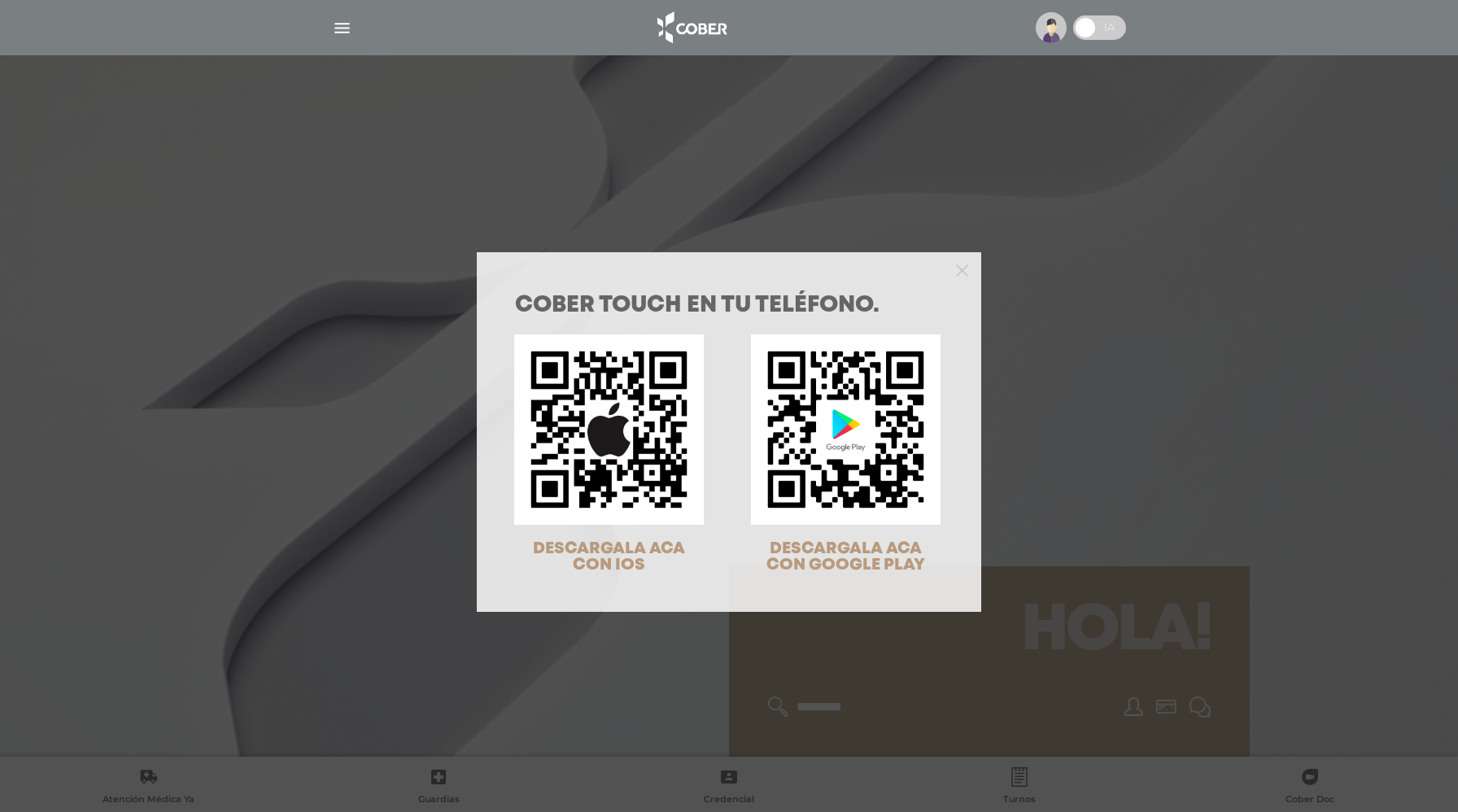
scroll to position [52, 0]
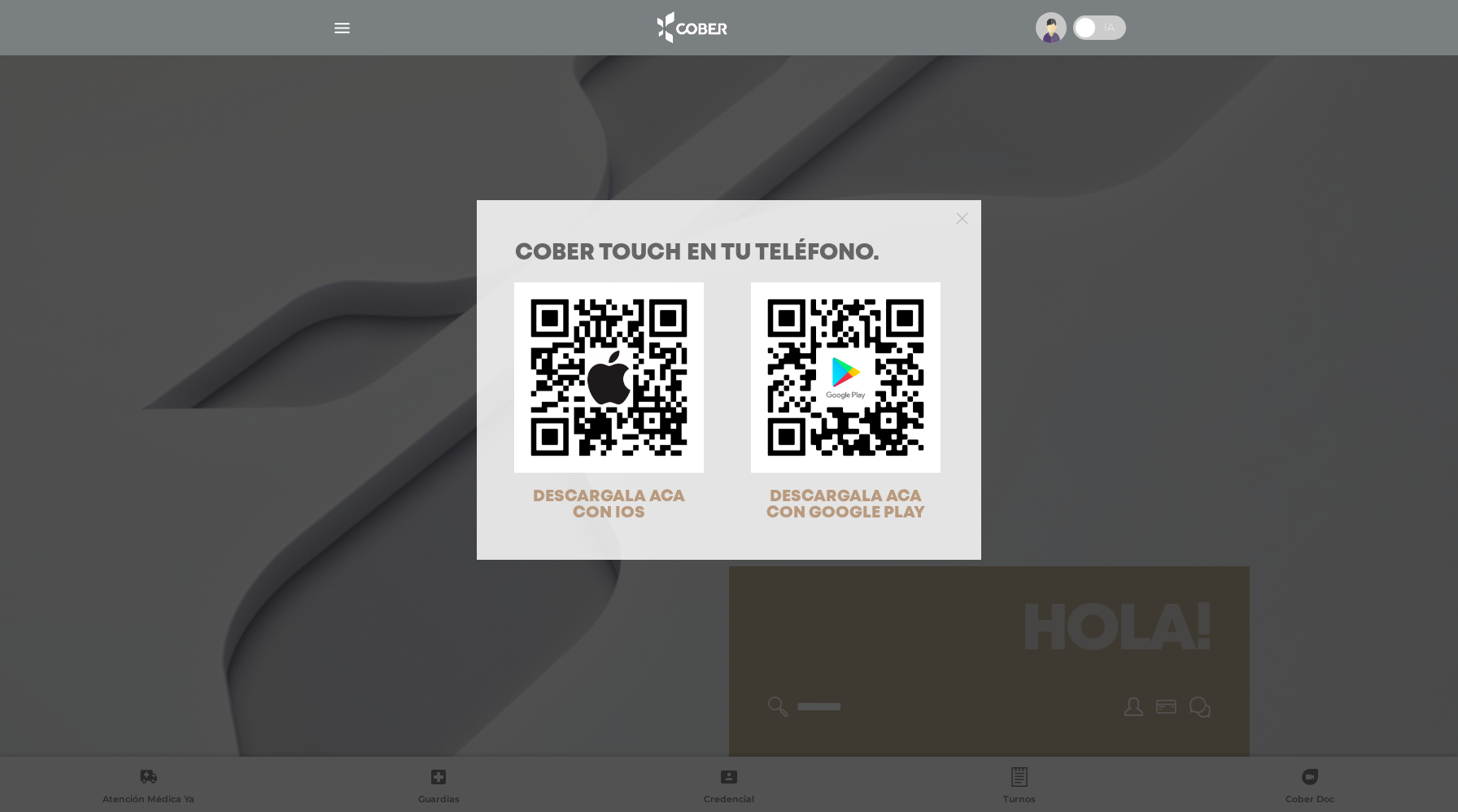
click at [760, 163] on div "COBER TOUCH en tu teléfono. DESCARGALA ACA CON IOS DESCARGALA ACA CON GOOGLE PL…" at bounding box center [729, 406] width 1458 height 812
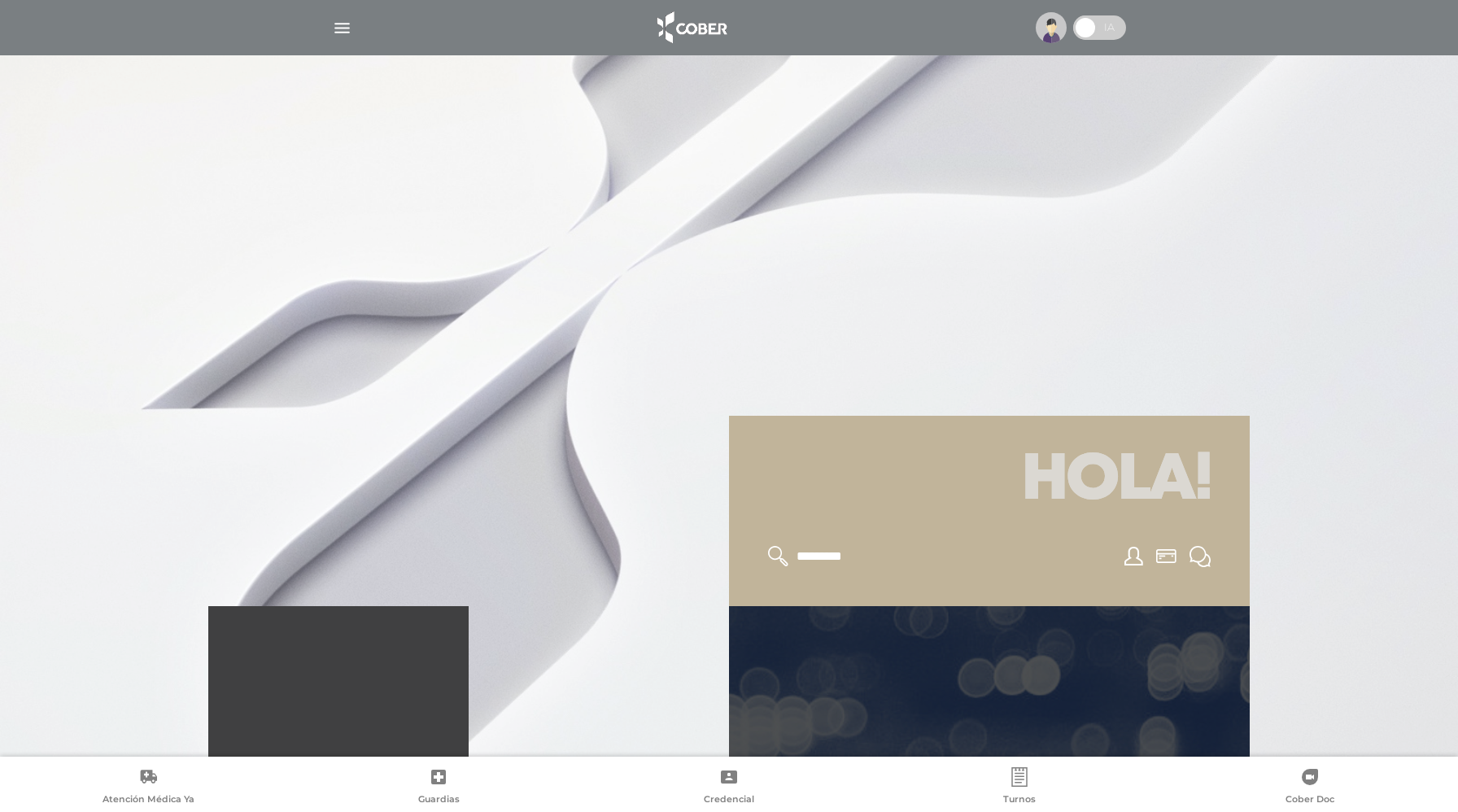
scroll to position [153, 0]
click at [341, 30] on img "button" at bounding box center [342, 28] width 20 height 20
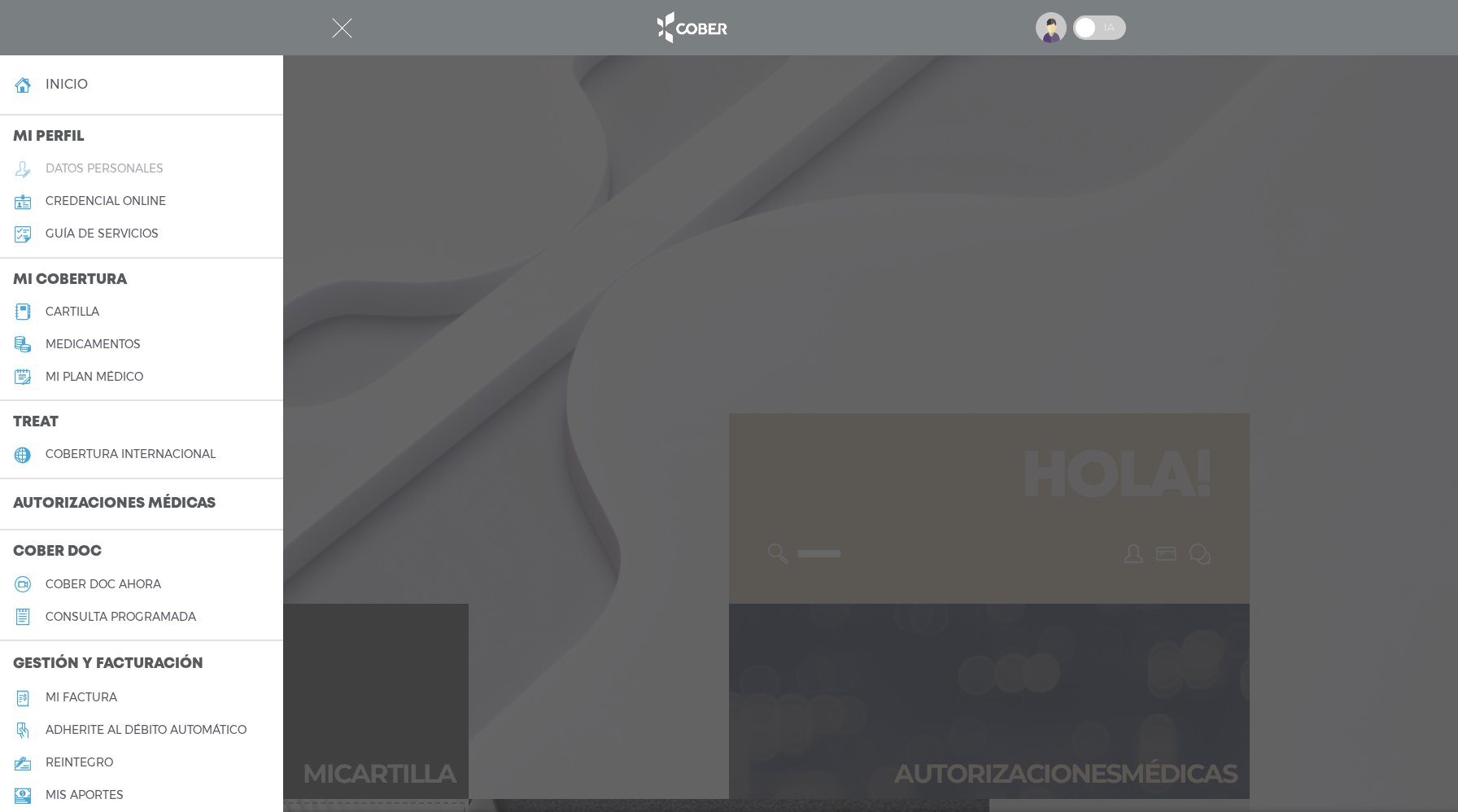
click at [145, 172] on h5 "datos personales" at bounding box center [105, 168] width 118 height 14
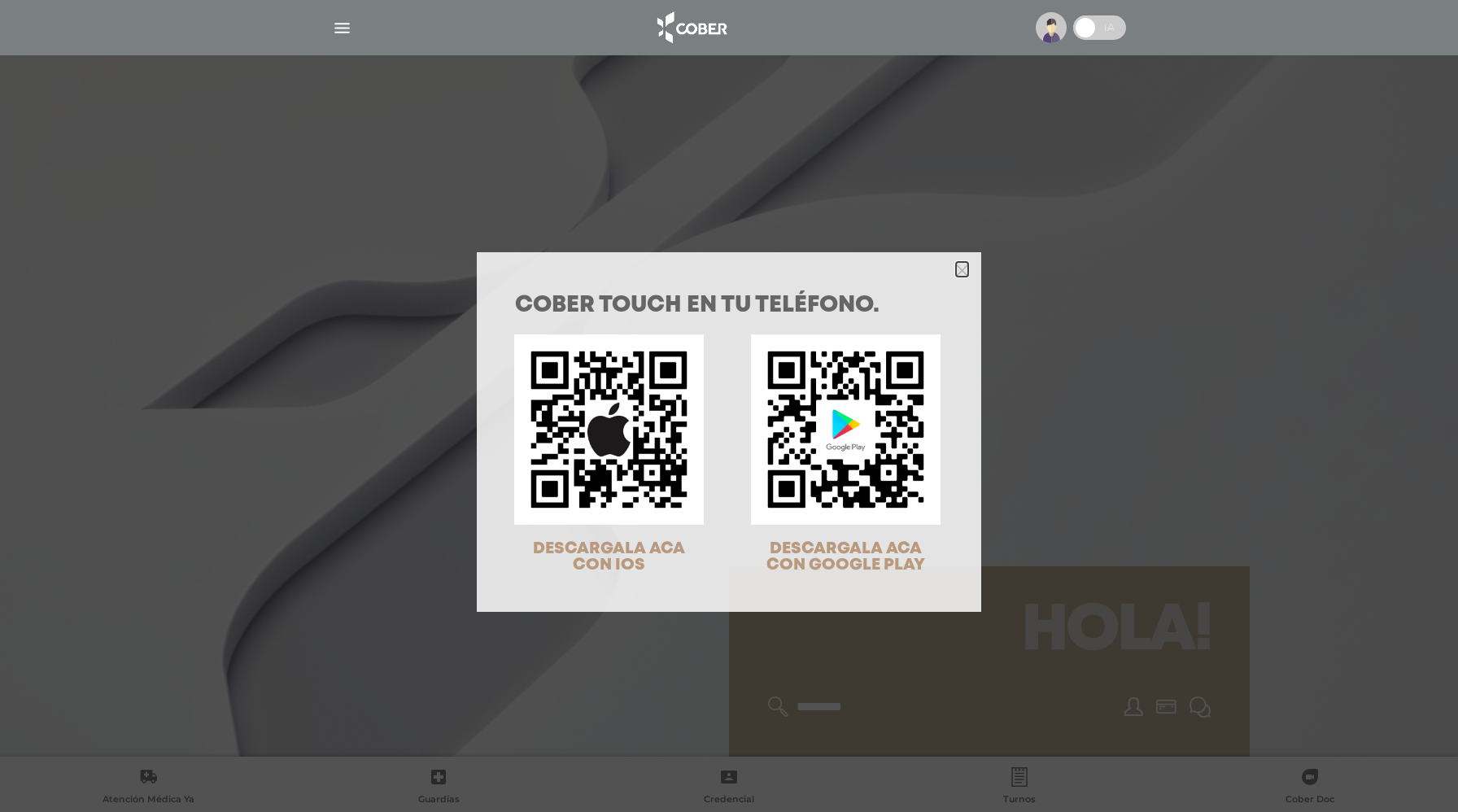
click at [965, 264] on icon "Close" at bounding box center [962, 269] width 12 height 12
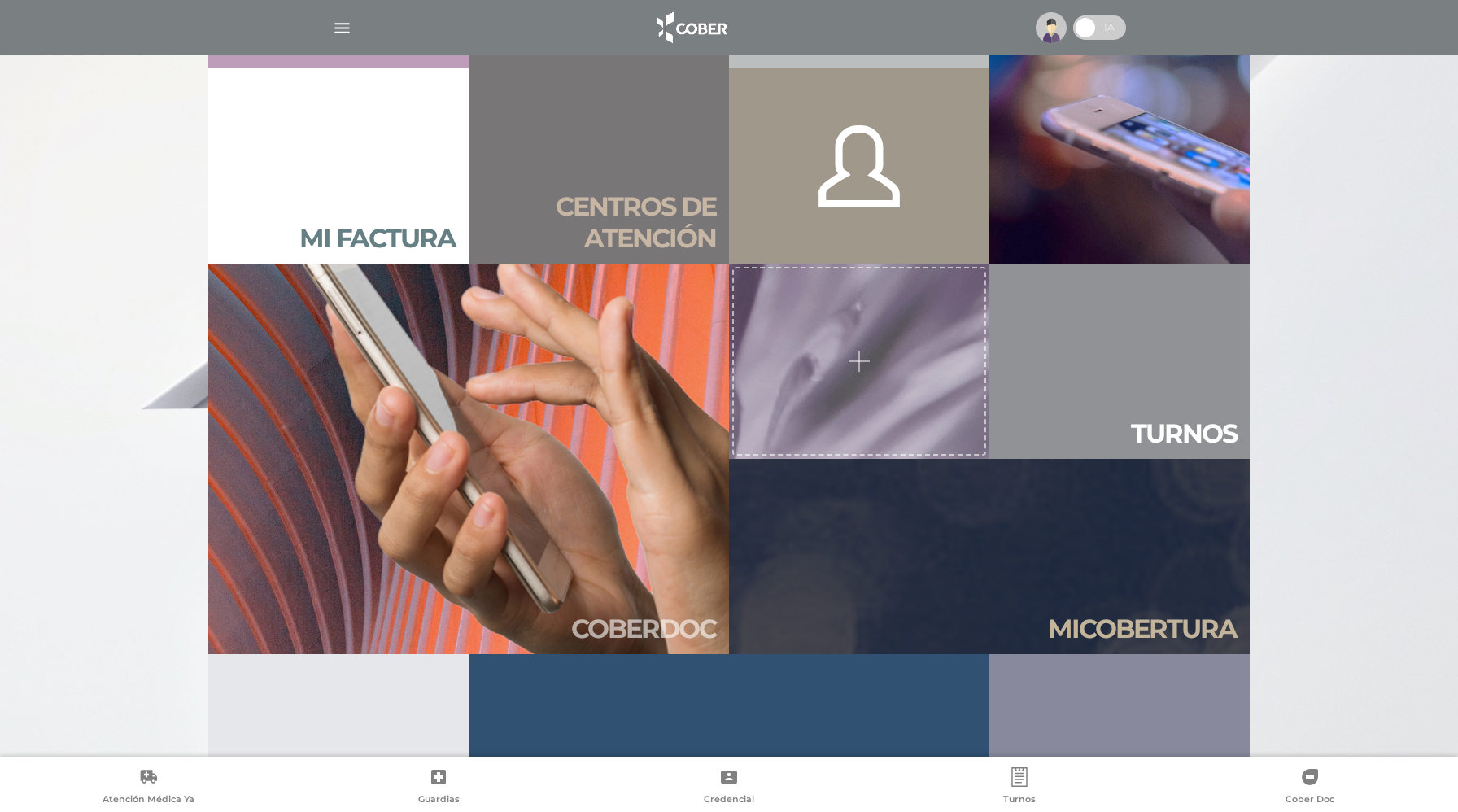
scroll to position [1473, 0]
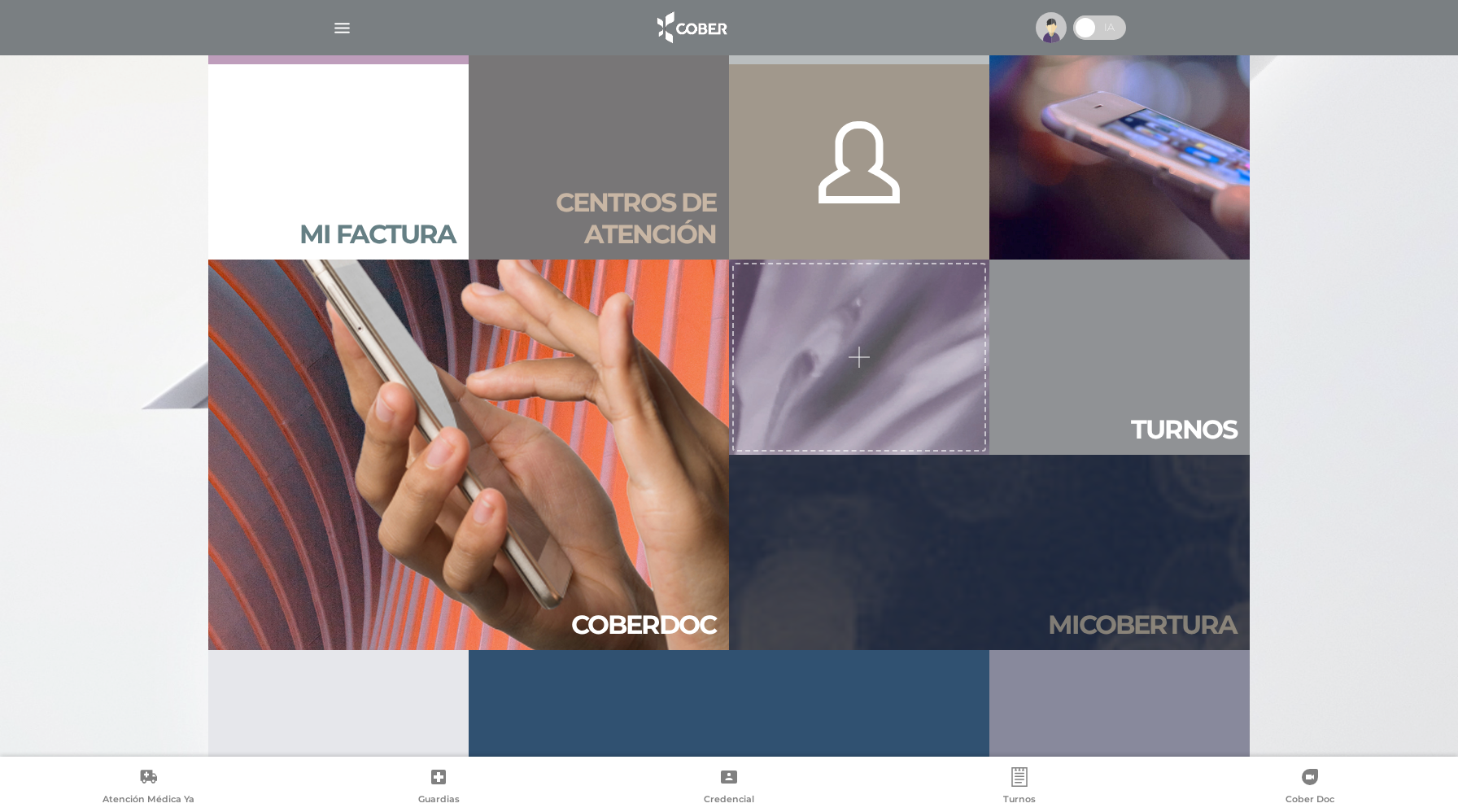
click at [1137, 576] on link "Mi cober tura" at bounding box center [989, 552] width 521 height 195
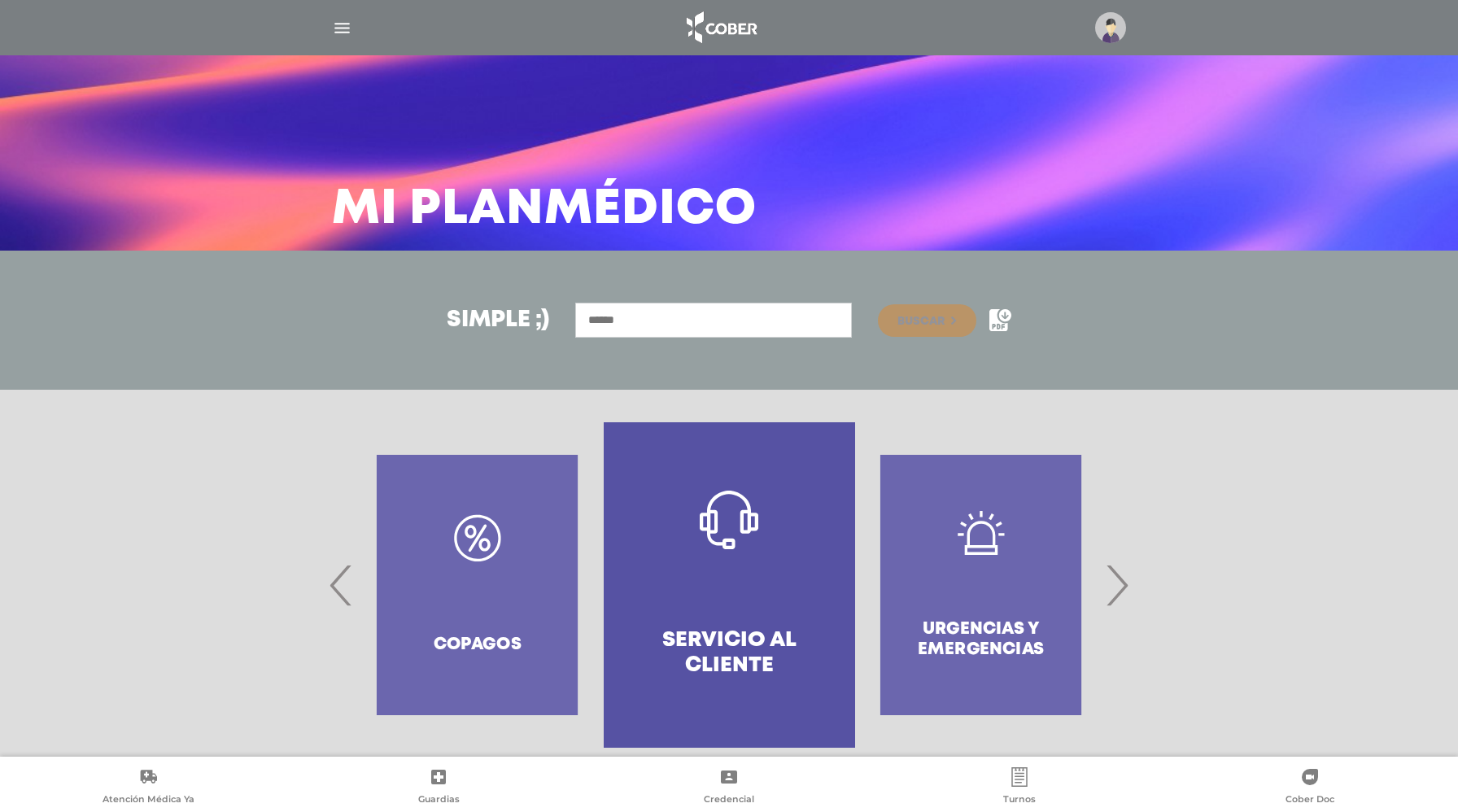
scroll to position [24, 0]
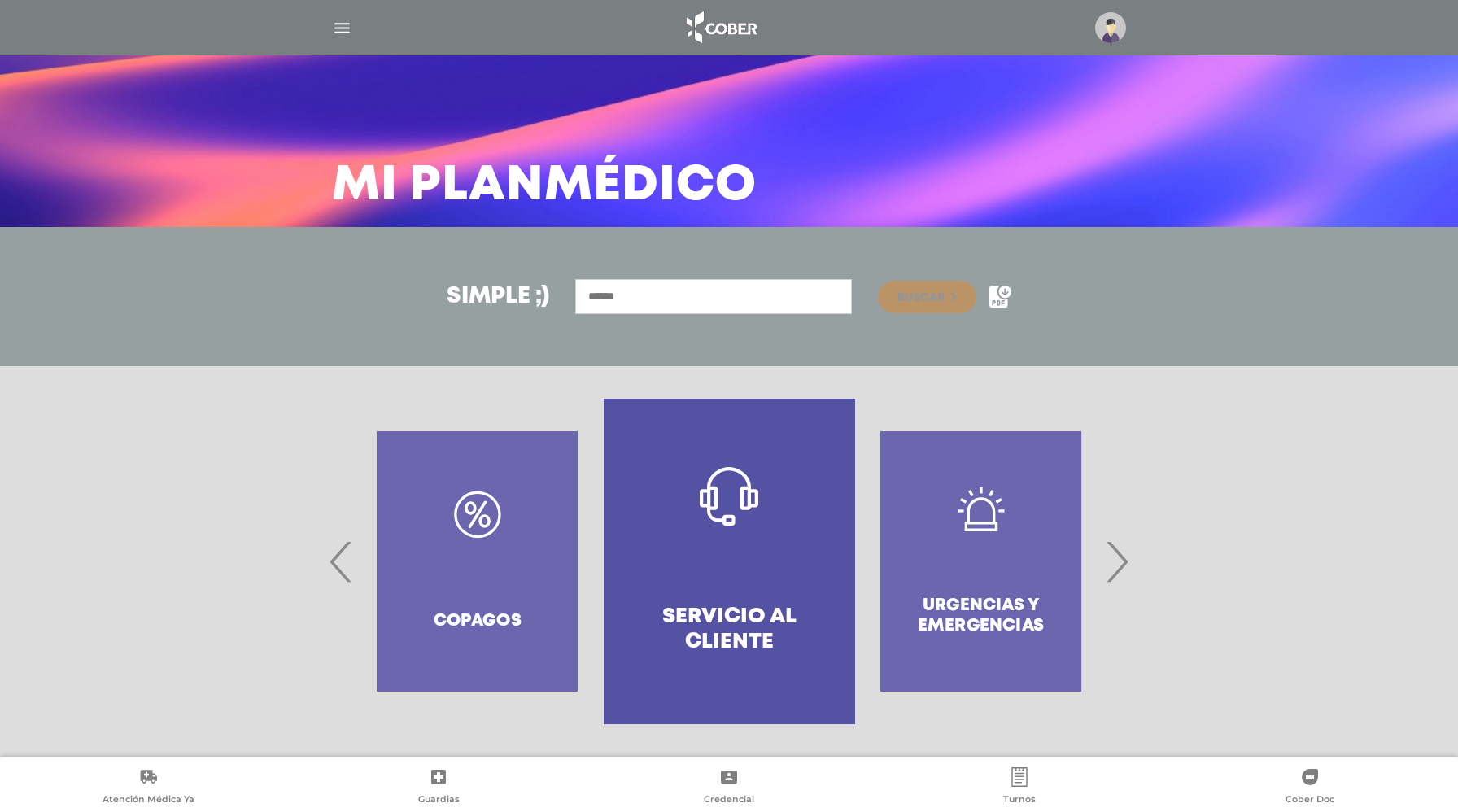
click at [337, 569] on span "‹" at bounding box center [341, 561] width 32 height 87
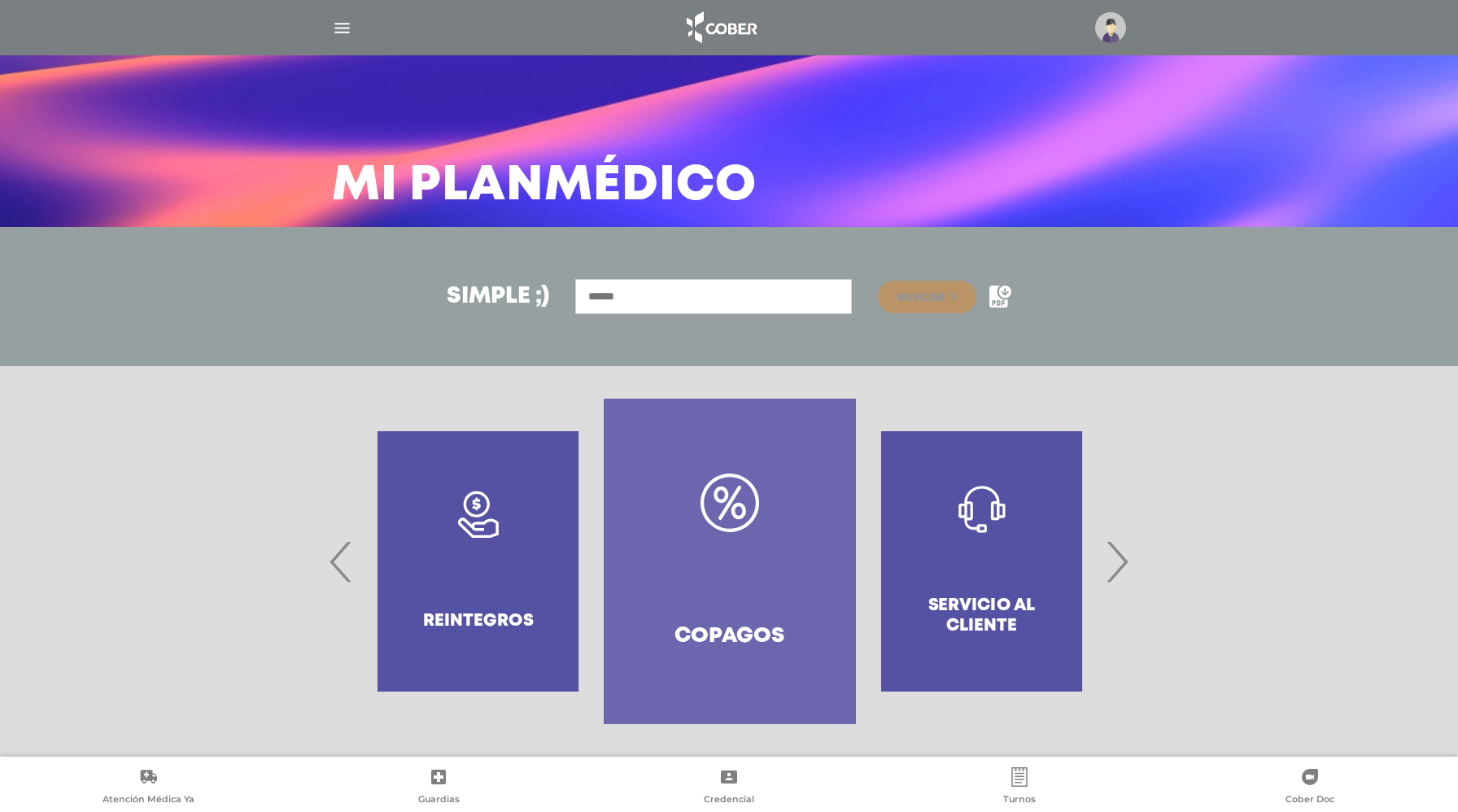
click at [337, 569] on span "‹" at bounding box center [341, 561] width 32 height 87
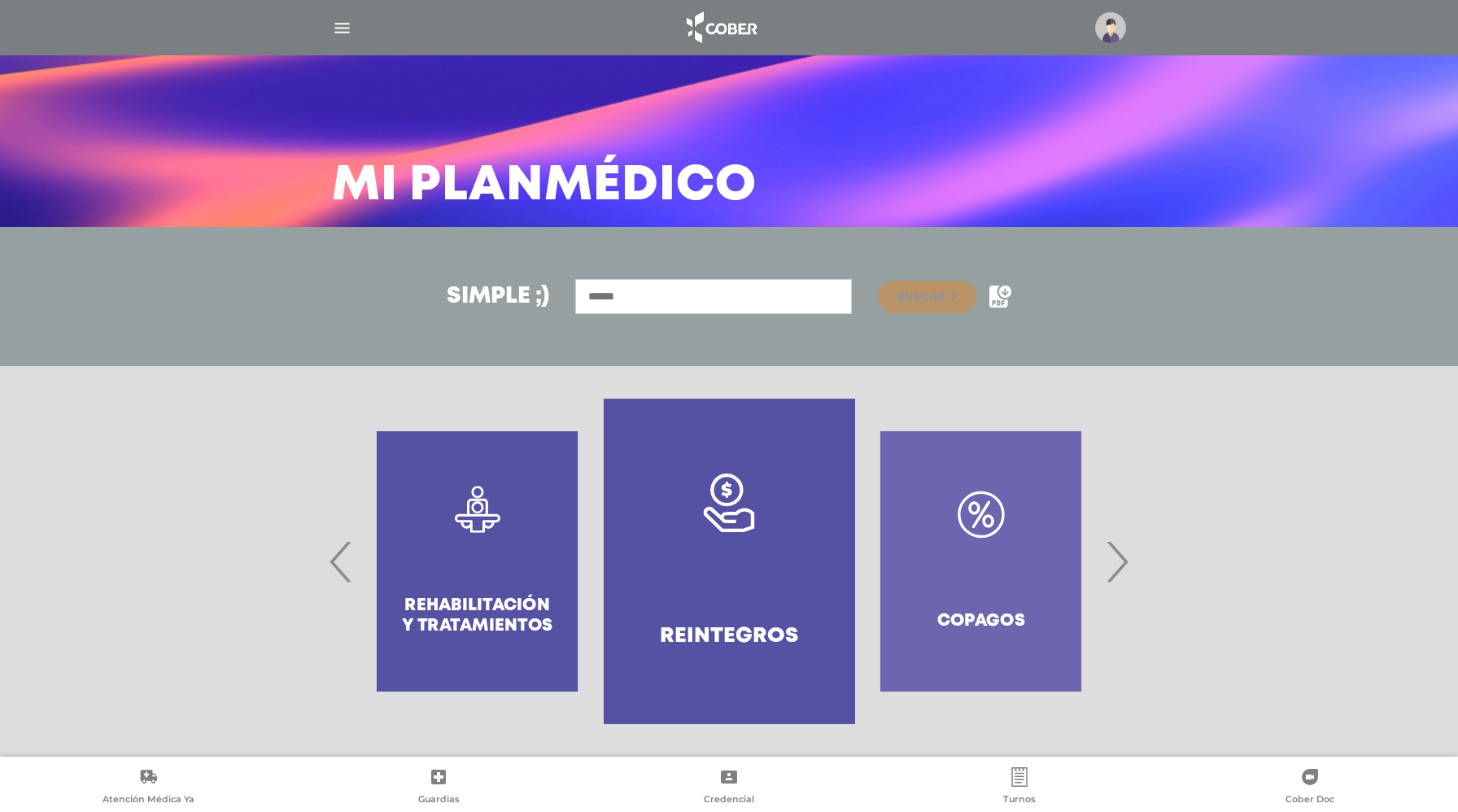
click at [337, 569] on span "‹" at bounding box center [341, 561] width 32 height 87
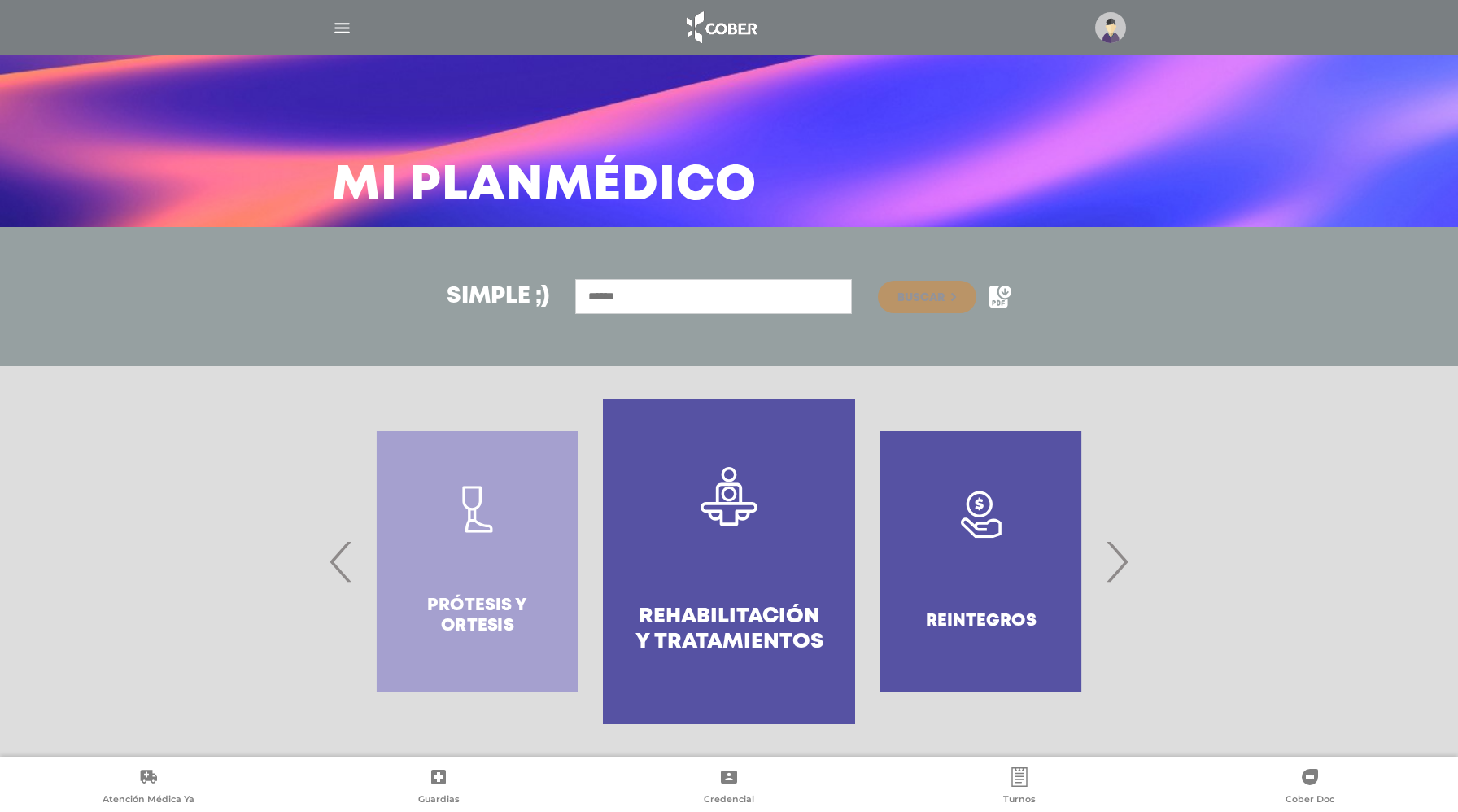
click at [337, 569] on span "‹" at bounding box center [341, 561] width 32 height 87
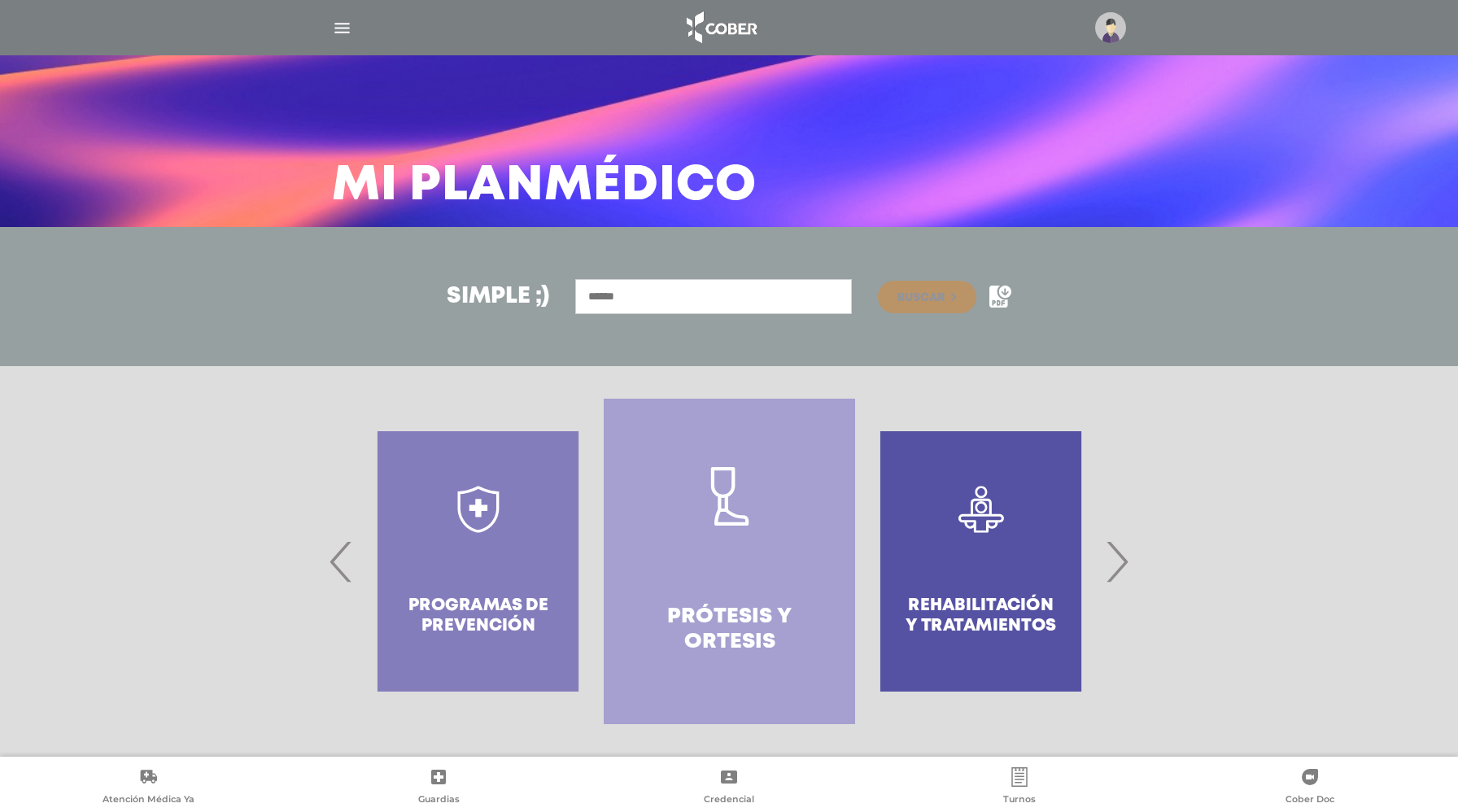
click at [337, 569] on span "‹" at bounding box center [341, 561] width 32 height 87
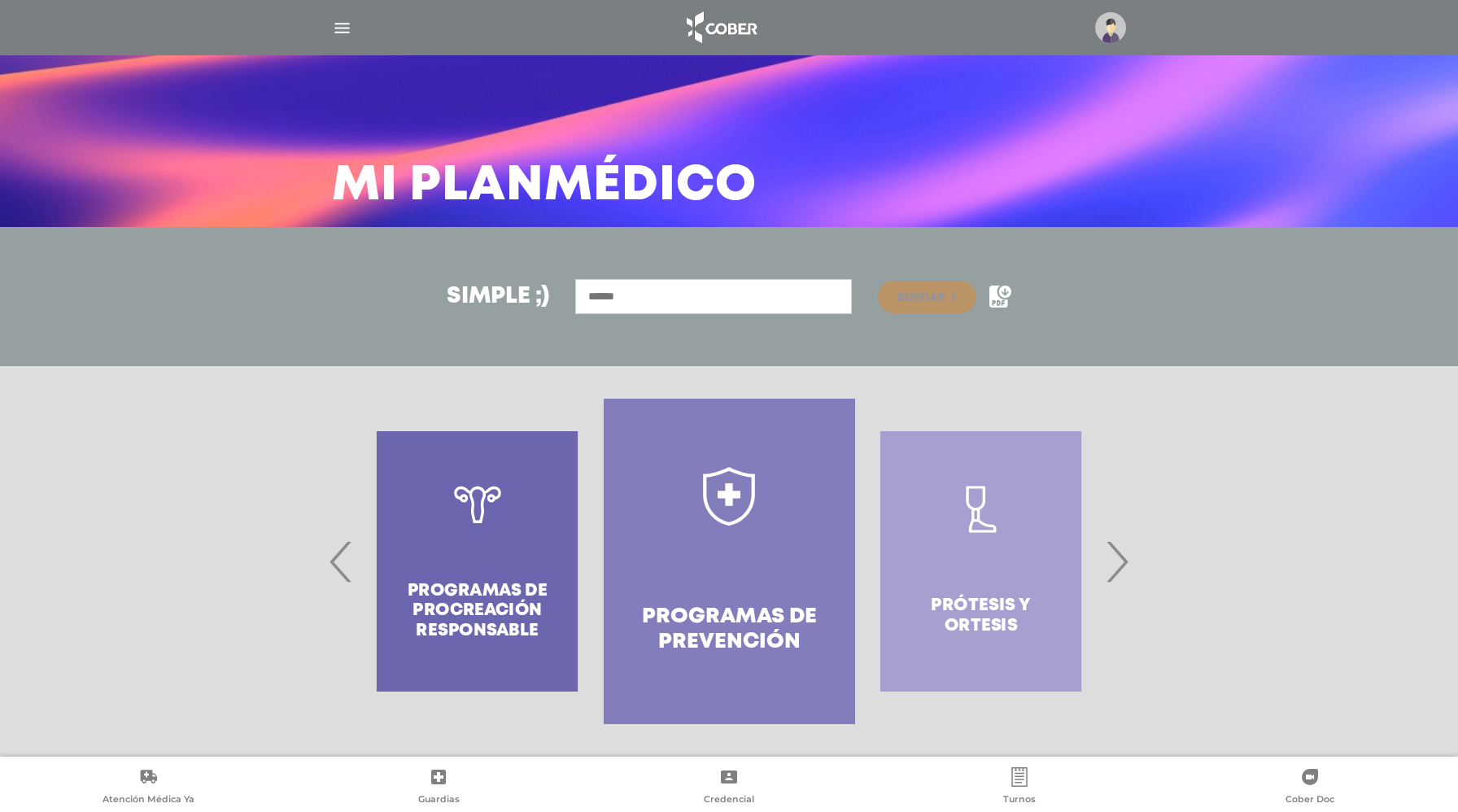
click at [337, 569] on span "‹" at bounding box center [341, 561] width 32 height 87
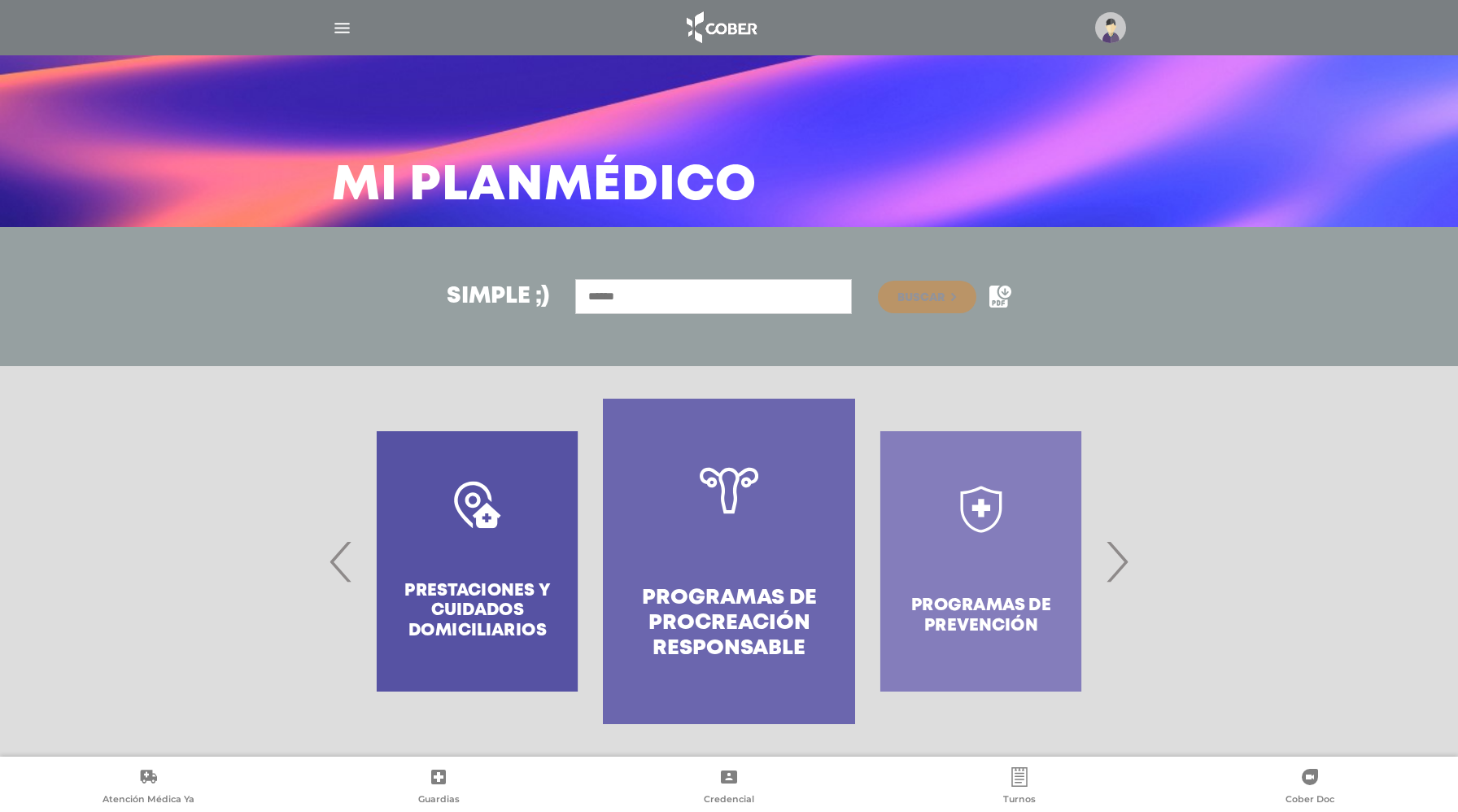
click at [337, 570] on span "‹" at bounding box center [341, 561] width 32 height 87
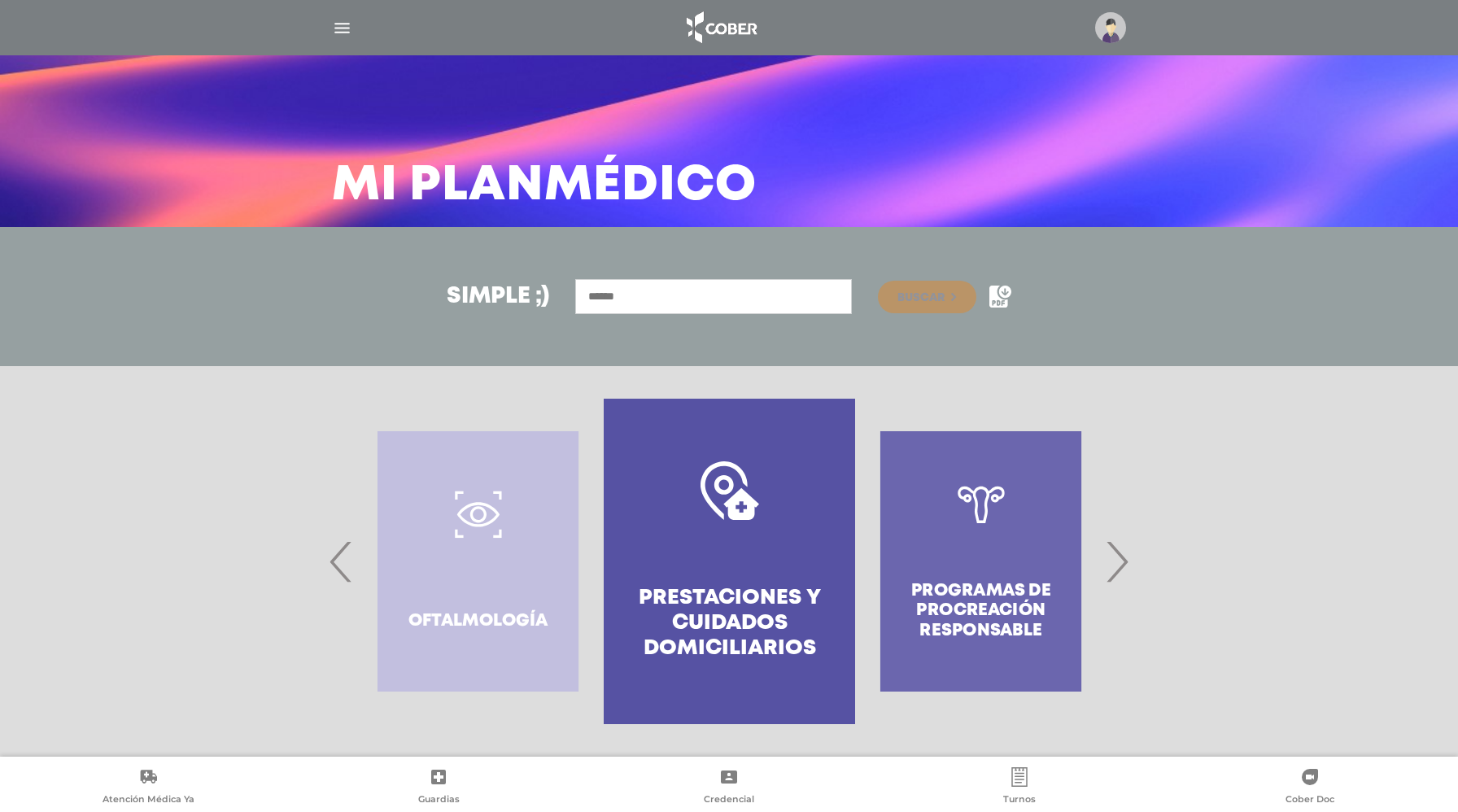
click at [337, 570] on span "‹" at bounding box center [341, 561] width 32 height 87
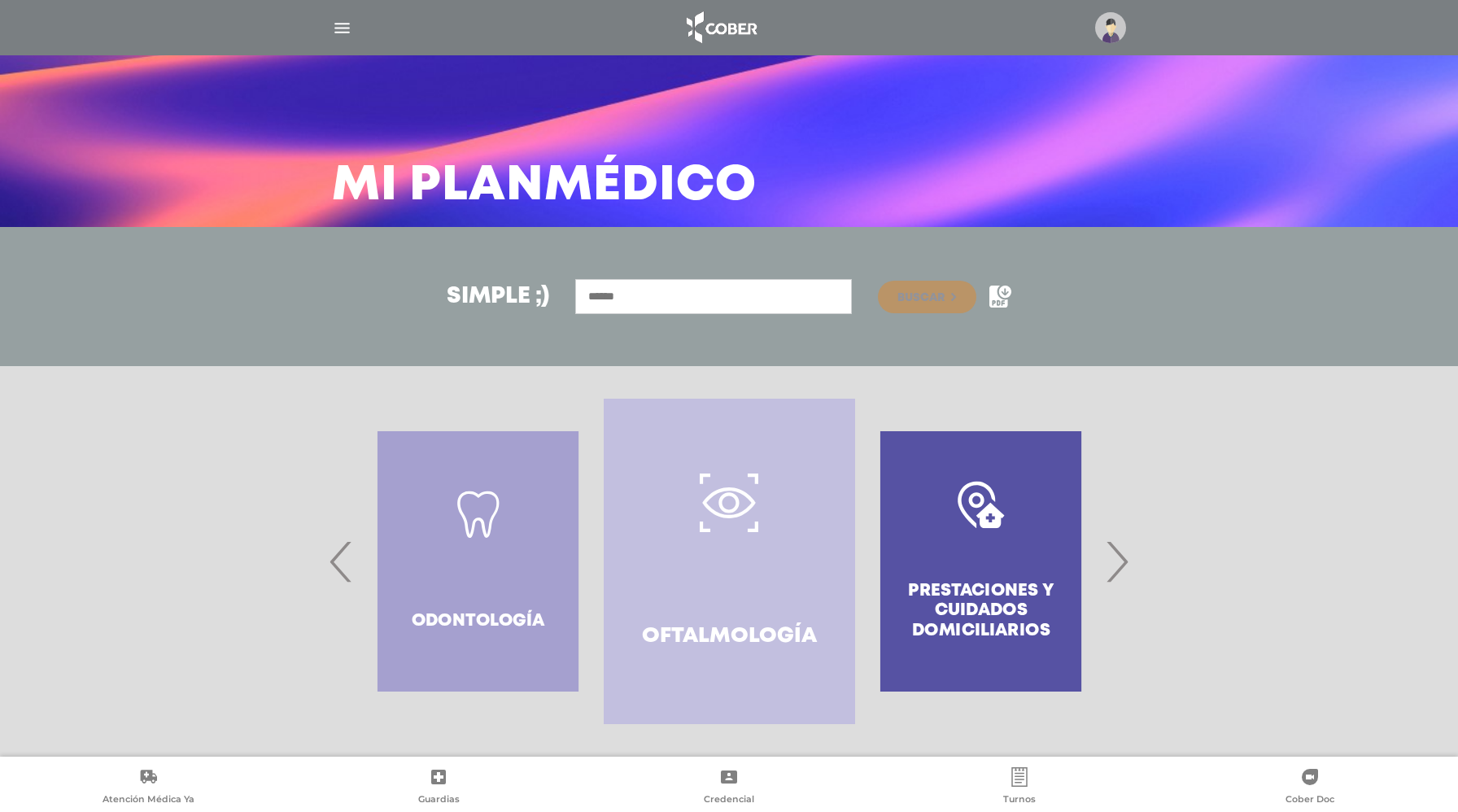
click at [337, 570] on span "‹" at bounding box center [341, 561] width 32 height 87
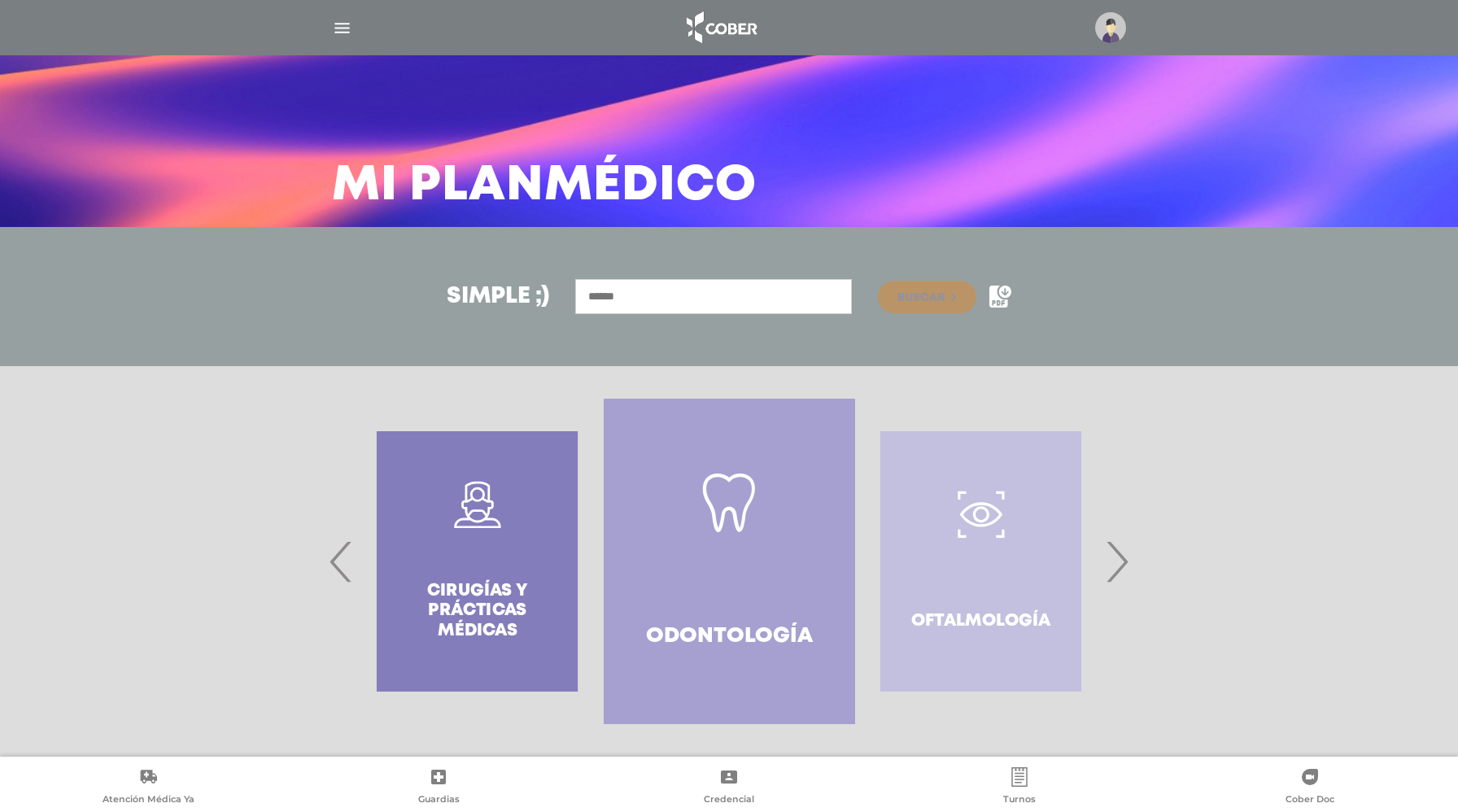
click at [337, 570] on span "‹" at bounding box center [341, 561] width 32 height 87
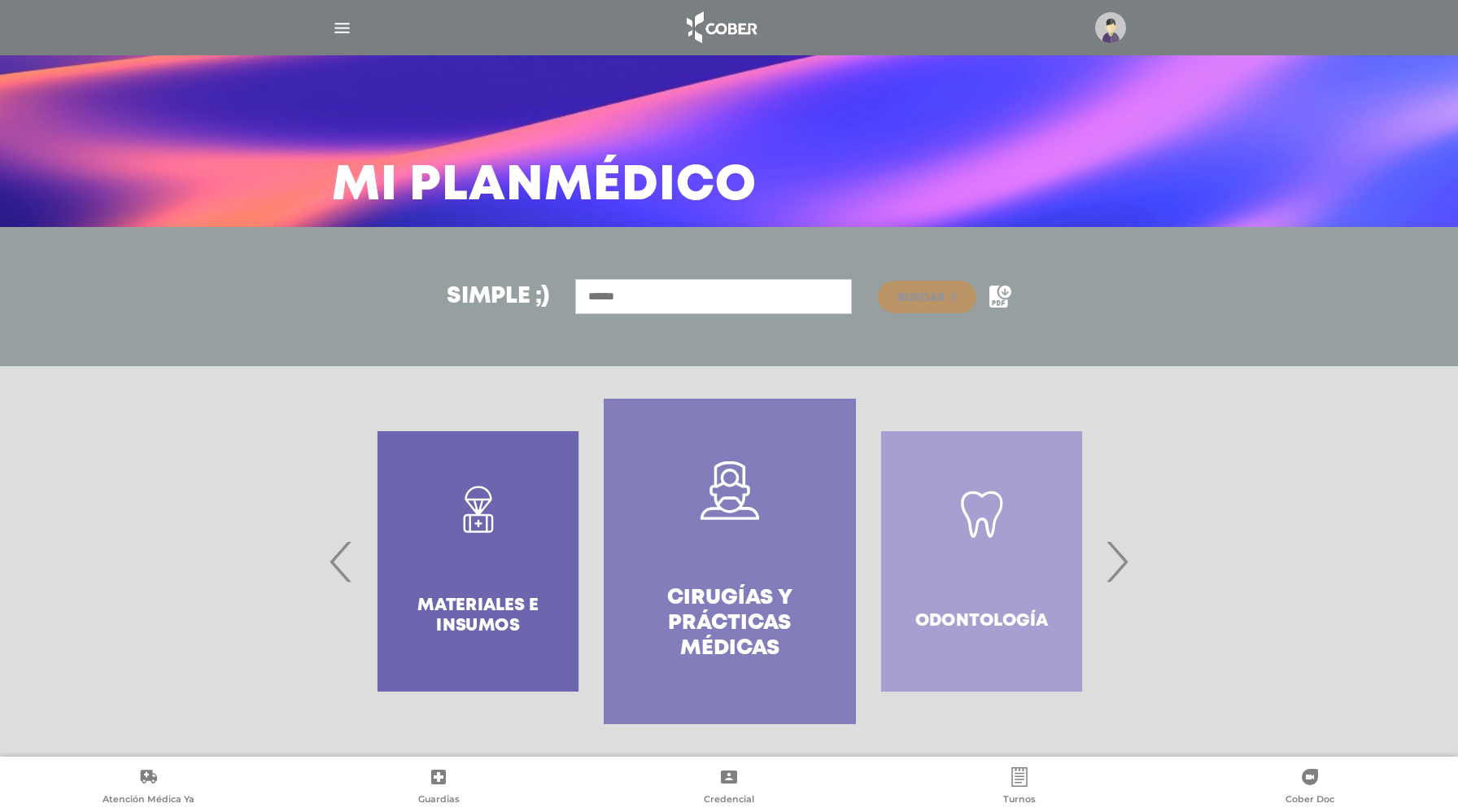
click at [345, 568] on span "‹" at bounding box center [341, 561] width 32 height 87
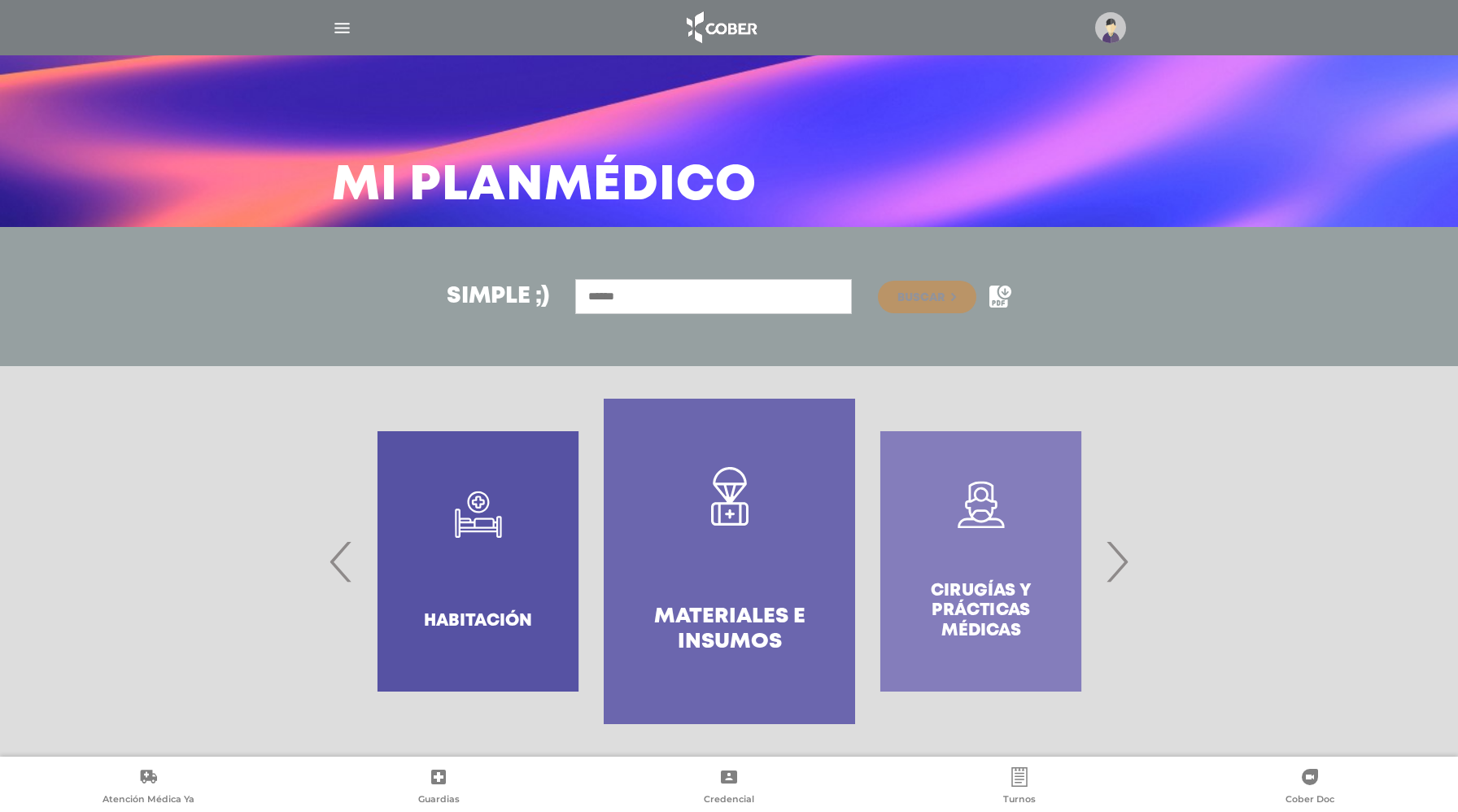
click at [345, 569] on span "‹" at bounding box center [341, 561] width 32 height 87
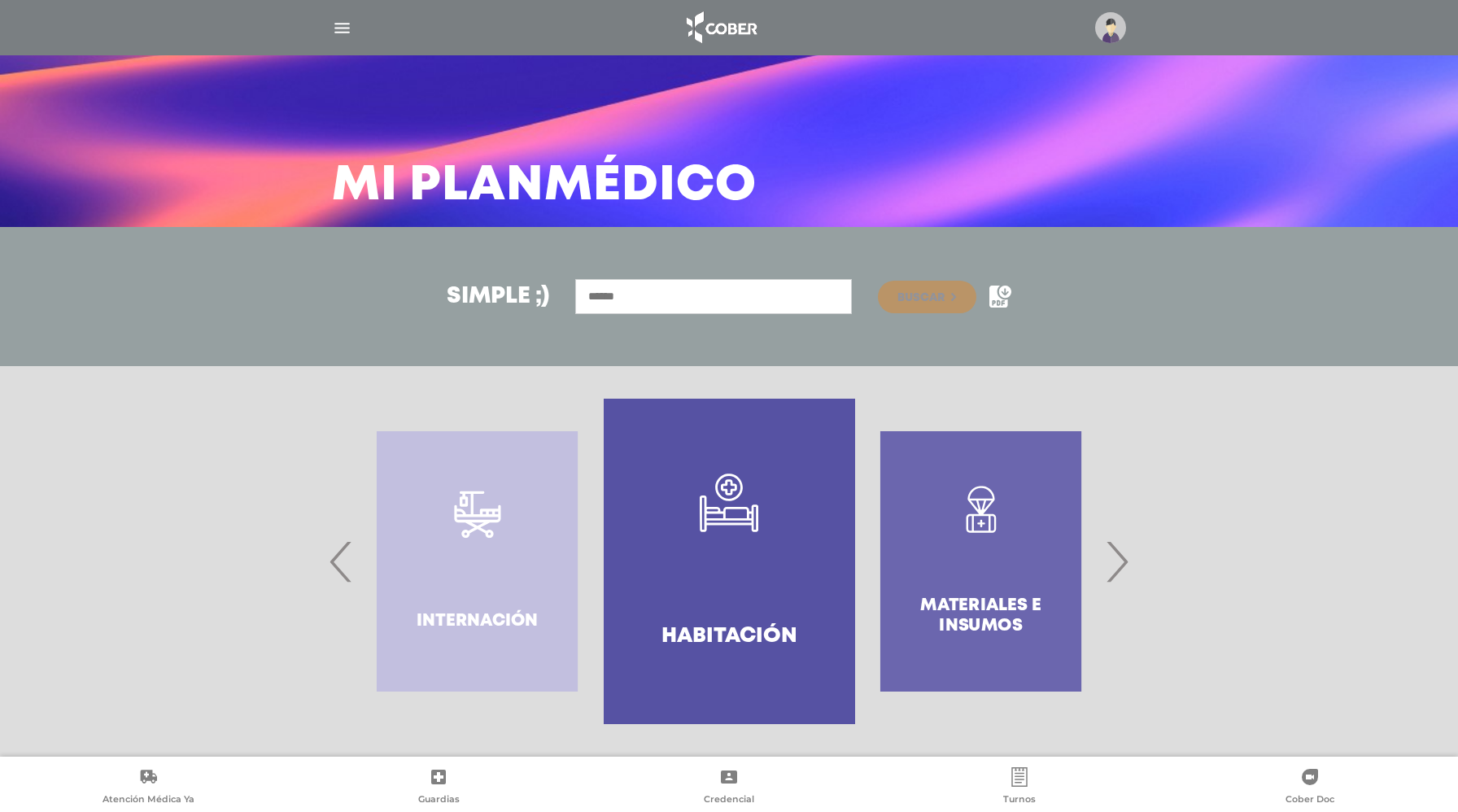
click at [345, 569] on span "‹" at bounding box center [341, 561] width 32 height 87
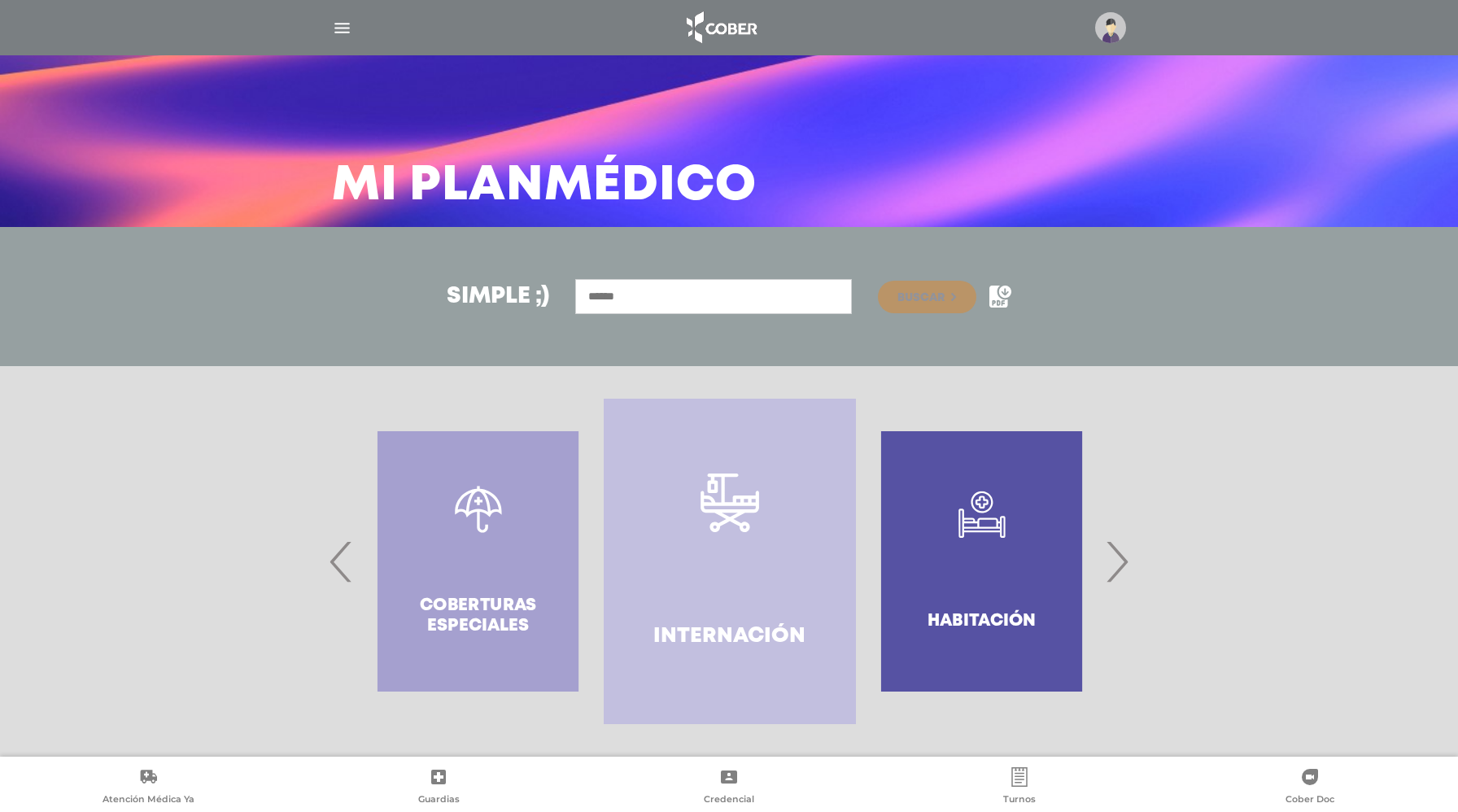
click at [345, 569] on span "‹" at bounding box center [341, 561] width 32 height 87
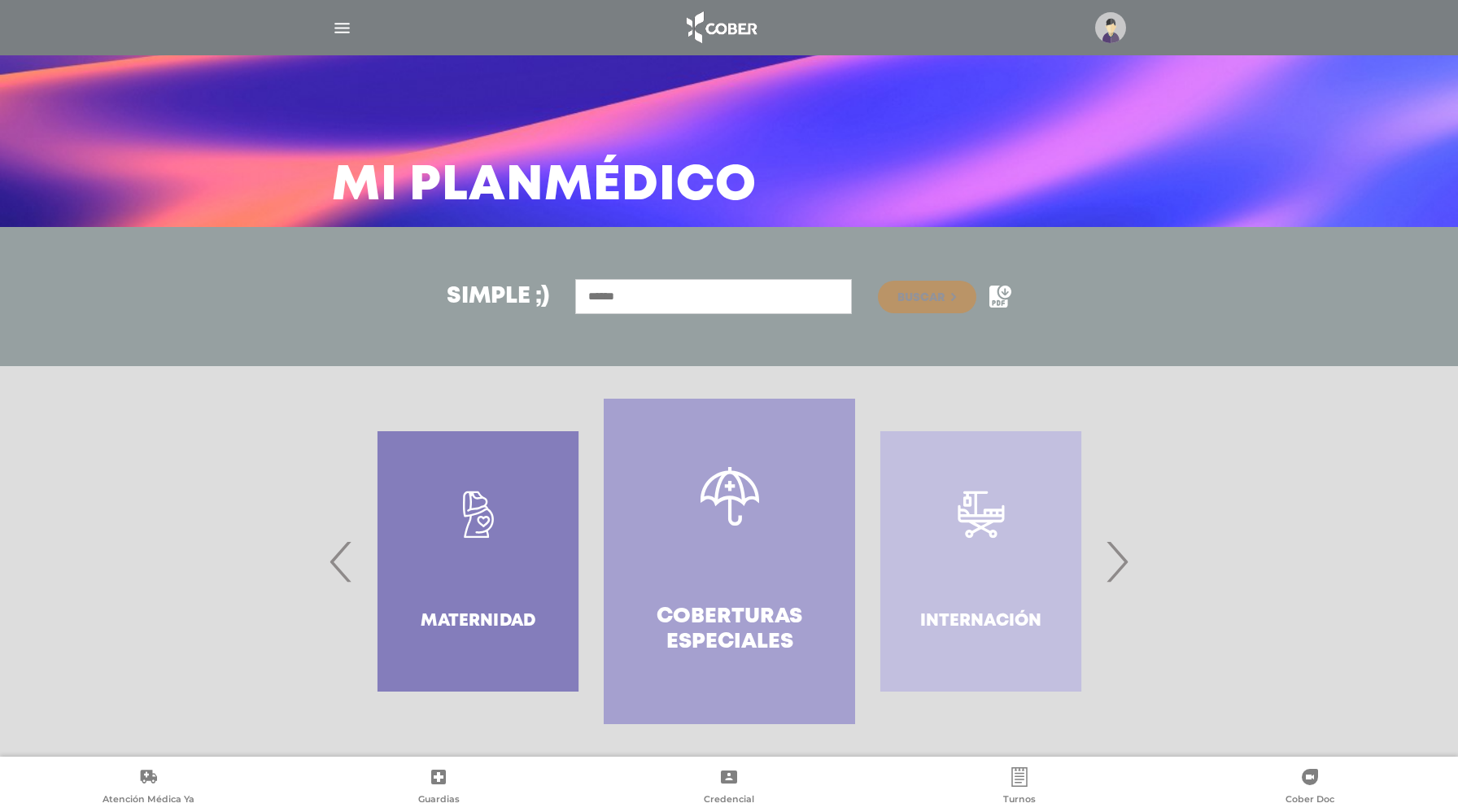
click at [345, 569] on span "‹" at bounding box center [341, 561] width 32 height 87
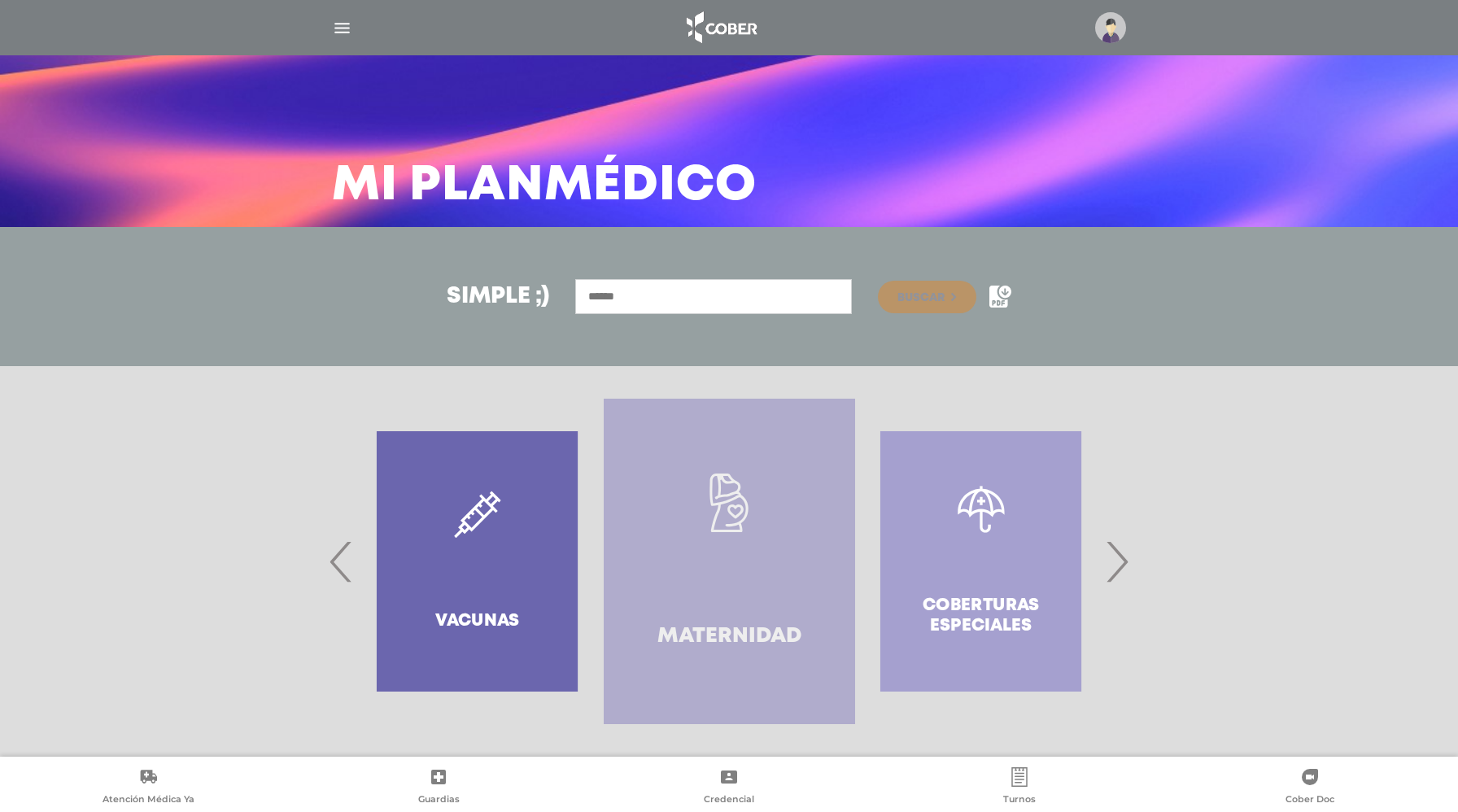
click at [719, 598] on link ".st0{fill:#FFFFFF;} Maternidad" at bounding box center [729, 561] width 251 height 325
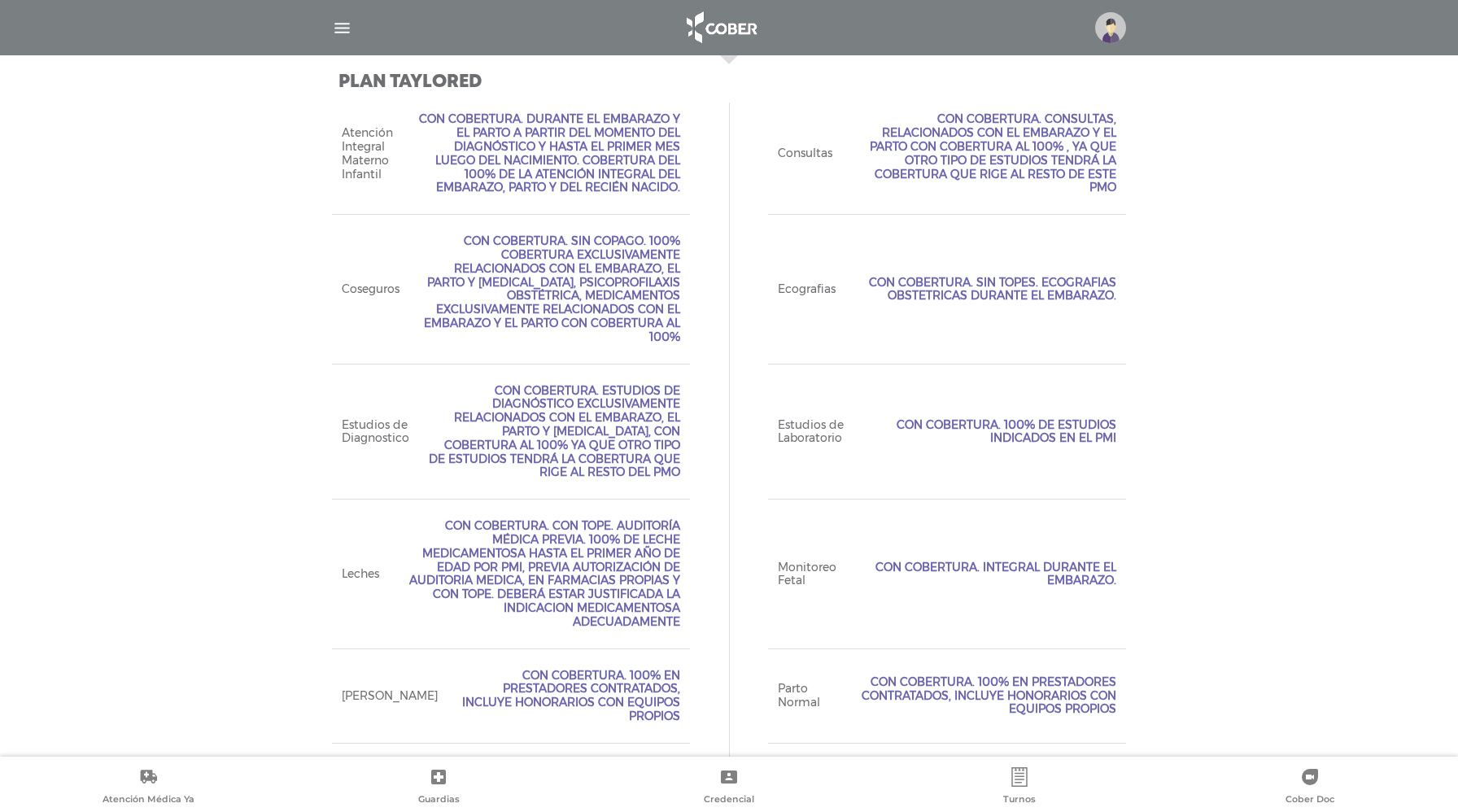
scroll to position [0, 0]
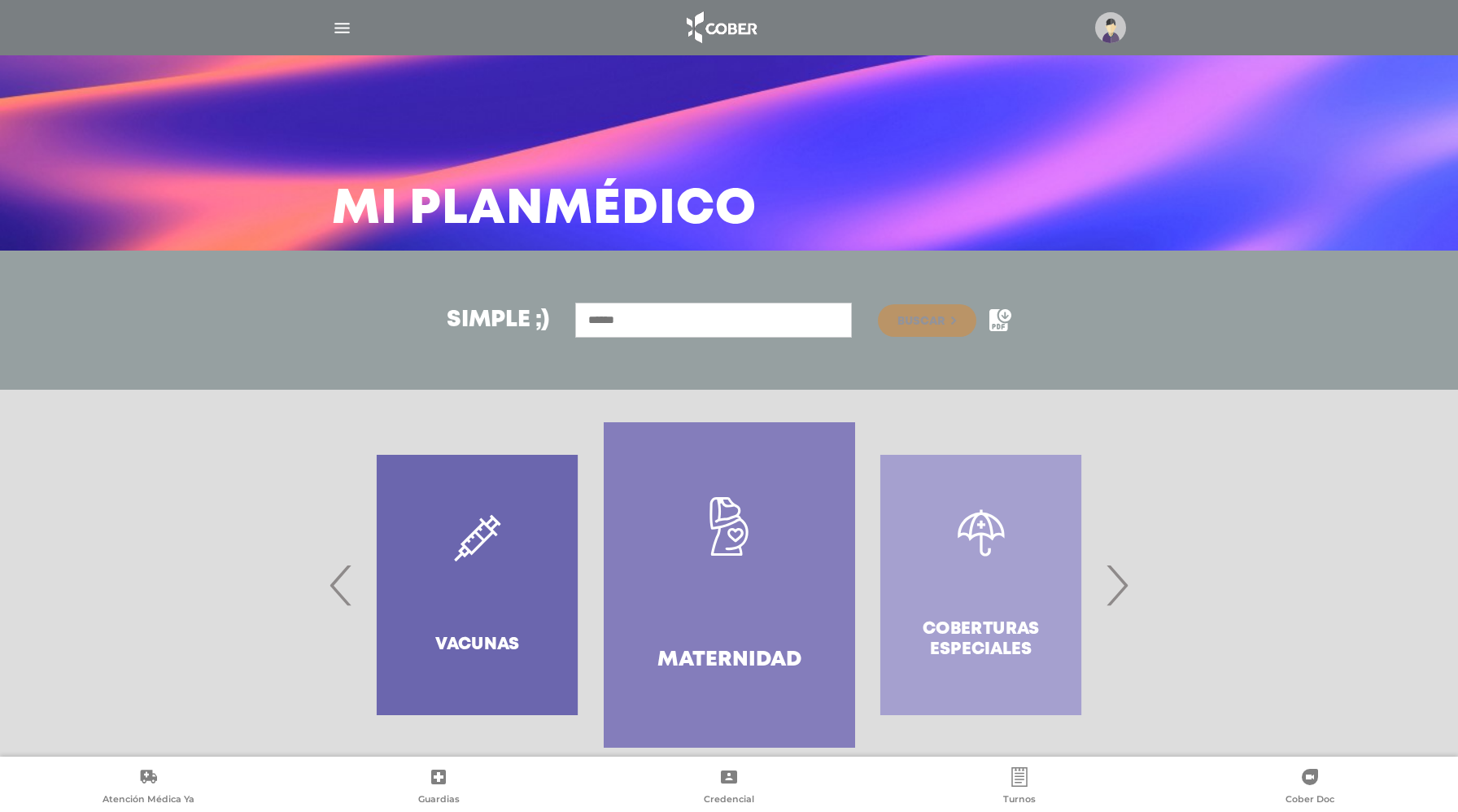
click at [980, 595] on div "Coberturas especiales" at bounding box center [981, 584] width 251 height 325
click at [974, 581] on div "Coberturas especiales" at bounding box center [981, 584] width 251 height 325
click at [1018, 589] on div "Coberturas especiales" at bounding box center [981, 584] width 251 height 325
click at [1120, 585] on span "›" at bounding box center [1116, 584] width 32 height 87
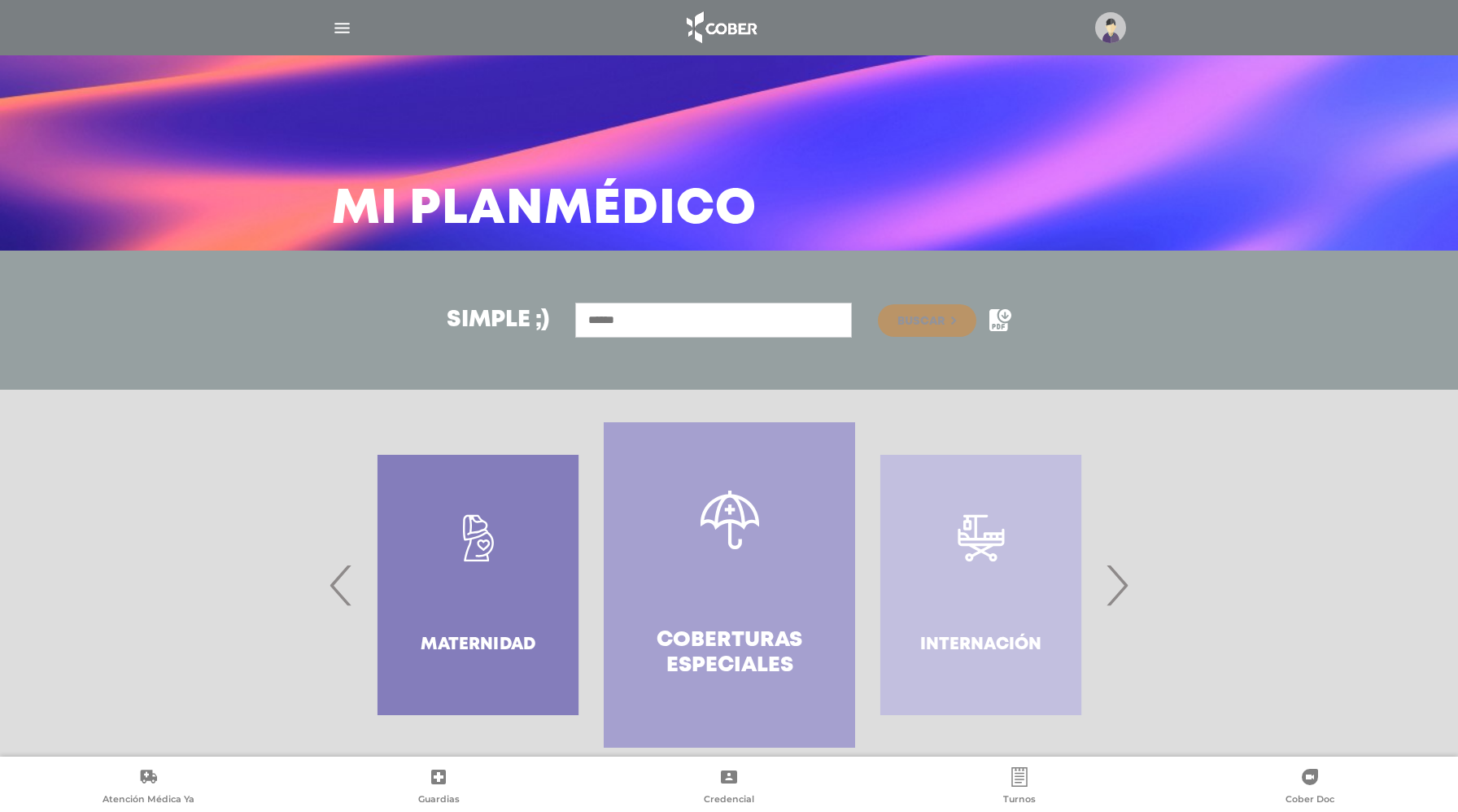
click at [987, 579] on div "Internación" at bounding box center [981, 584] width 251 height 325
click at [338, 584] on span "‹" at bounding box center [341, 584] width 32 height 87
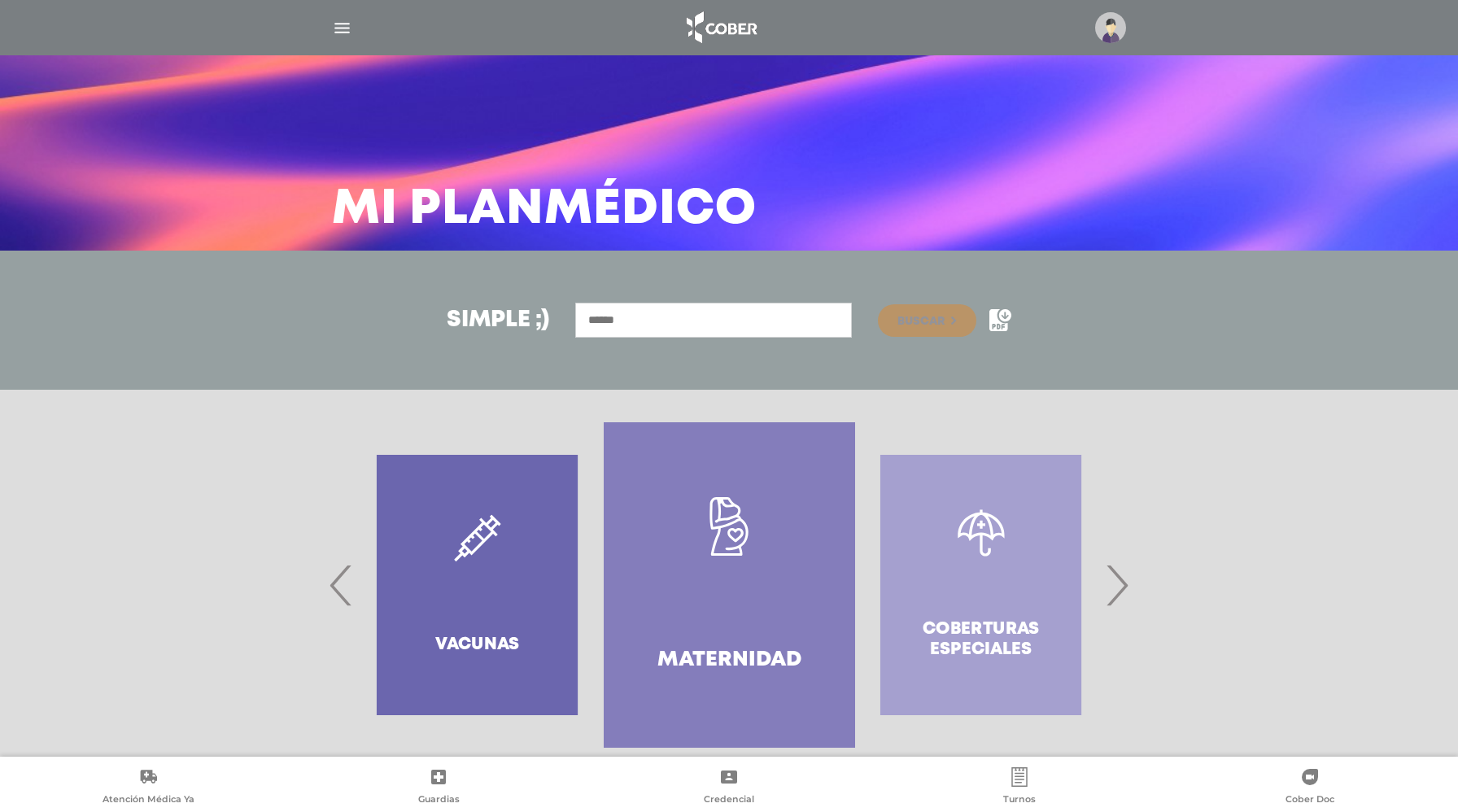
click at [338, 584] on span "‹" at bounding box center [341, 584] width 32 height 87
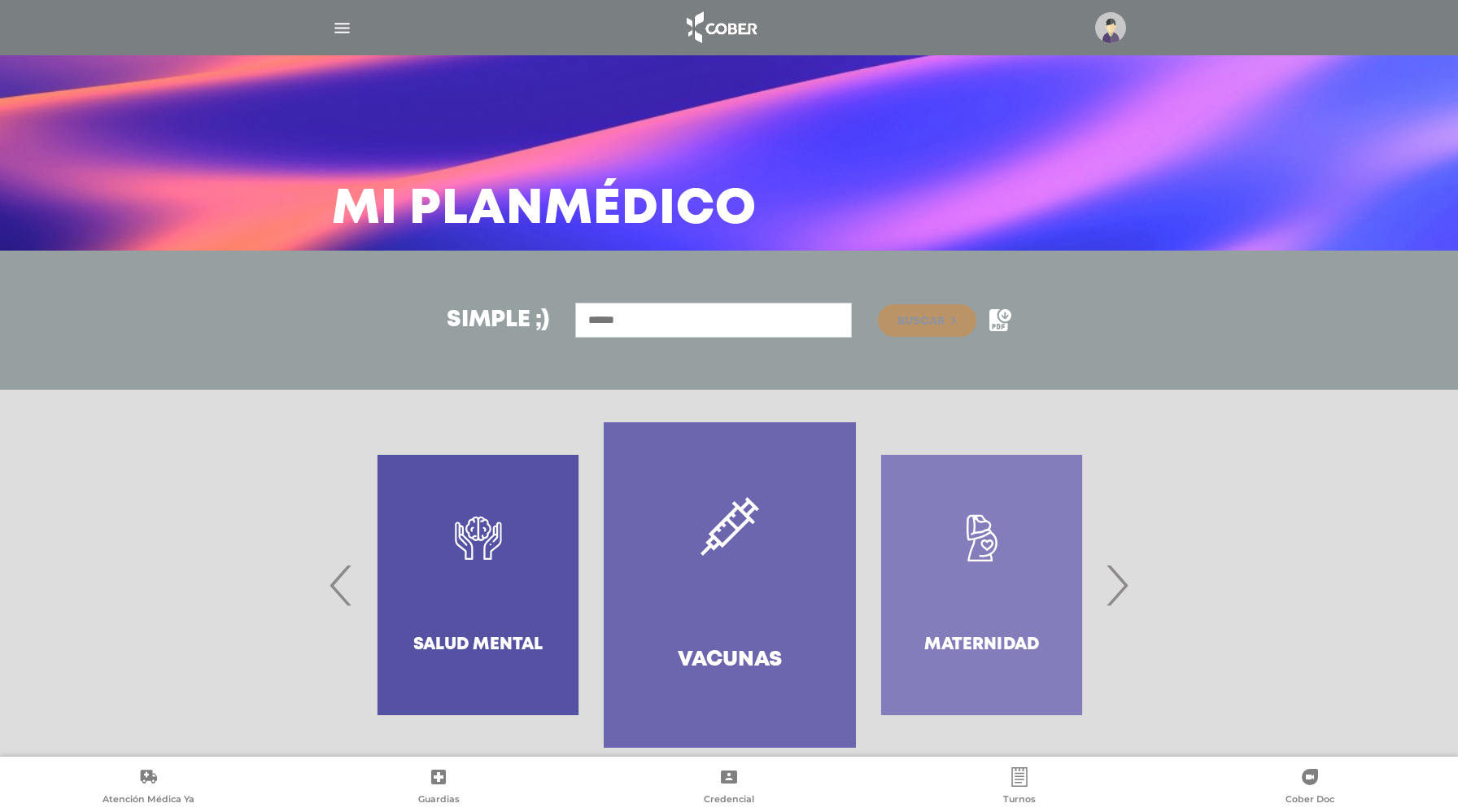
click at [646, 611] on link "Vacunas" at bounding box center [729, 584] width 251 height 325
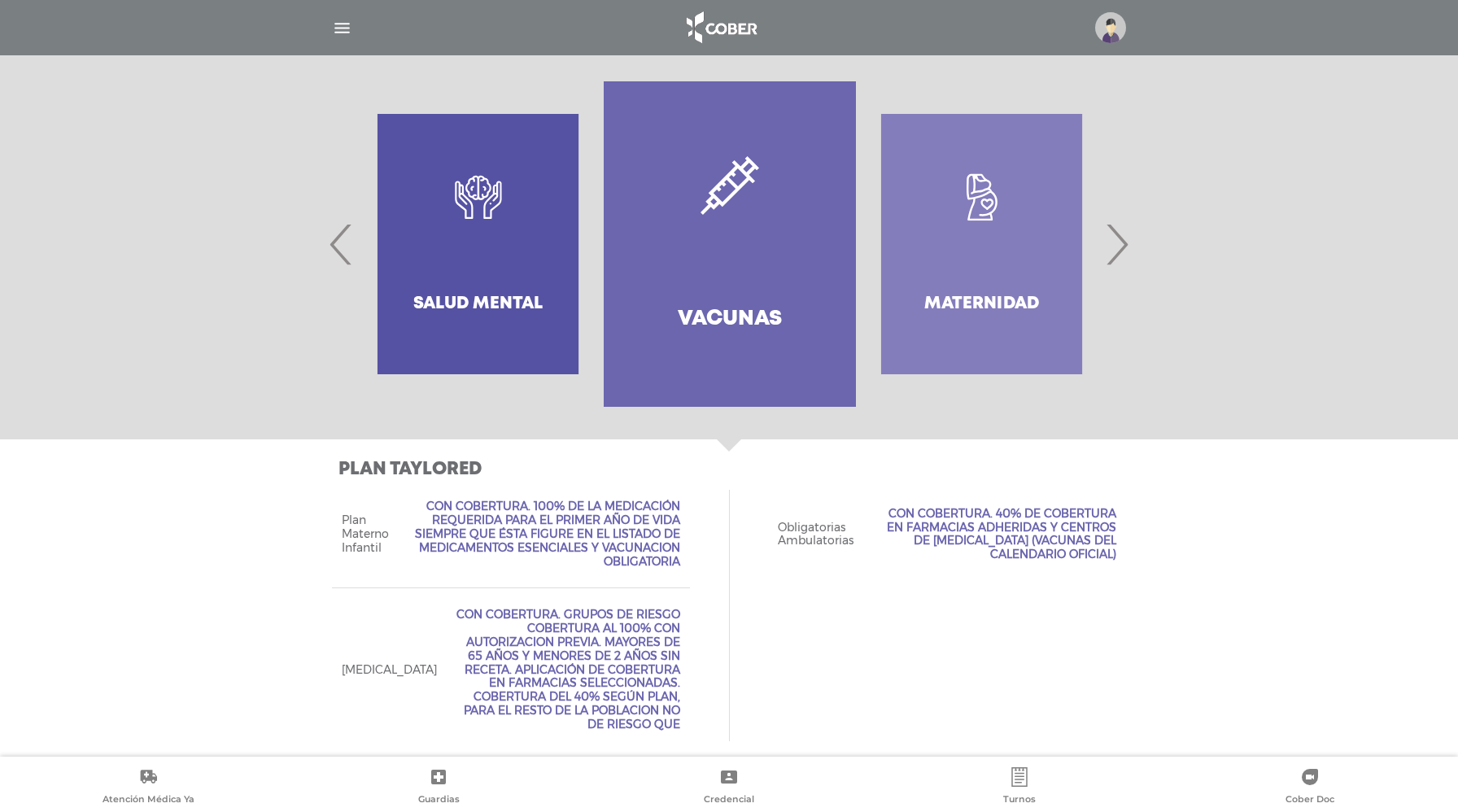
click at [355, 252] on div "Salud mental" at bounding box center [478, 243] width 251 height 325
click at [340, 248] on span "‹" at bounding box center [341, 244] width 32 height 87
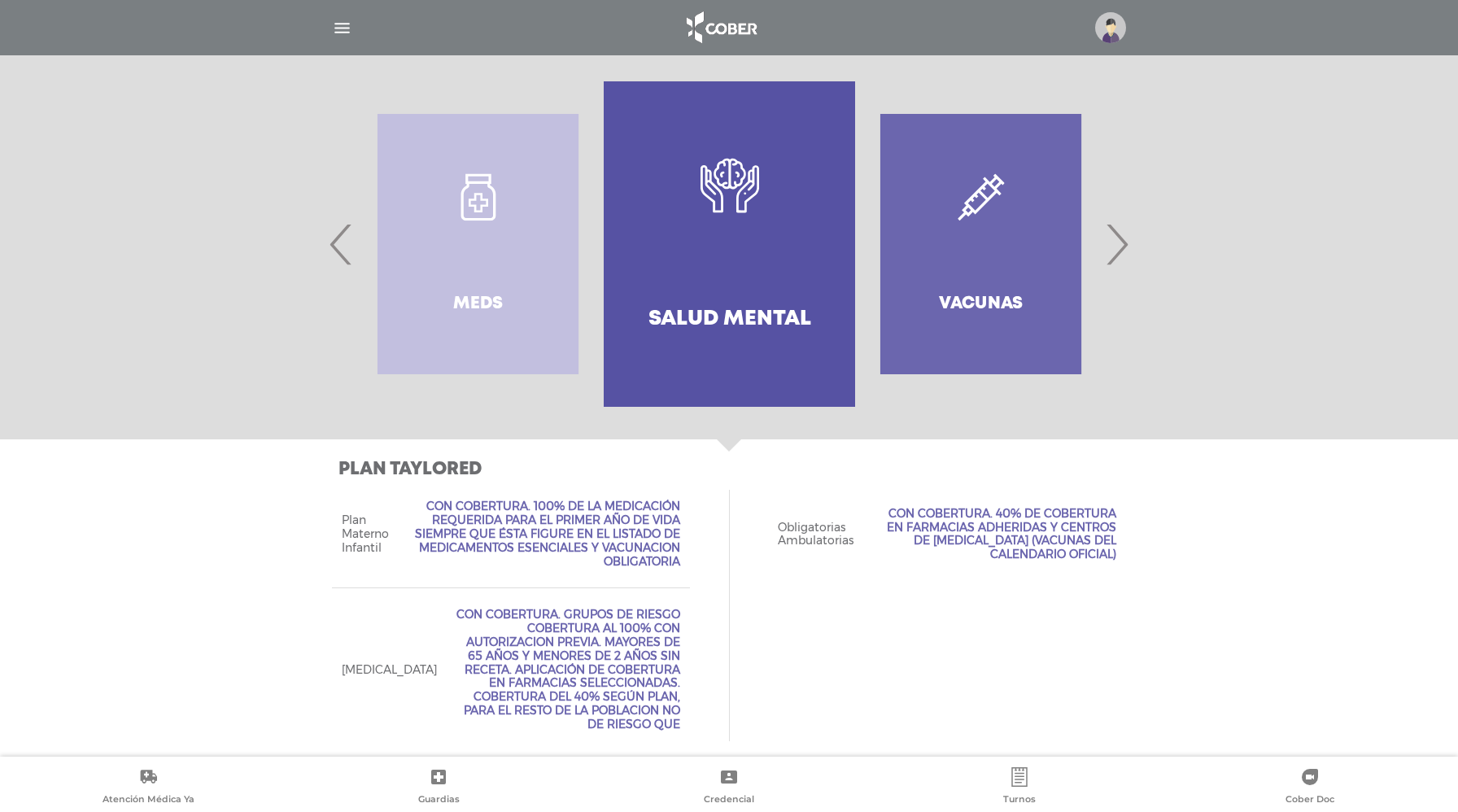
click at [340, 248] on span "‹" at bounding box center [341, 244] width 32 height 87
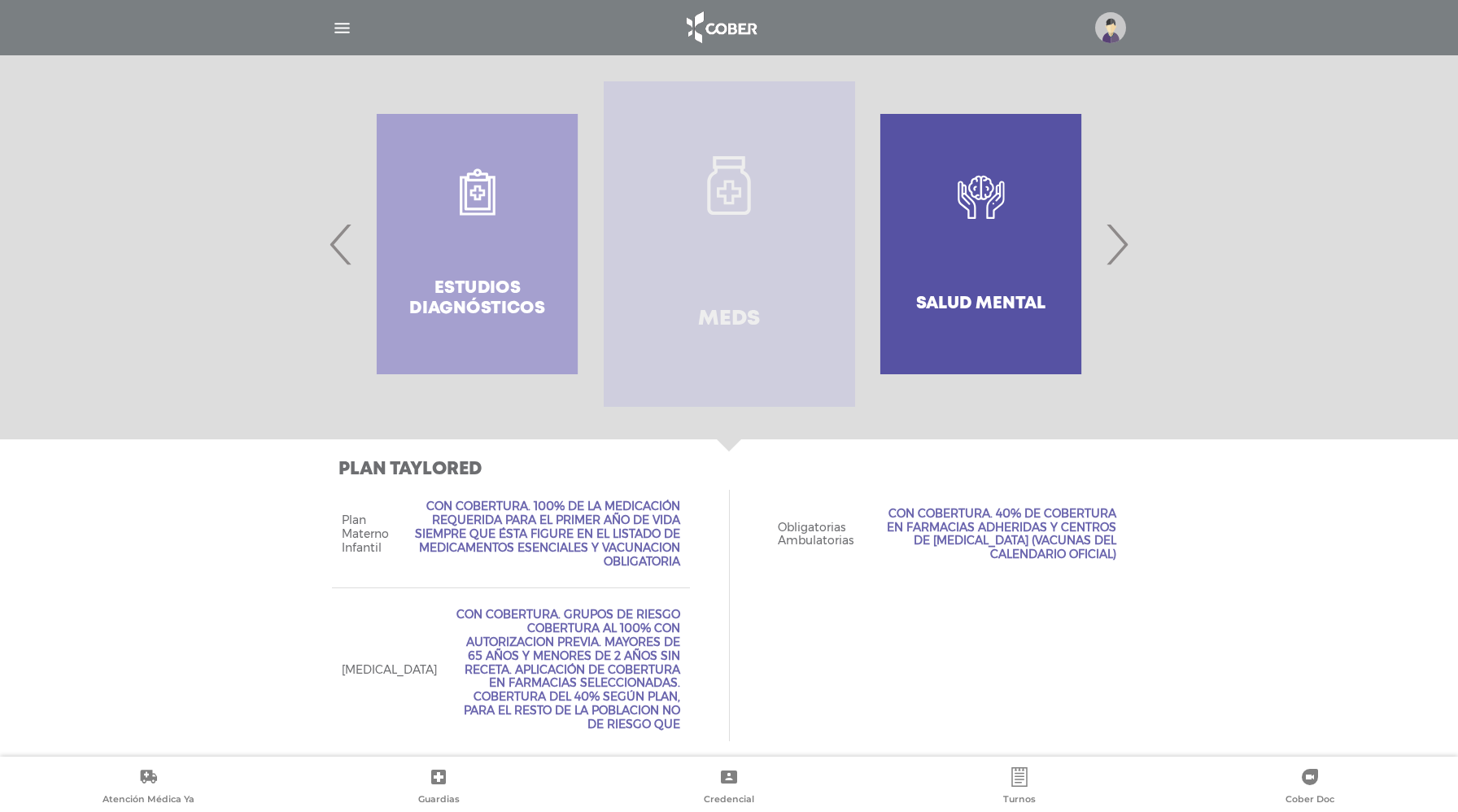
click at [703, 279] on link "Meds" at bounding box center [729, 243] width 251 height 325
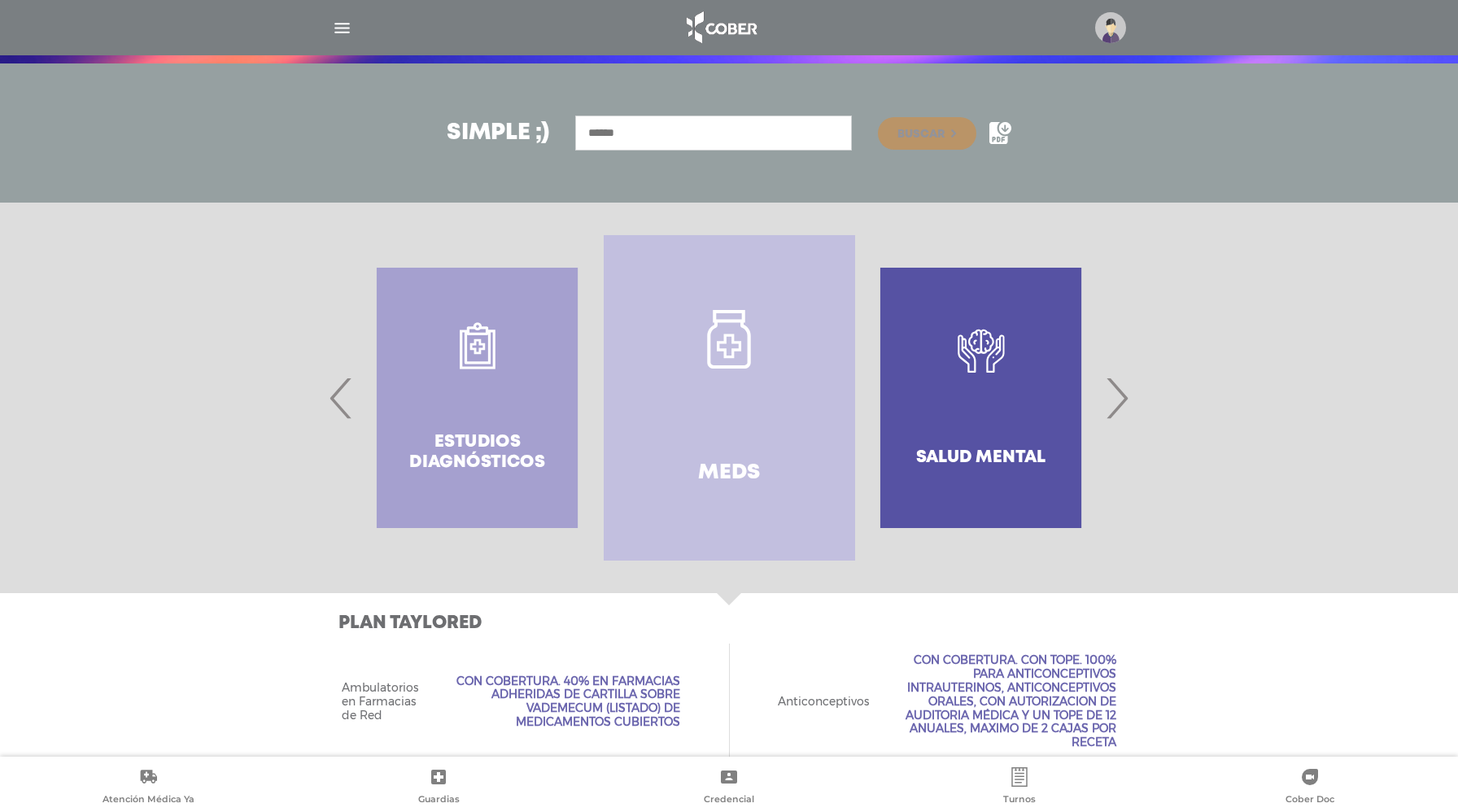
scroll to position [165, 0]
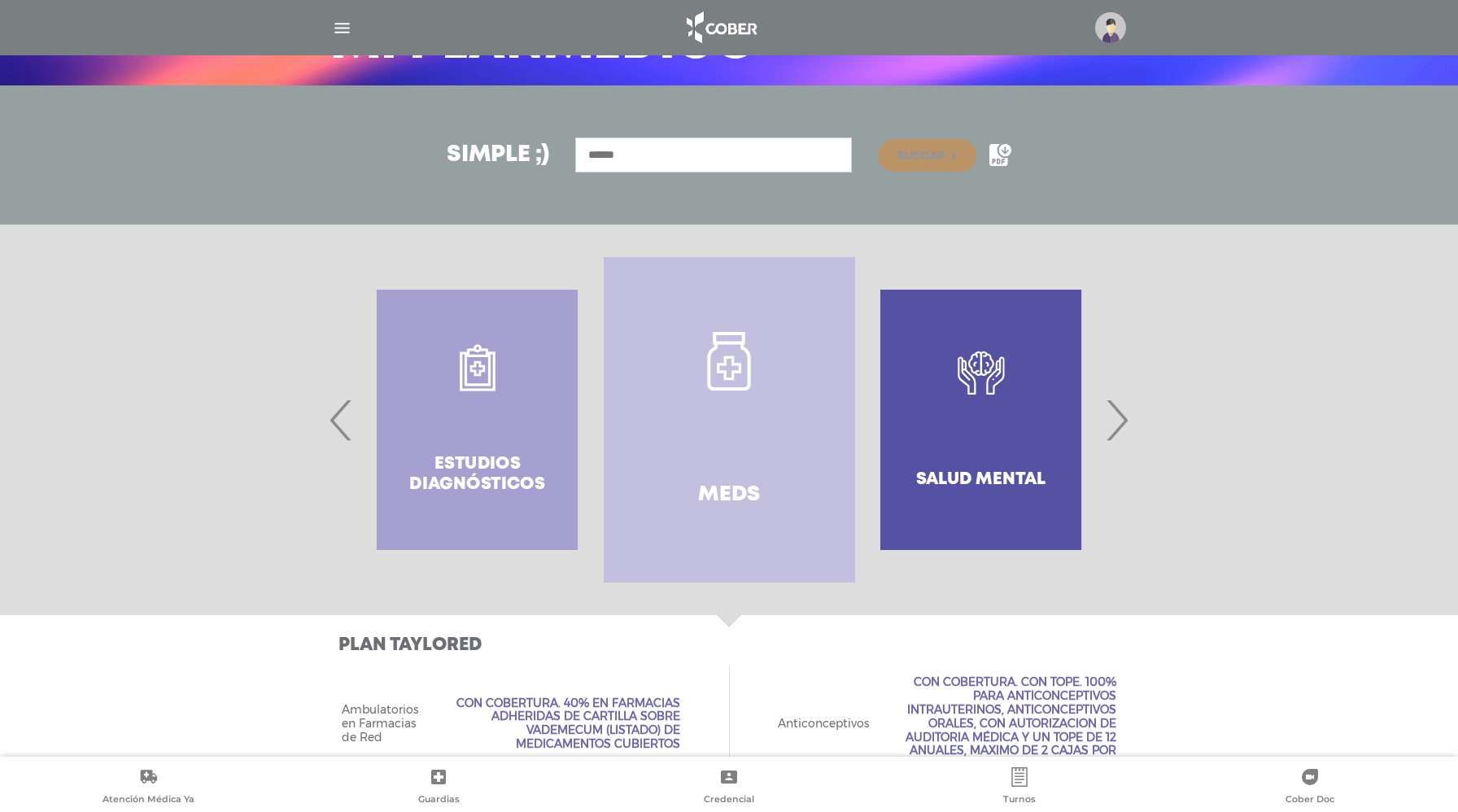
click at [458, 445] on div "Estudios diagnósticos" at bounding box center [477, 419] width 251 height 325
click at [482, 477] on div "Estudios diagnósticos" at bounding box center [477, 419] width 251 height 325
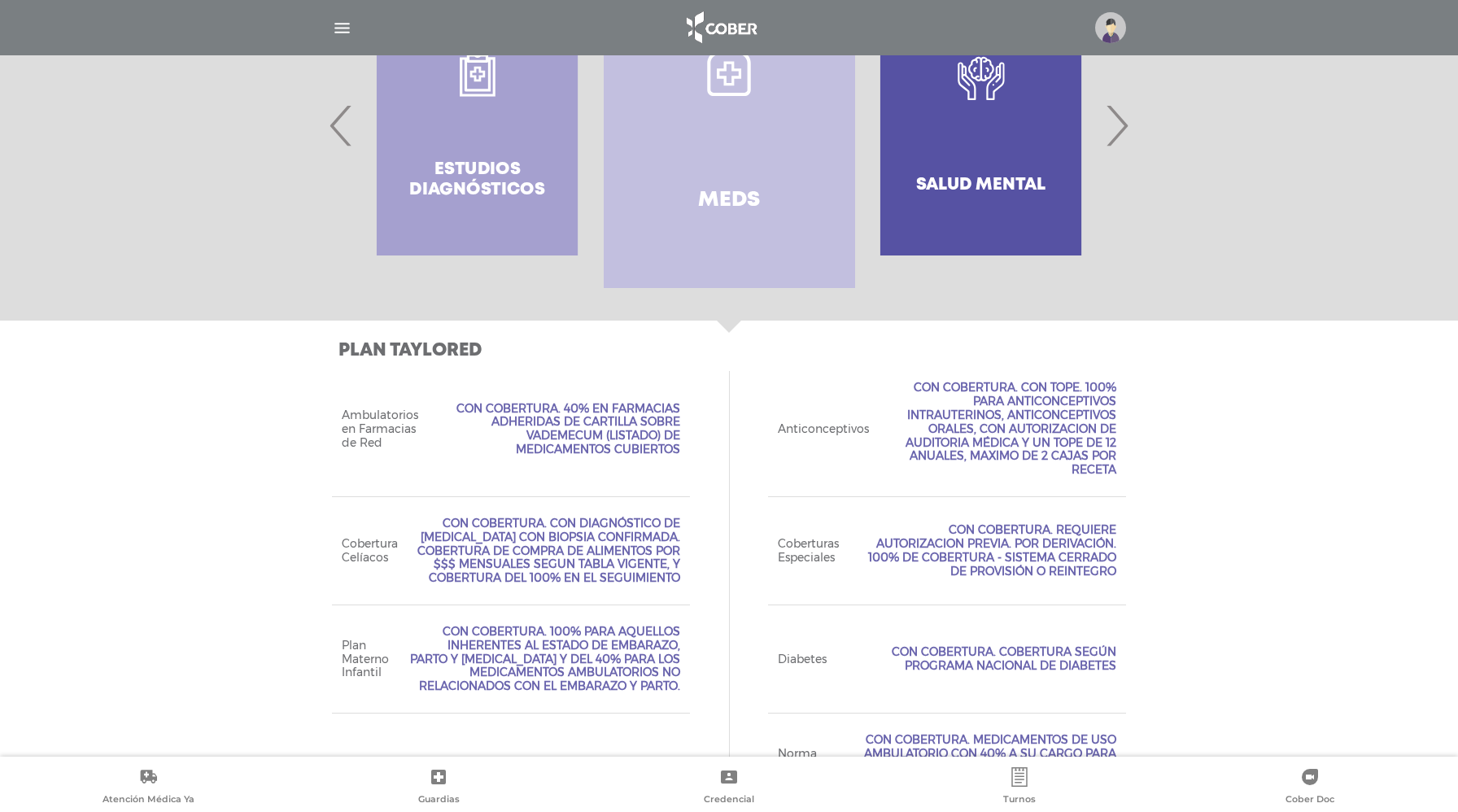
scroll to position [310, 0]
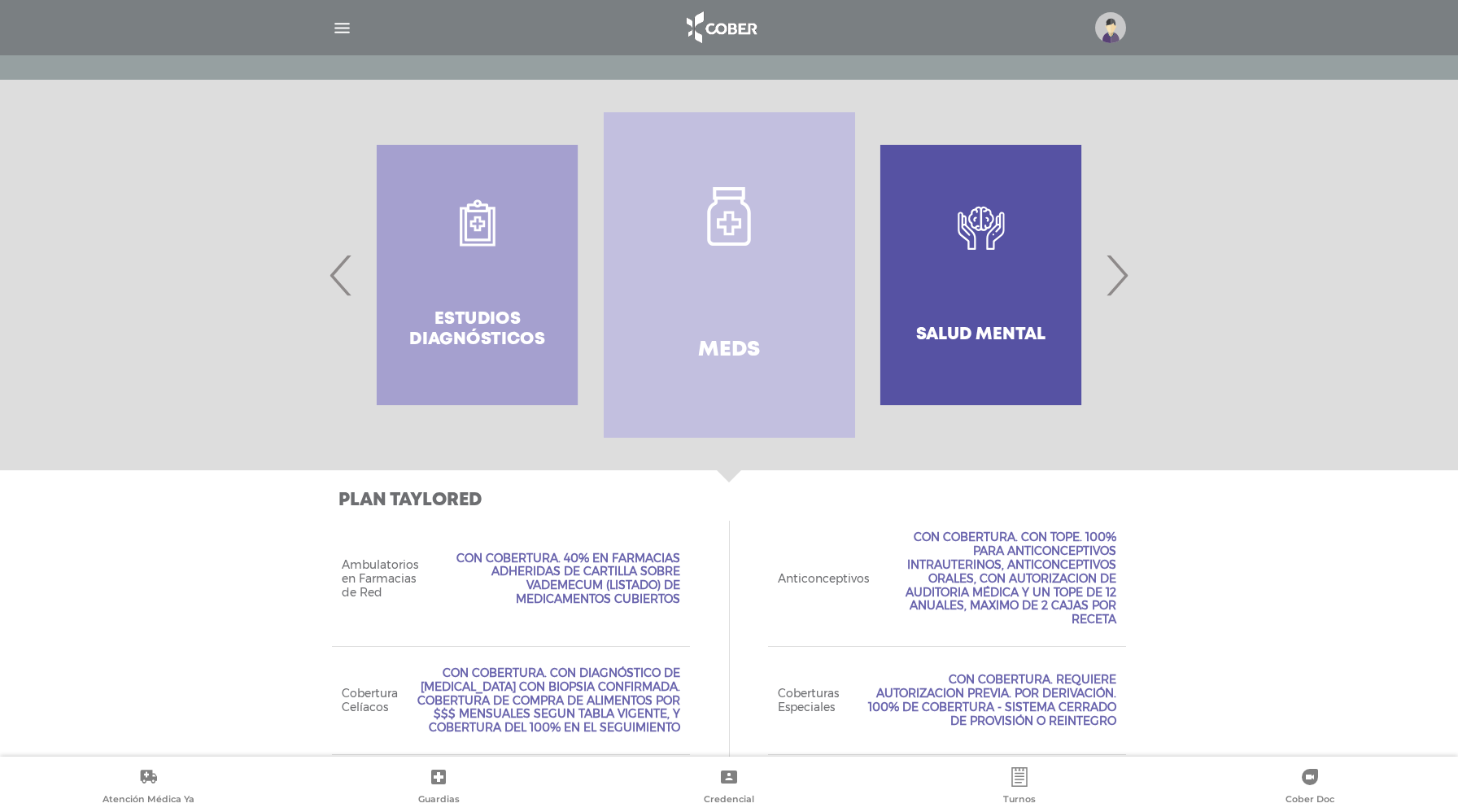
click at [355, 270] on div "Estudios diagnósticos" at bounding box center [477, 274] width 251 height 325
click at [342, 272] on span "‹" at bounding box center [341, 275] width 32 height 87
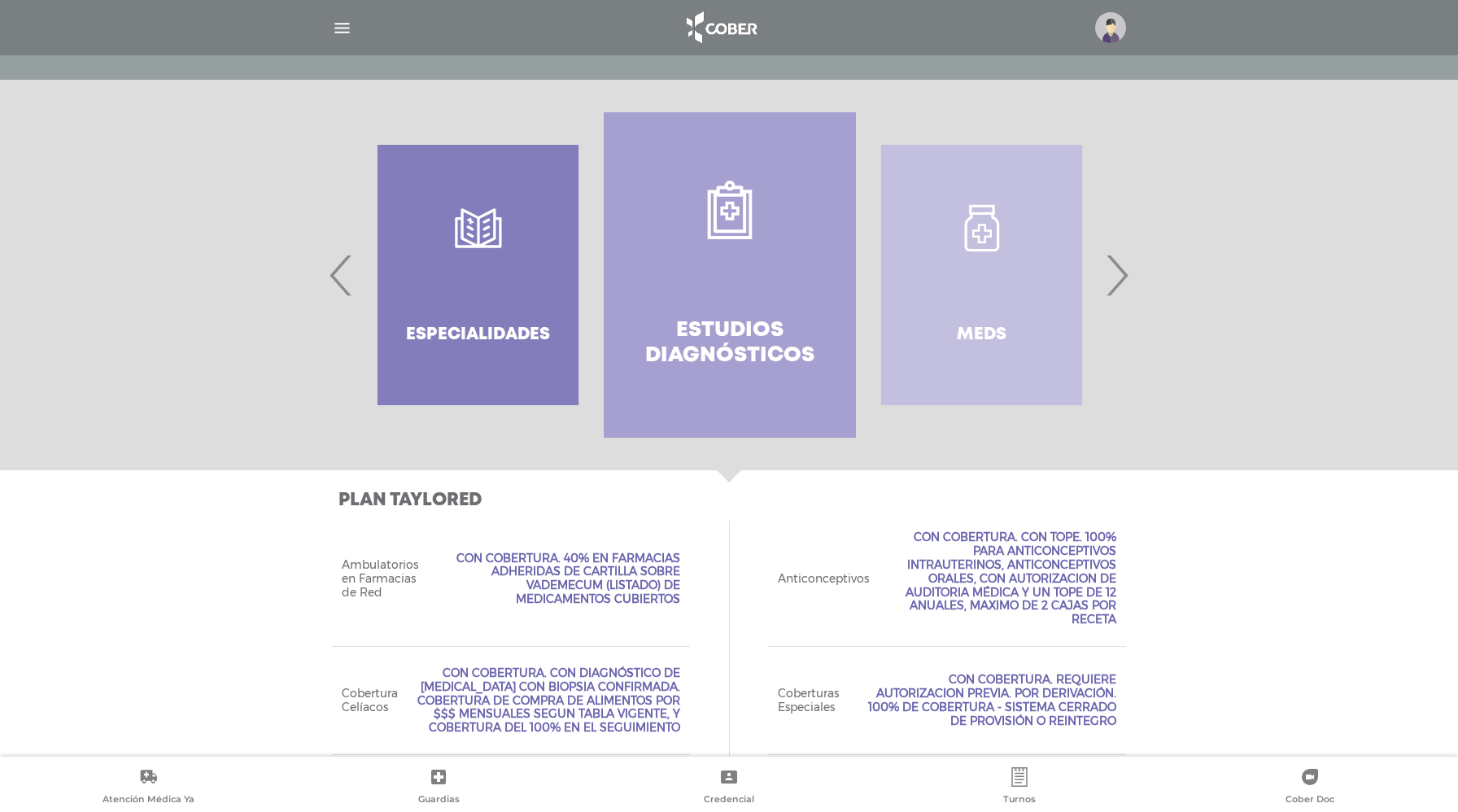
click at [473, 318] on div "Especialidades" at bounding box center [478, 274] width 251 height 325
click at [473, 259] on div "Especialidades" at bounding box center [478, 274] width 251 height 325
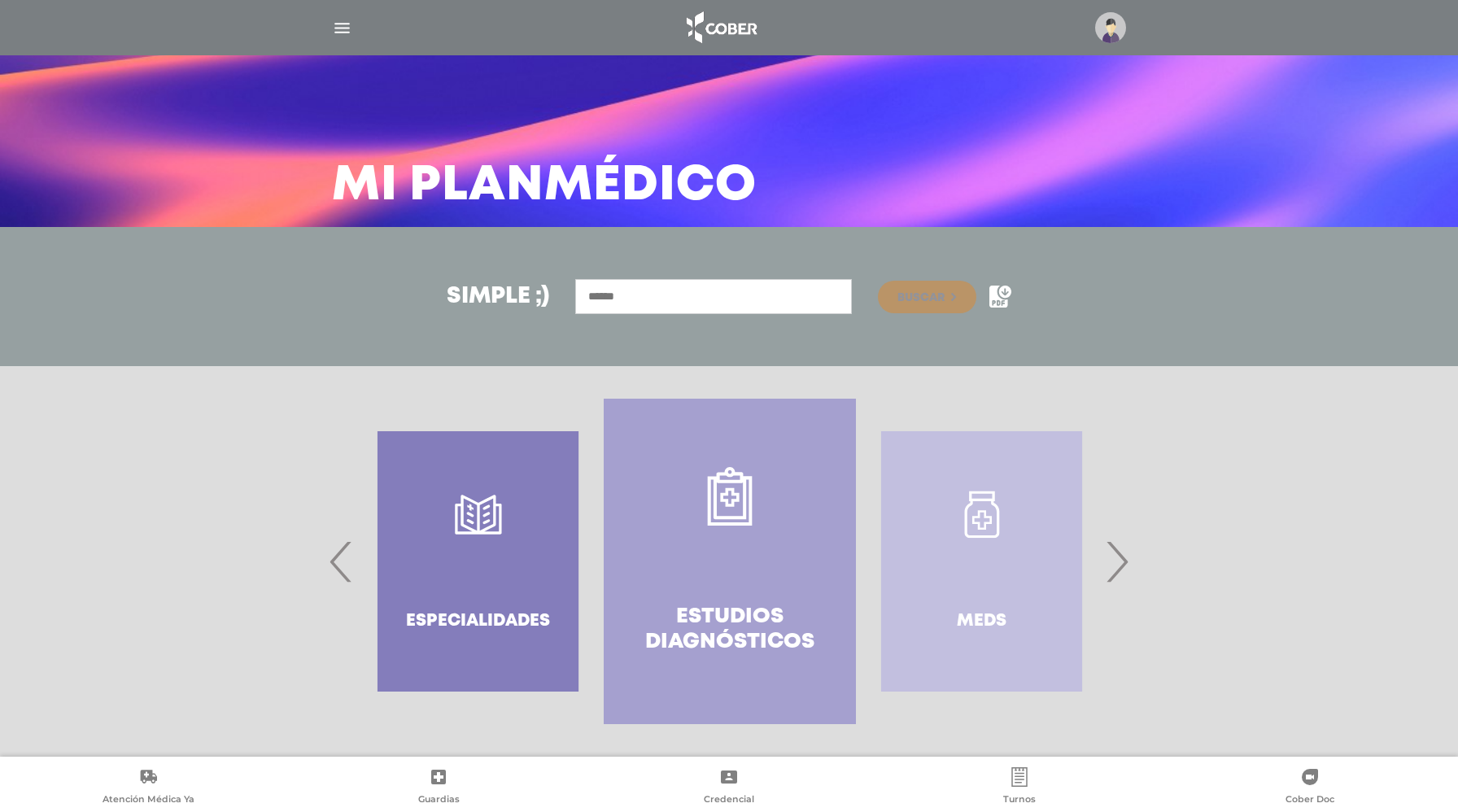
scroll to position [24, 0]
click at [488, 507] on div "Especialidades" at bounding box center [478, 561] width 251 height 325
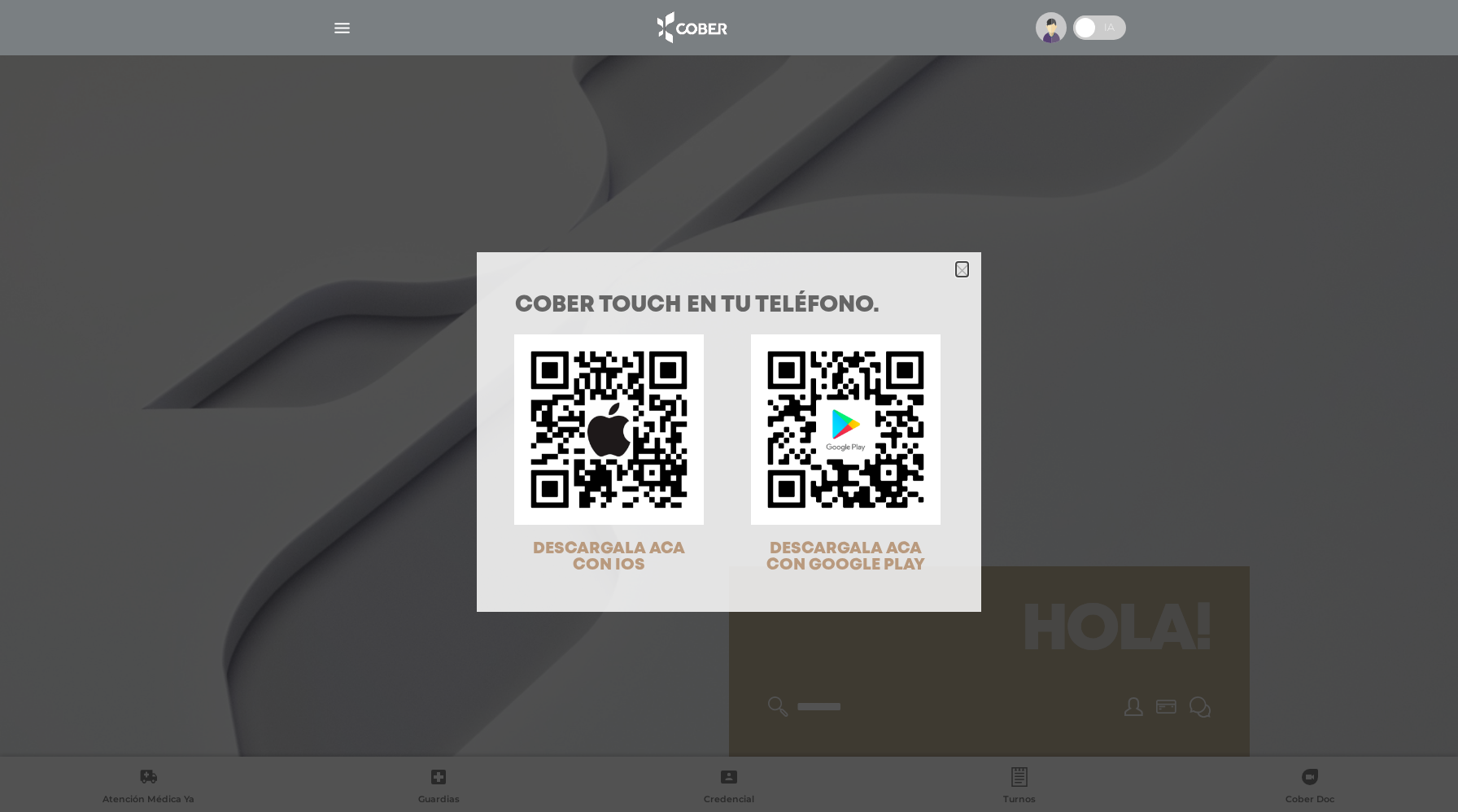
click at [958, 269] on icon "Close" at bounding box center [962, 269] width 12 height 12
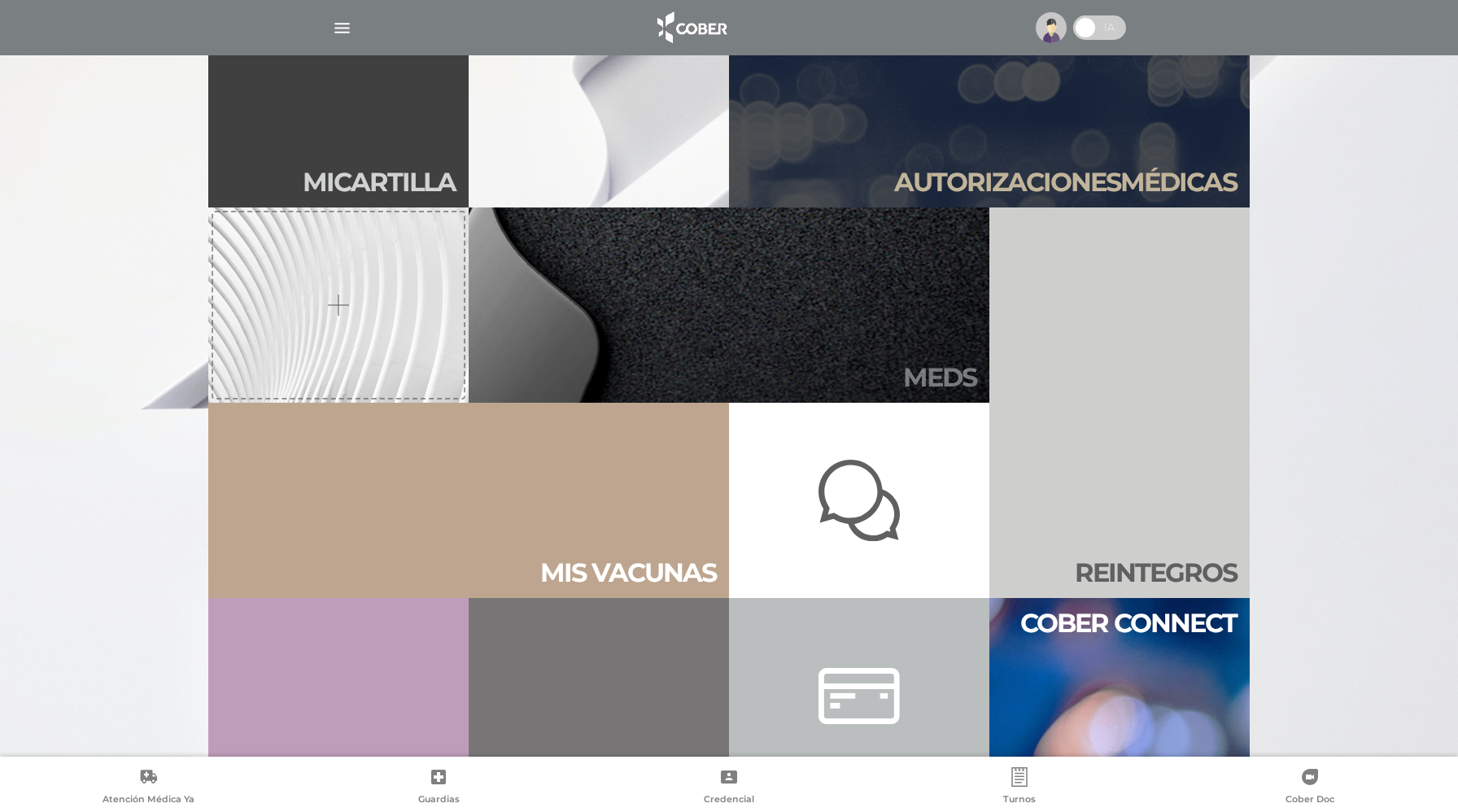
scroll to position [739, 0]
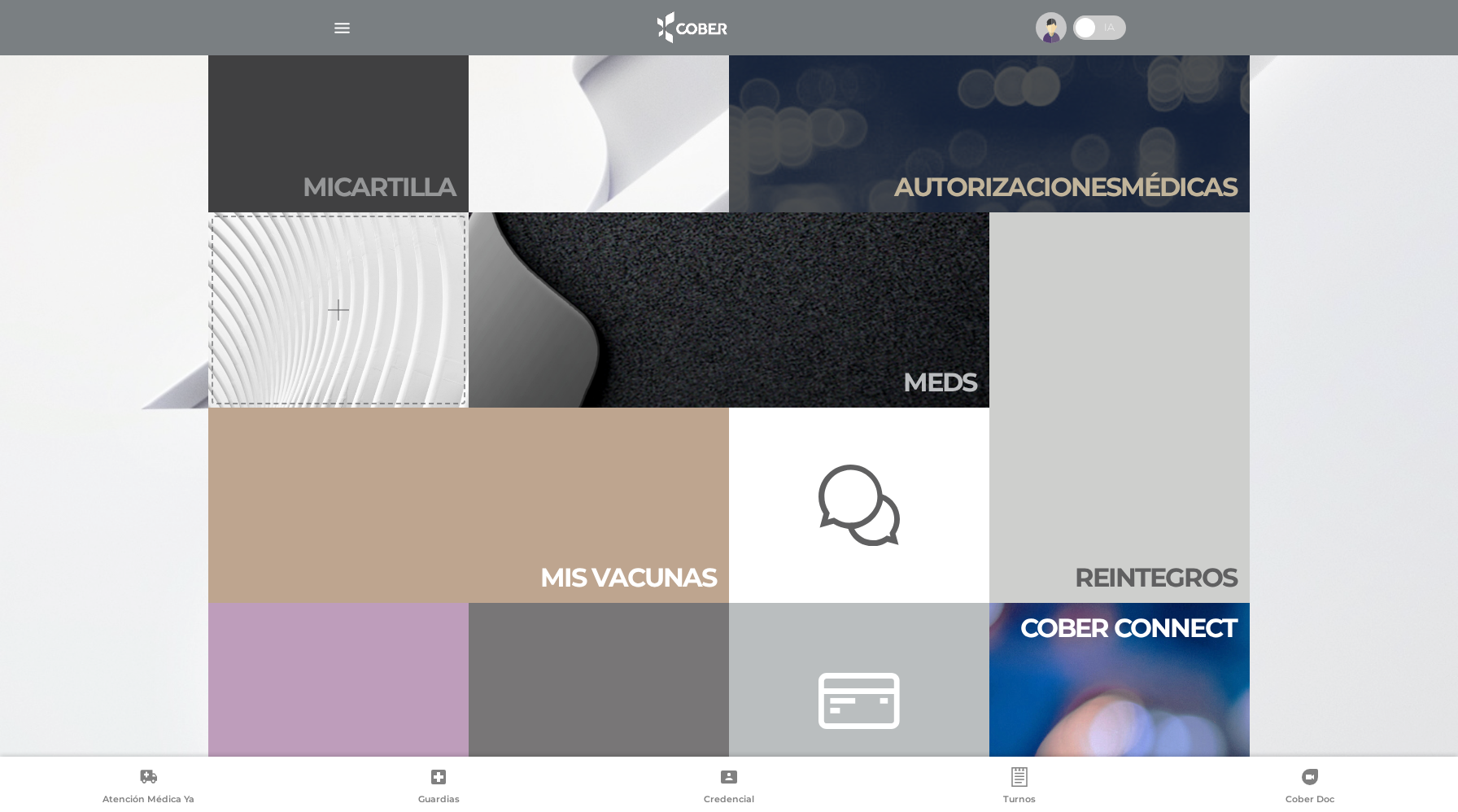
click at [439, 156] on link "Mi car tilla" at bounding box center [339, 115] width 260 height 195
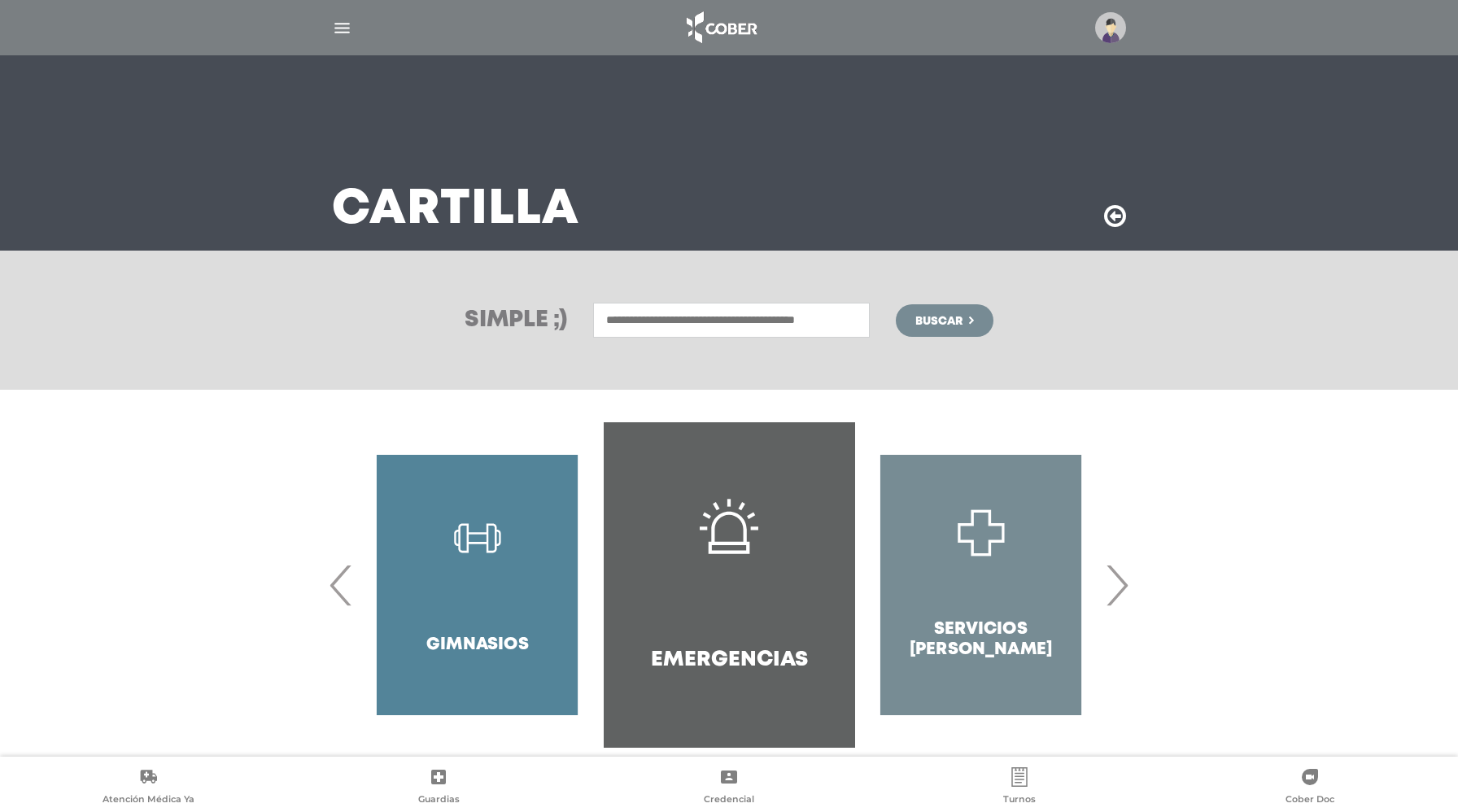
click at [342, 584] on span "‹" at bounding box center [341, 584] width 32 height 87
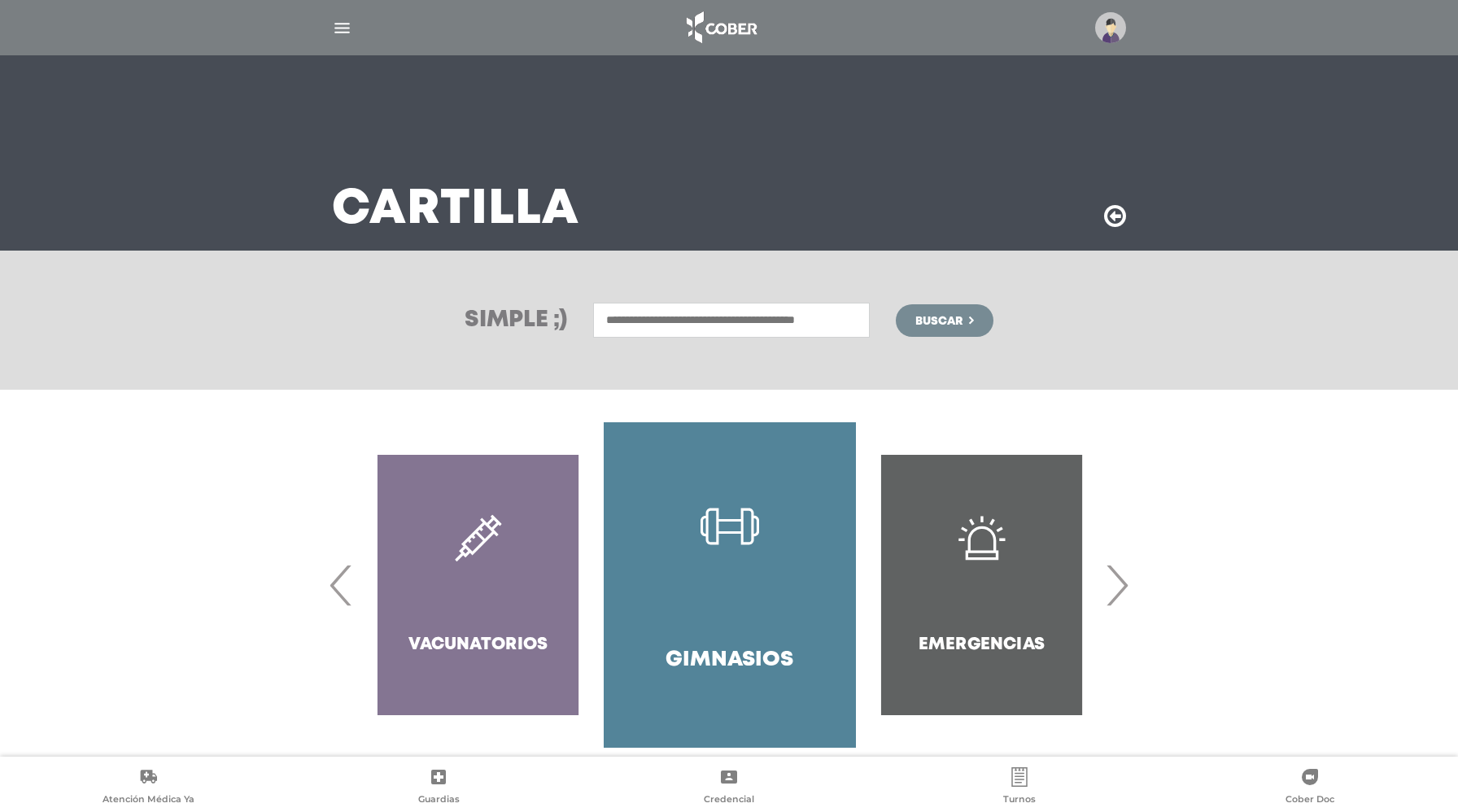
click at [342, 584] on span "‹" at bounding box center [341, 584] width 32 height 87
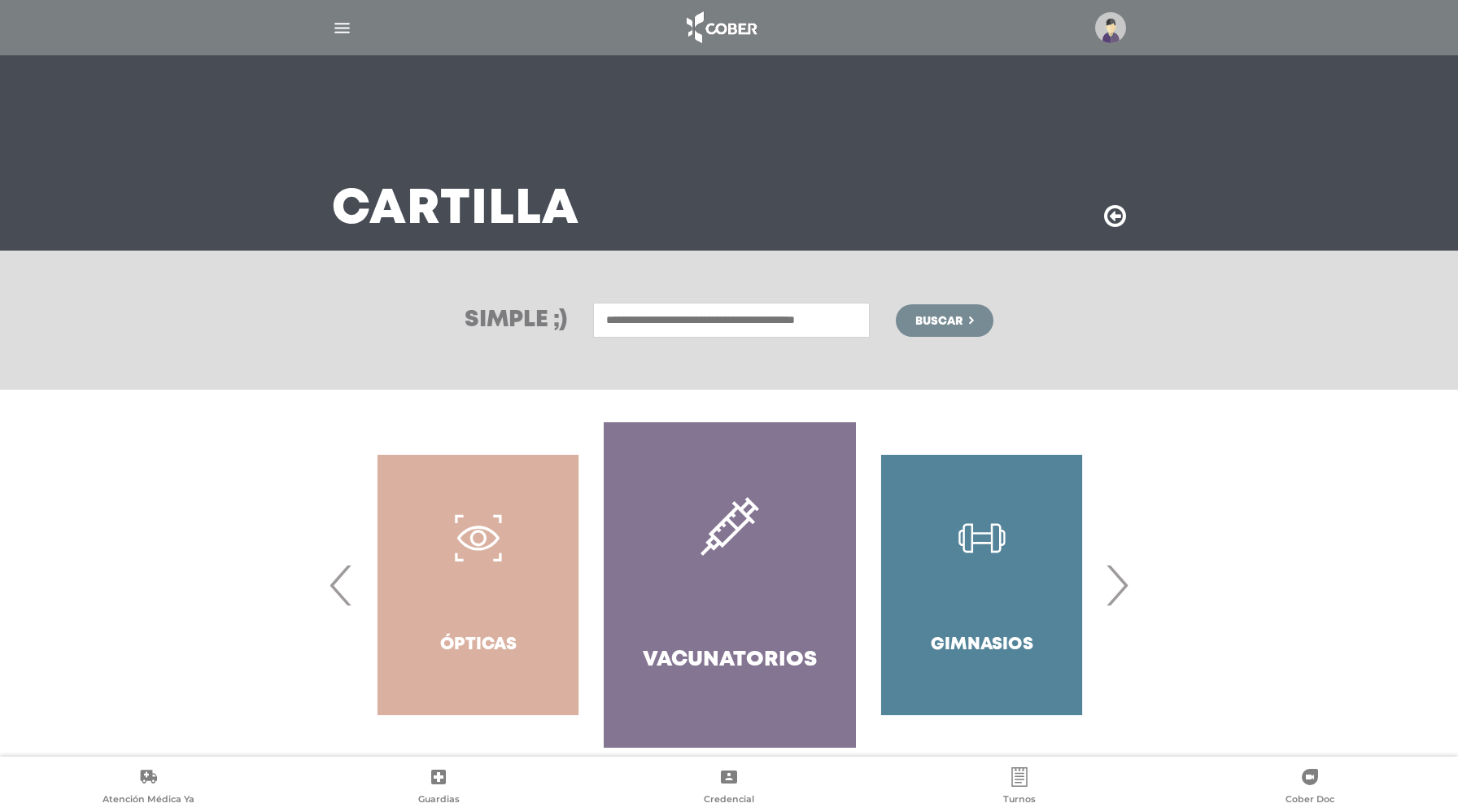
click at [342, 584] on span "‹" at bounding box center [341, 584] width 32 height 87
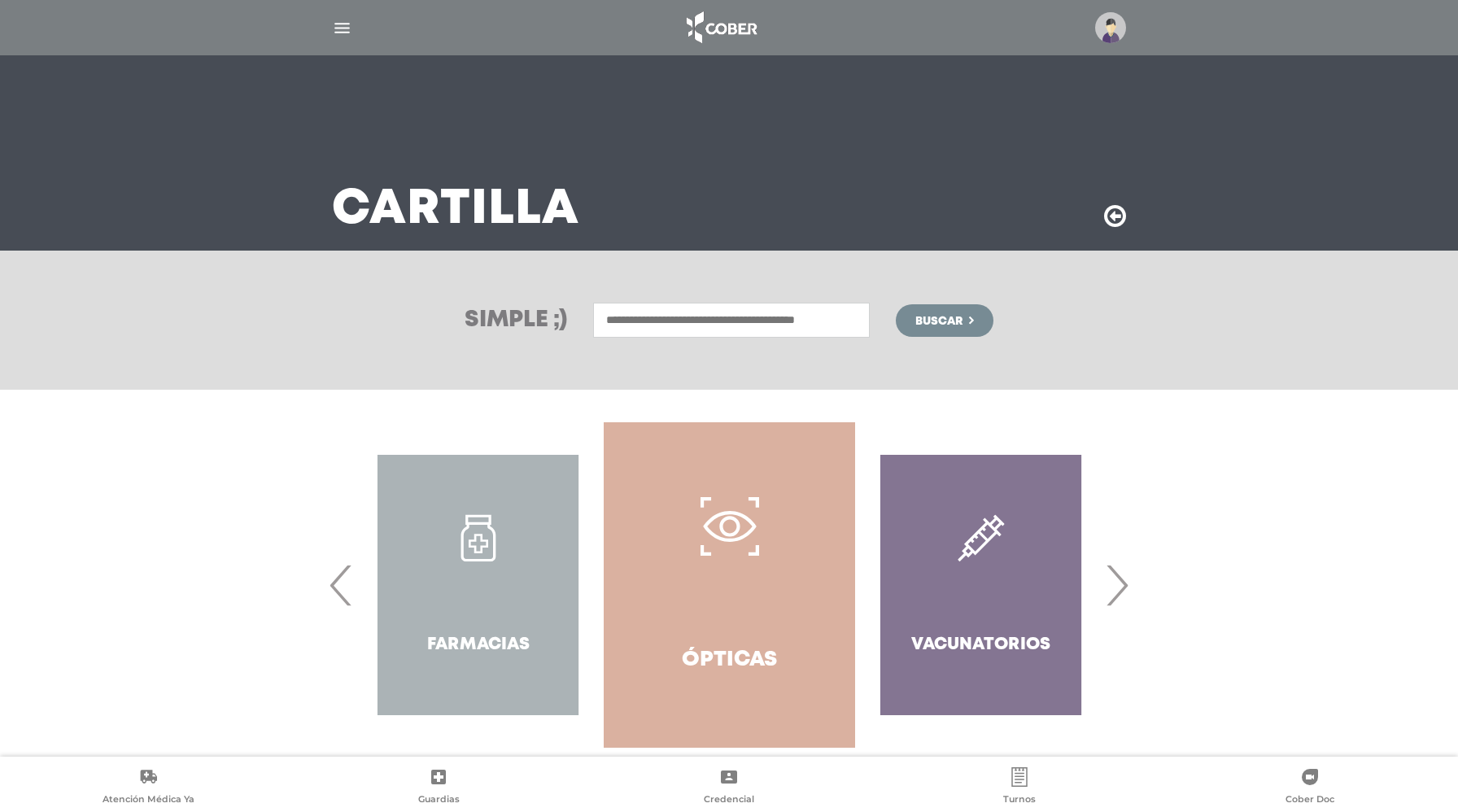
click at [342, 584] on span "‹" at bounding box center [341, 584] width 32 height 87
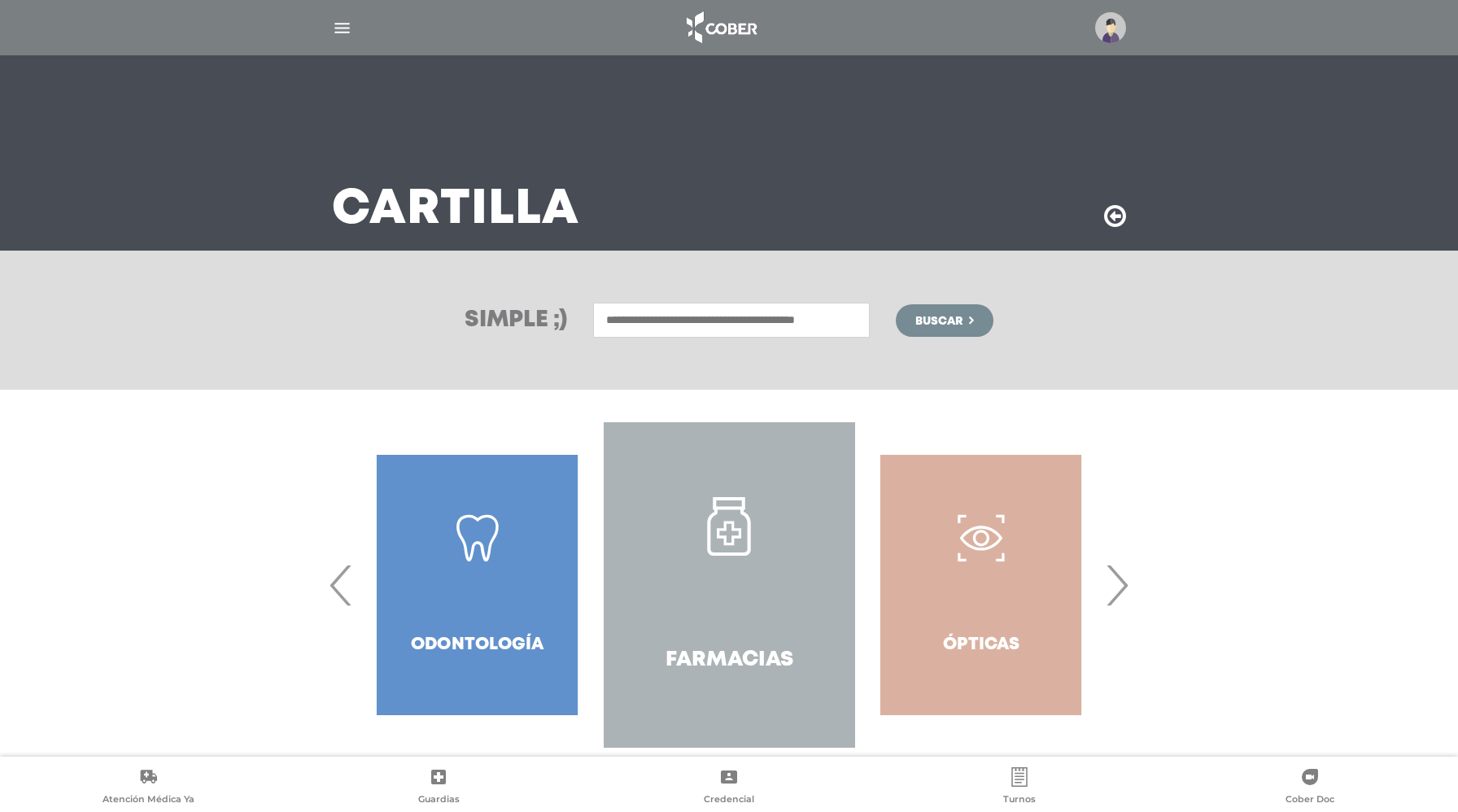
click at [342, 584] on span "‹" at bounding box center [341, 584] width 32 height 87
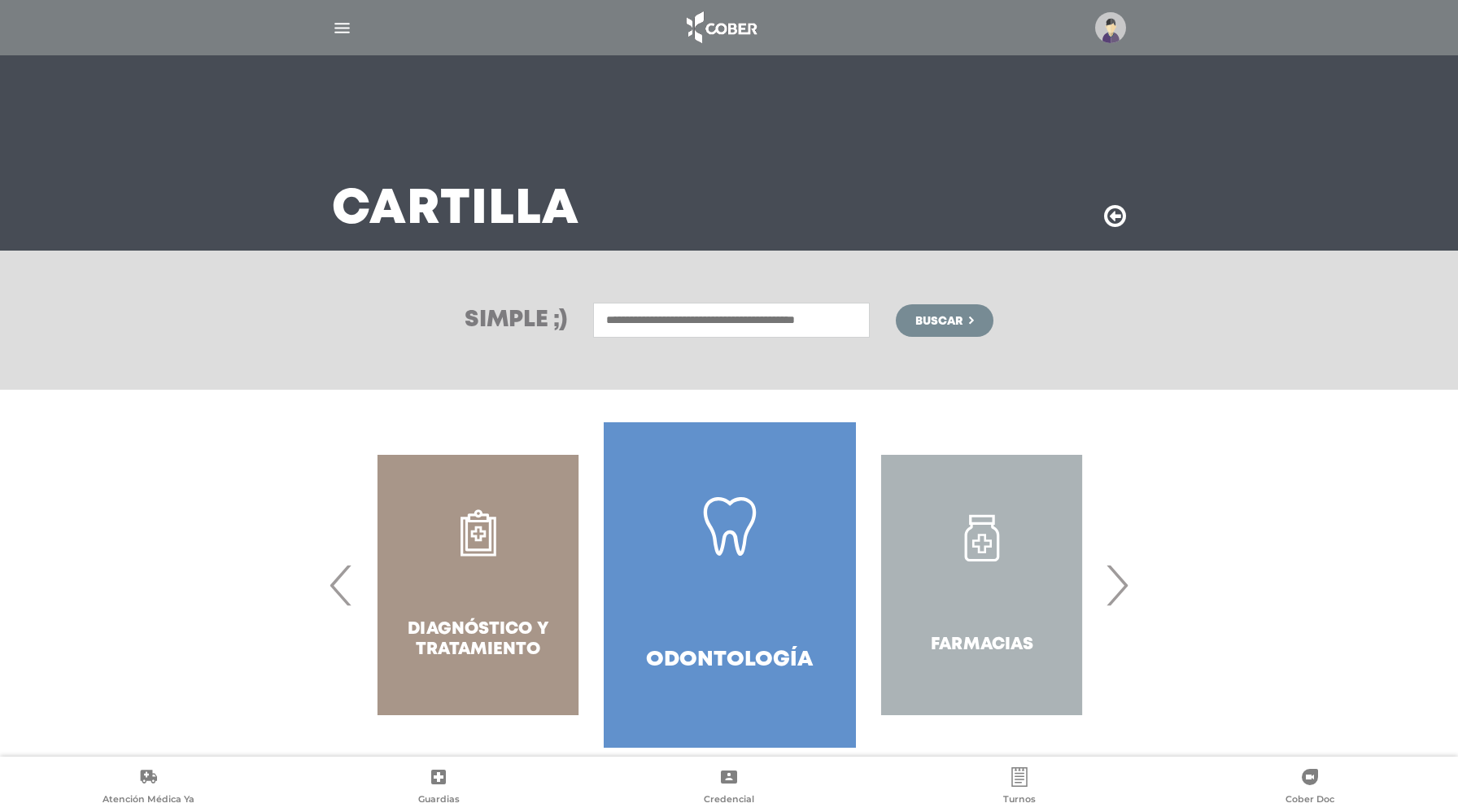
click at [342, 583] on span "‹" at bounding box center [341, 584] width 32 height 87
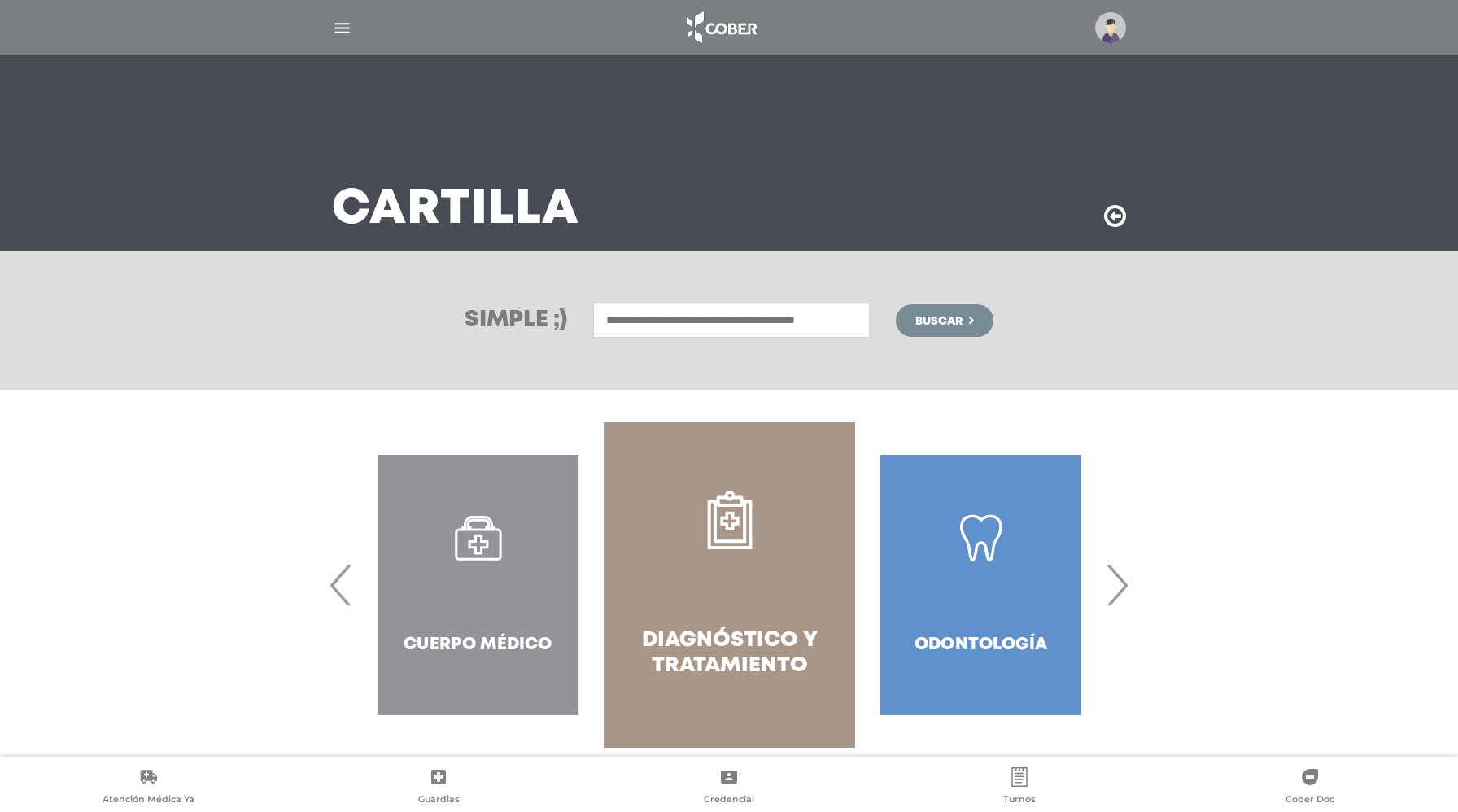
click at [461, 589] on div "Cuerpo Médico" at bounding box center [478, 584] width 251 height 325
click at [485, 538] on div "Cuerpo Médico" at bounding box center [478, 584] width 251 height 325
click at [495, 571] on div "Cuerpo Médico" at bounding box center [478, 584] width 251 height 325
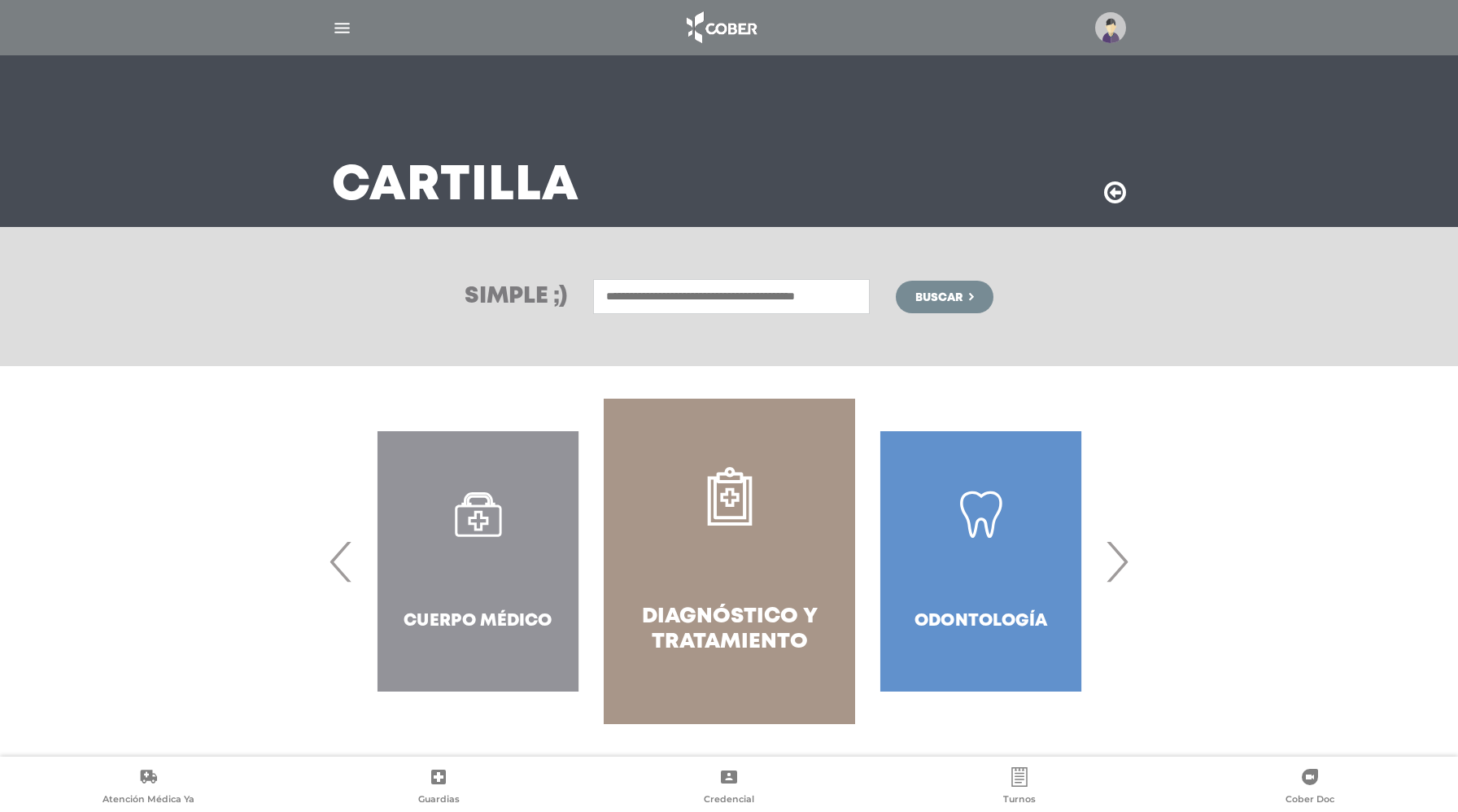
click at [474, 600] on div "Cuerpo Médico" at bounding box center [478, 561] width 251 height 325
click at [475, 618] on div "Cuerpo Médico" at bounding box center [478, 561] width 251 height 325
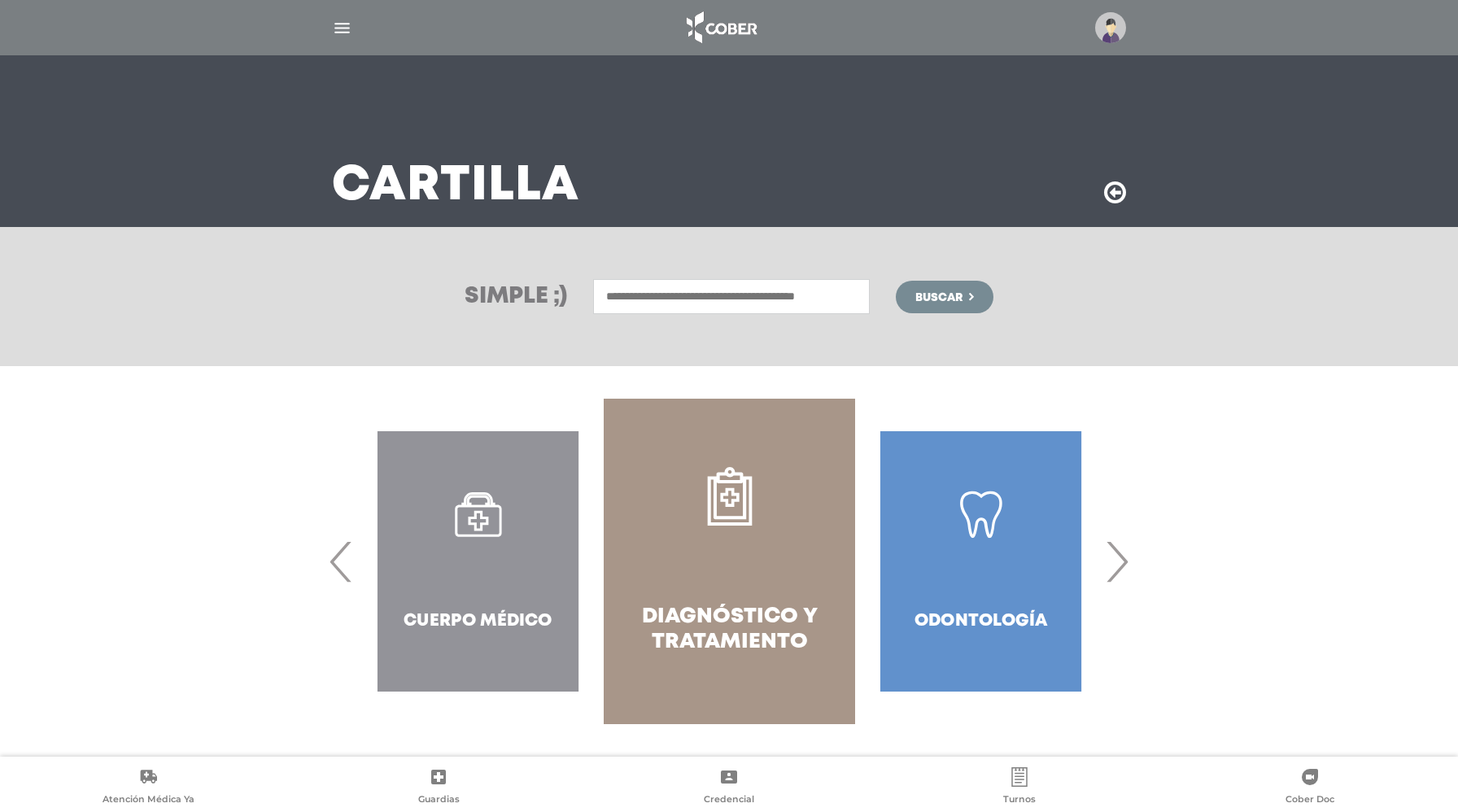
click at [475, 618] on div "Cuerpo Médico" at bounding box center [478, 561] width 251 height 325
click at [507, 547] on div "Cuerpo Médico" at bounding box center [478, 561] width 251 height 325
click at [330, 564] on span "‹" at bounding box center [341, 561] width 32 height 87
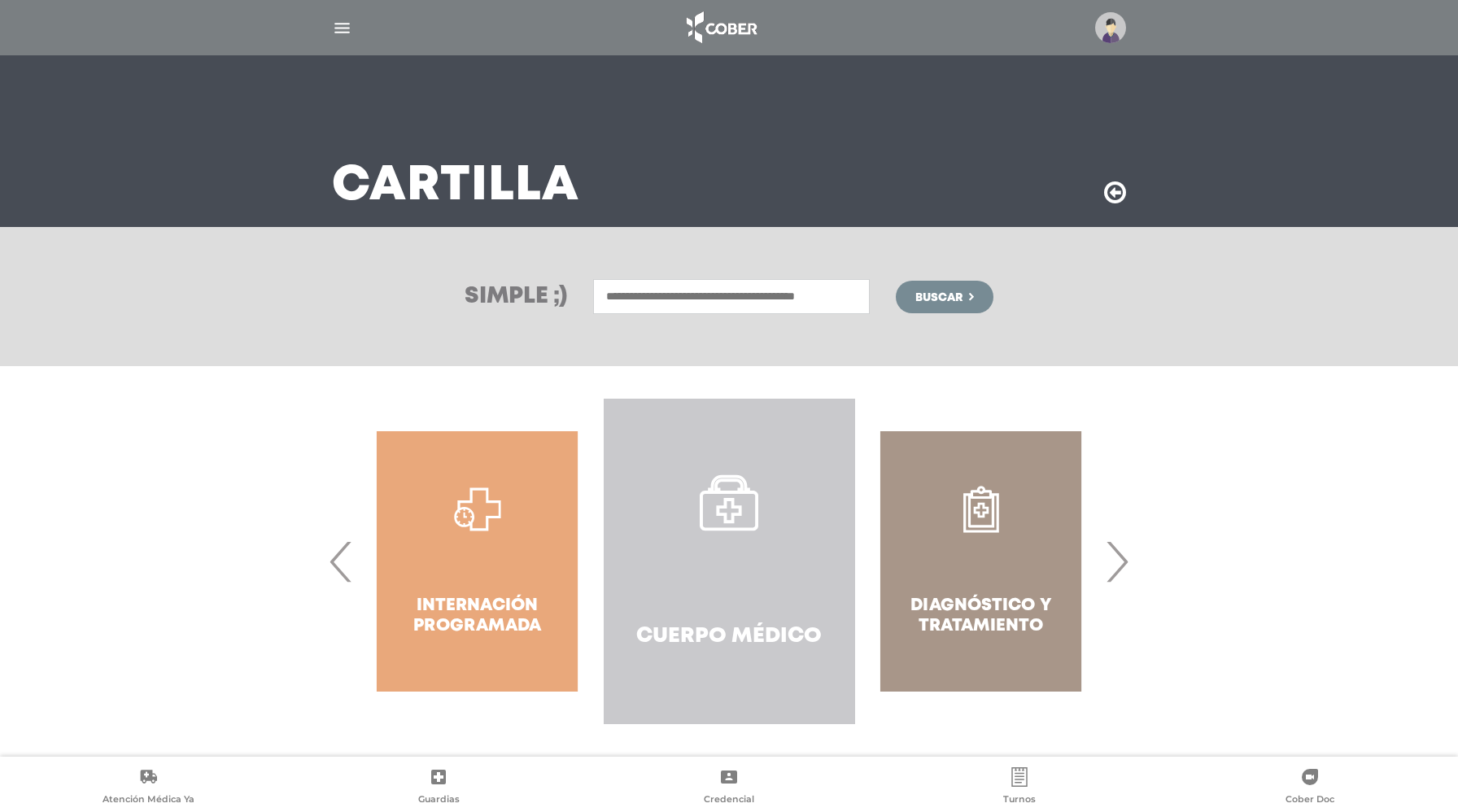
click at [633, 589] on link "Cuerpo Médico" at bounding box center [729, 561] width 251 height 325
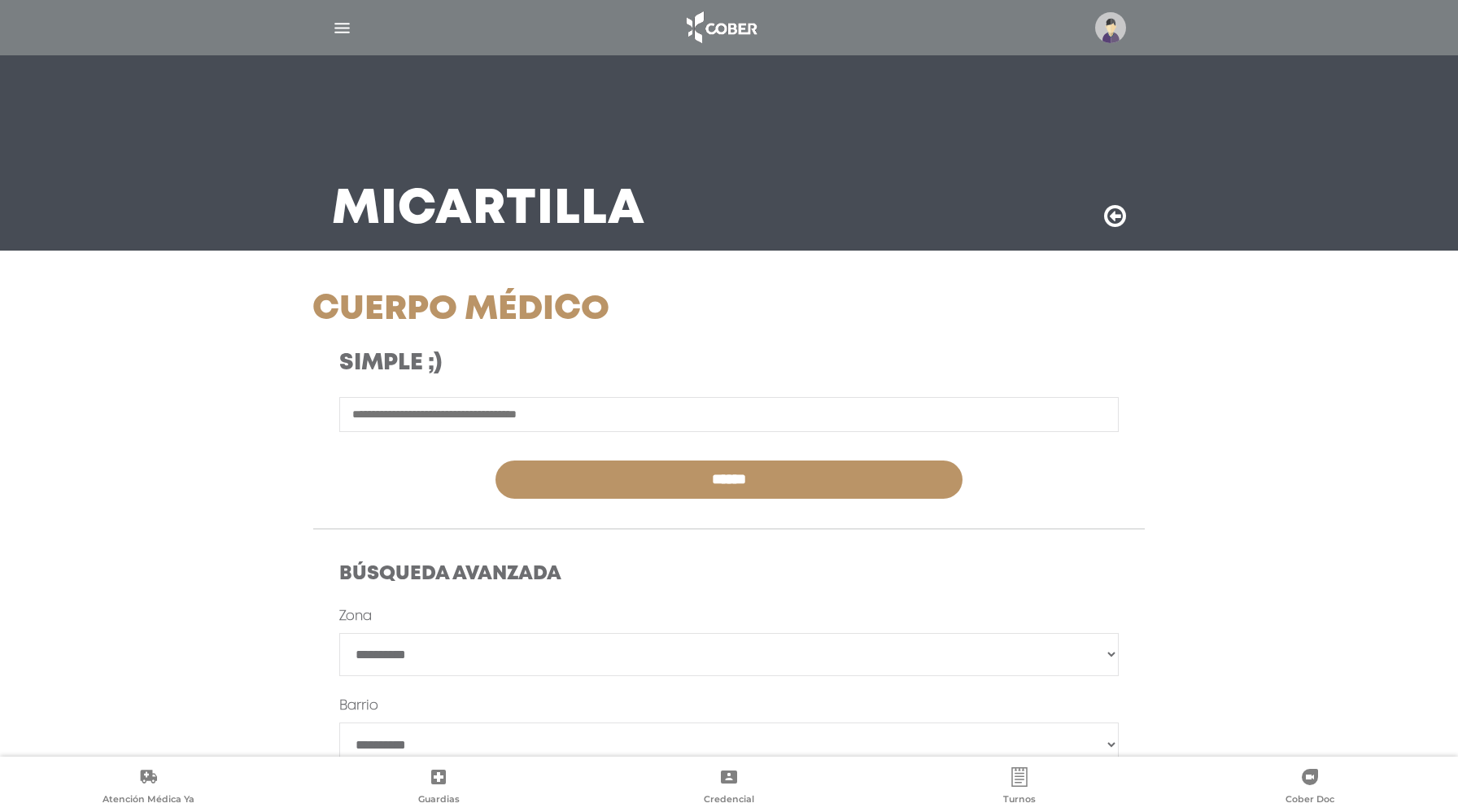
click at [459, 416] on input "text" at bounding box center [729, 414] width 780 height 35
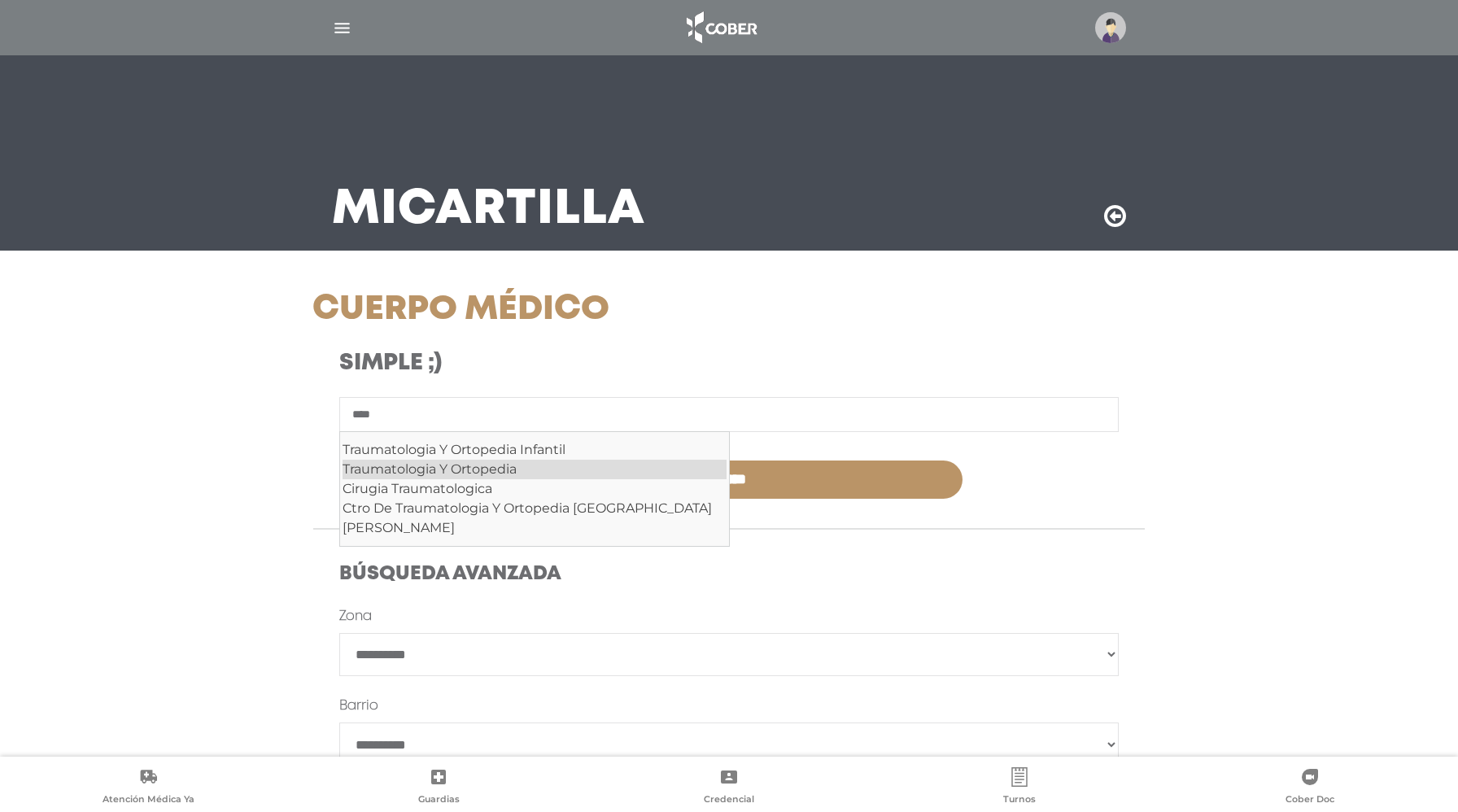
click at [350, 472] on div "Traumatologia Y Ortopedia" at bounding box center [535, 469] width 384 height 19
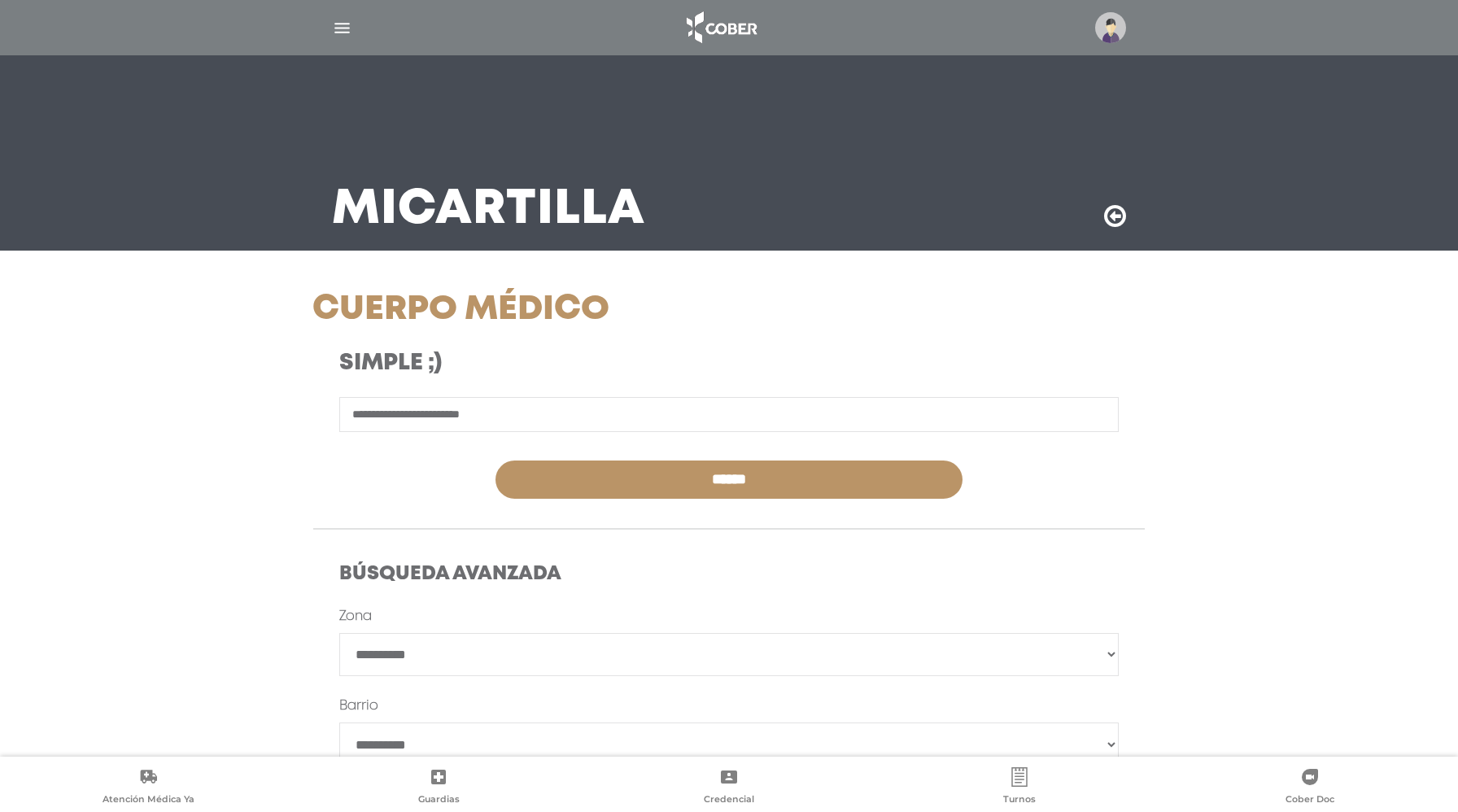
type input "**********"
click at [545, 648] on select "**********" at bounding box center [729, 655] width 780 height 44
select select "****"
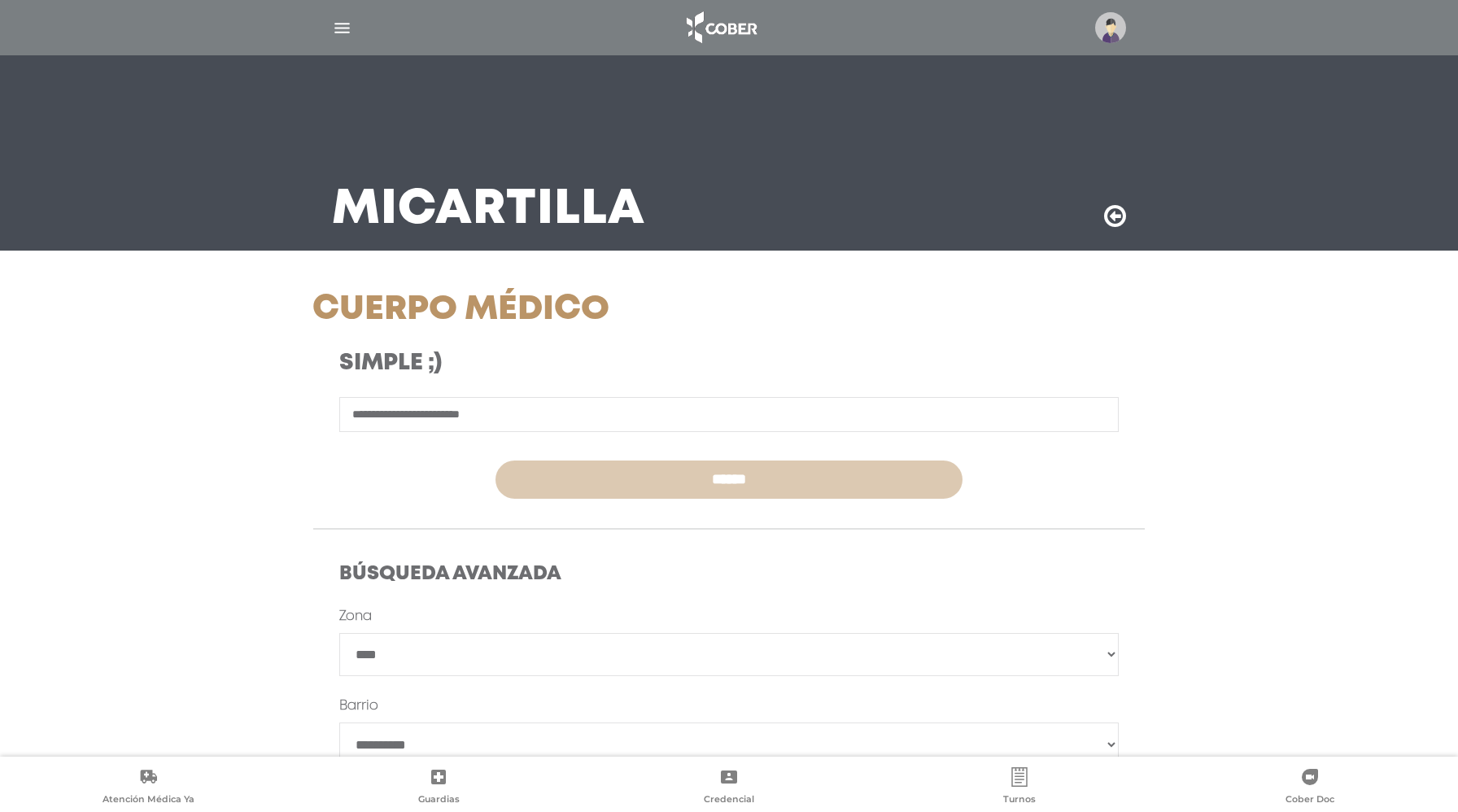
click at [627, 490] on input "******" at bounding box center [729, 480] width 468 height 38
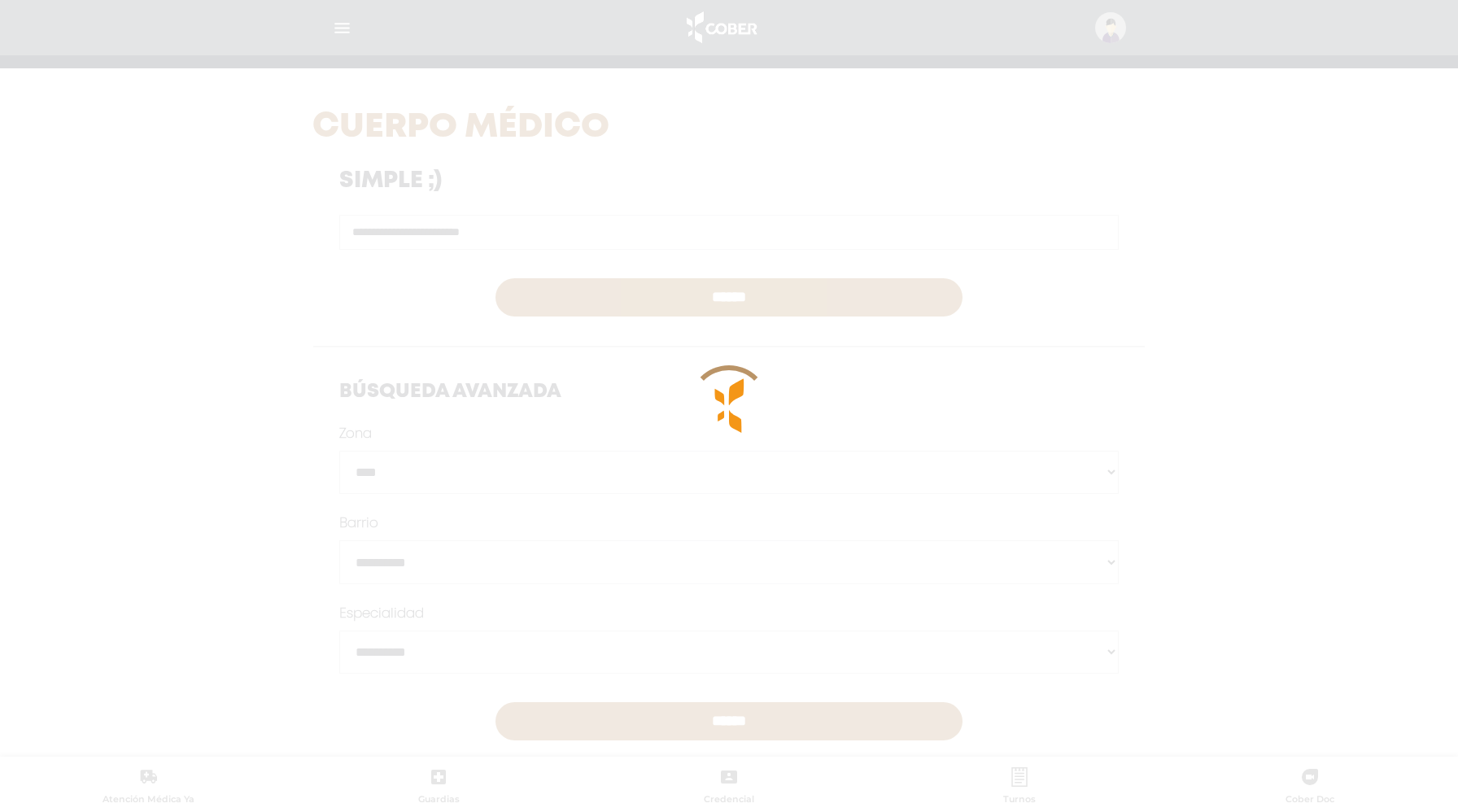
scroll to position [208, 0]
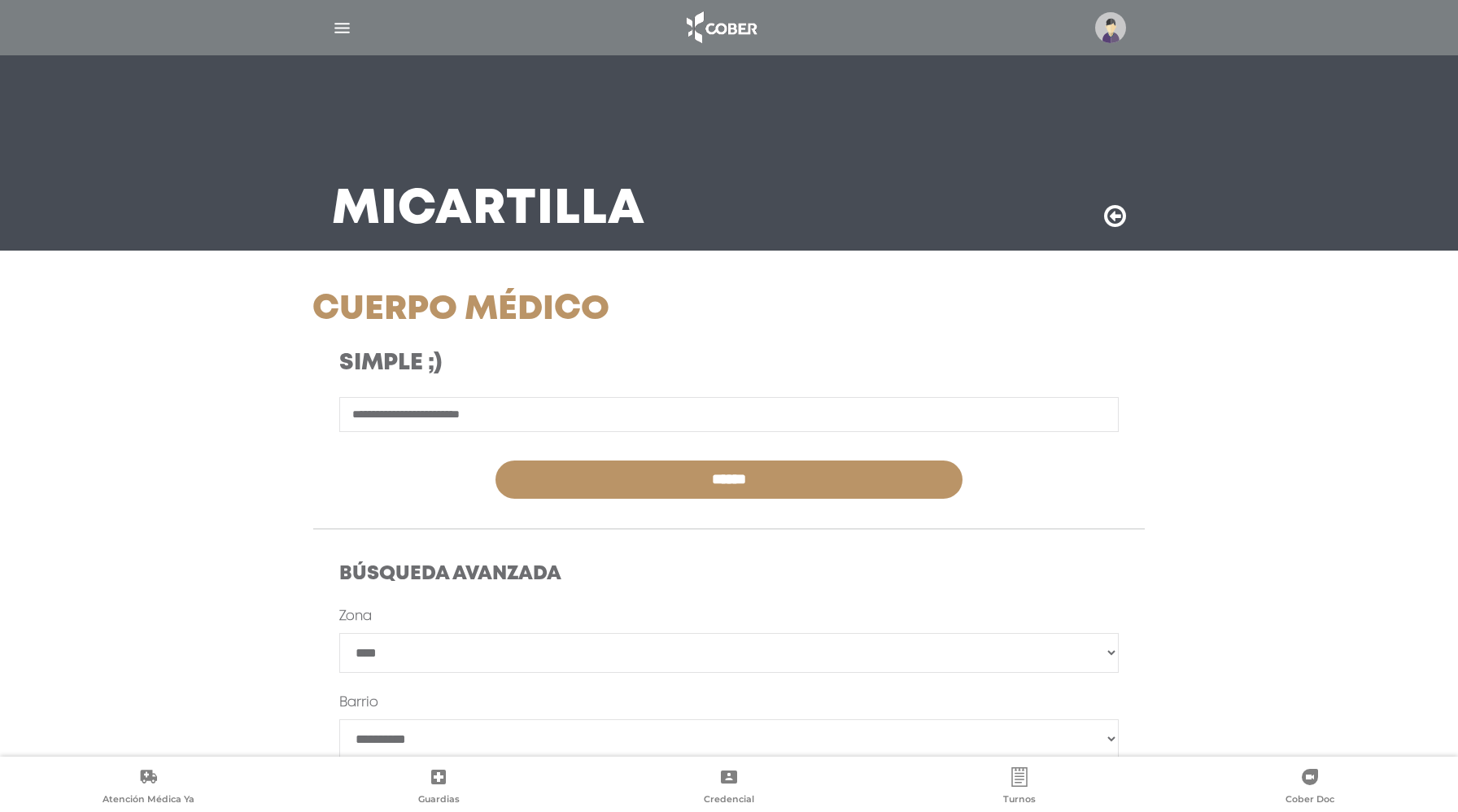
select select "****"
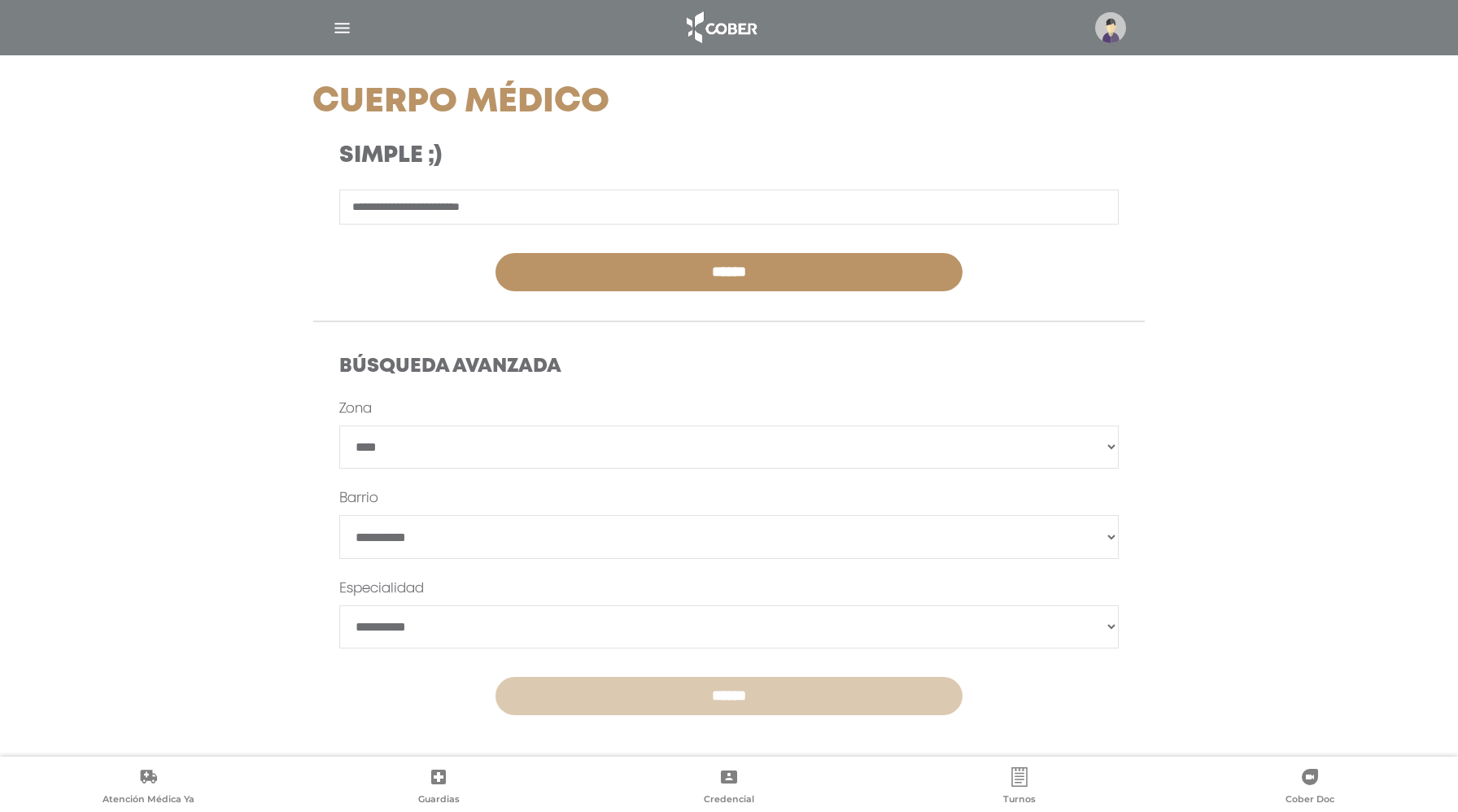
click at [590, 705] on input "******" at bounding box center [729, 695] width 468 height 38
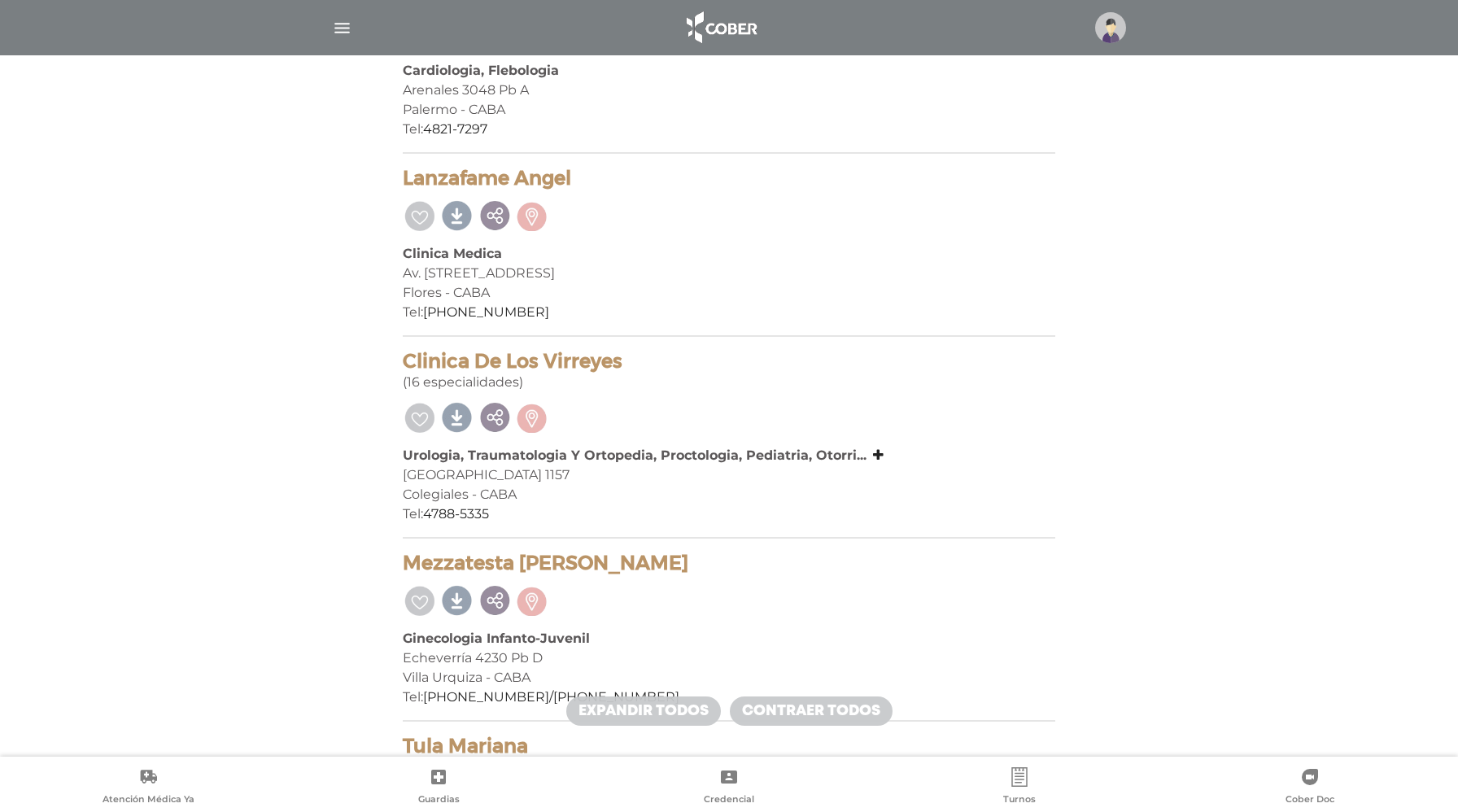
scroll to position [2806, 0]
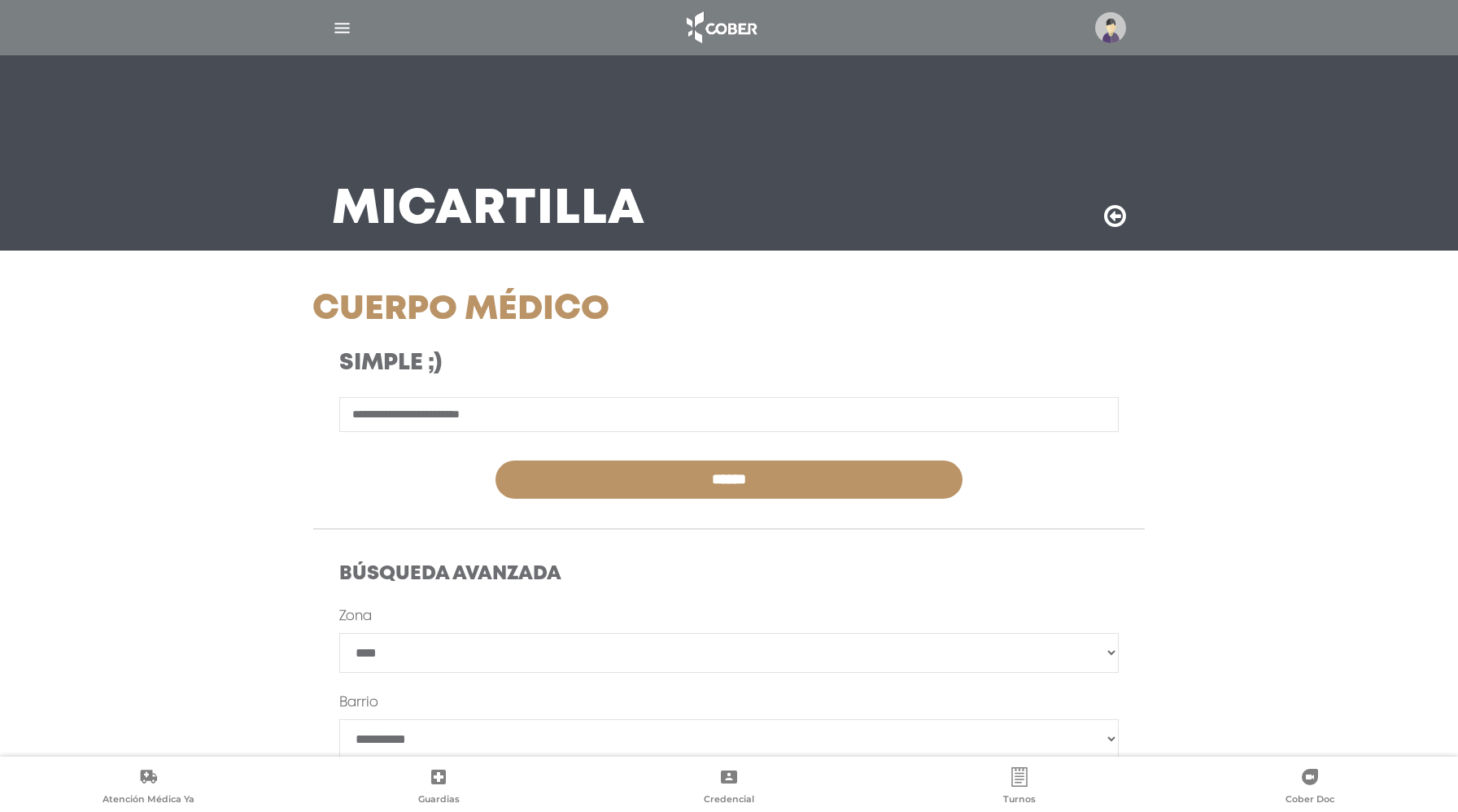
select select "****"
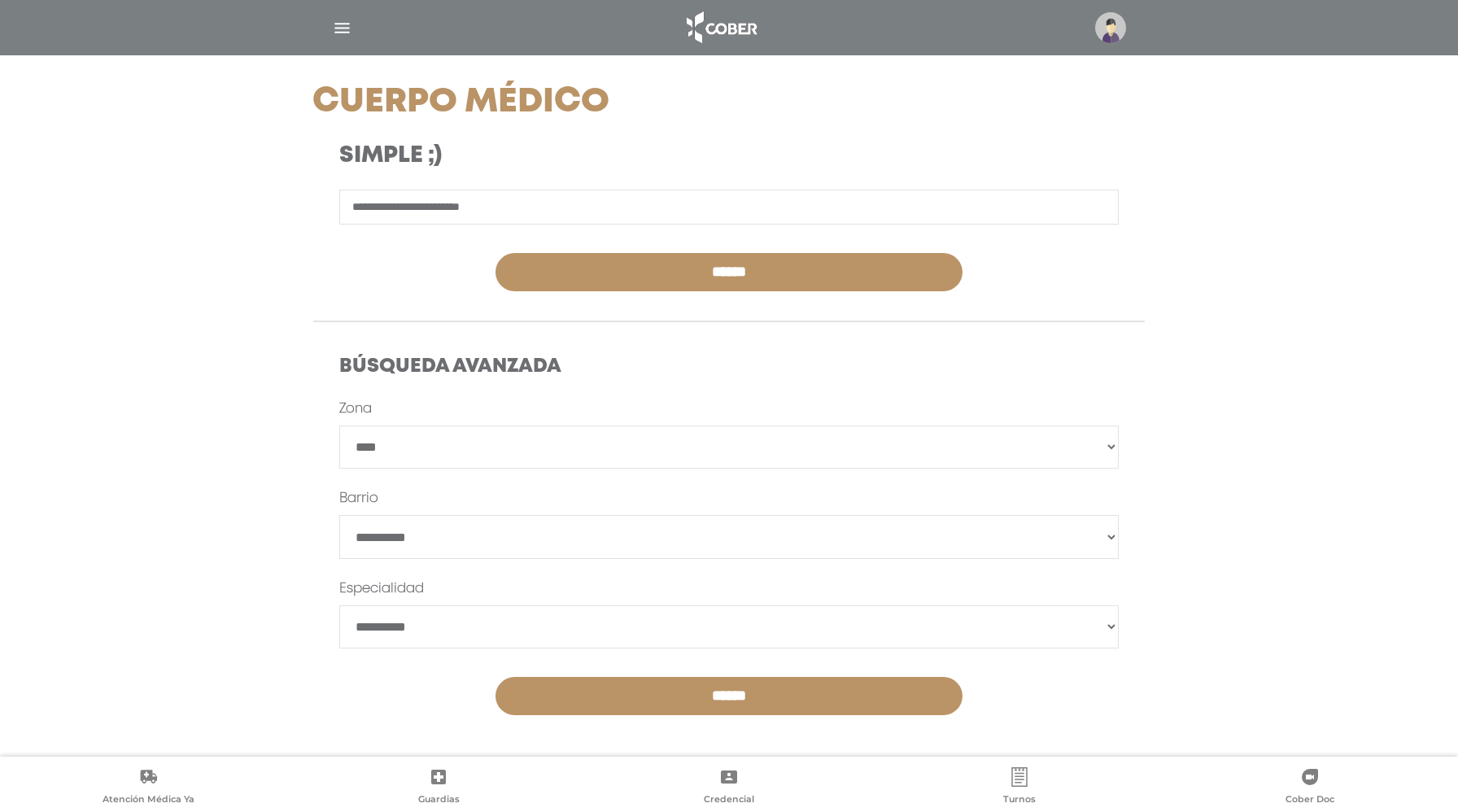
click at [505, 535] on select "**********" at bounding box center [729, 537] width 780 height 44
select select "*******"
click at [398, 630] on select "**********" at bounding box center [729, 627] width 780 height 44
select select "**********"
click at [423, 530] on select "**********" at bounding box center [729, 537] width 780 height 44
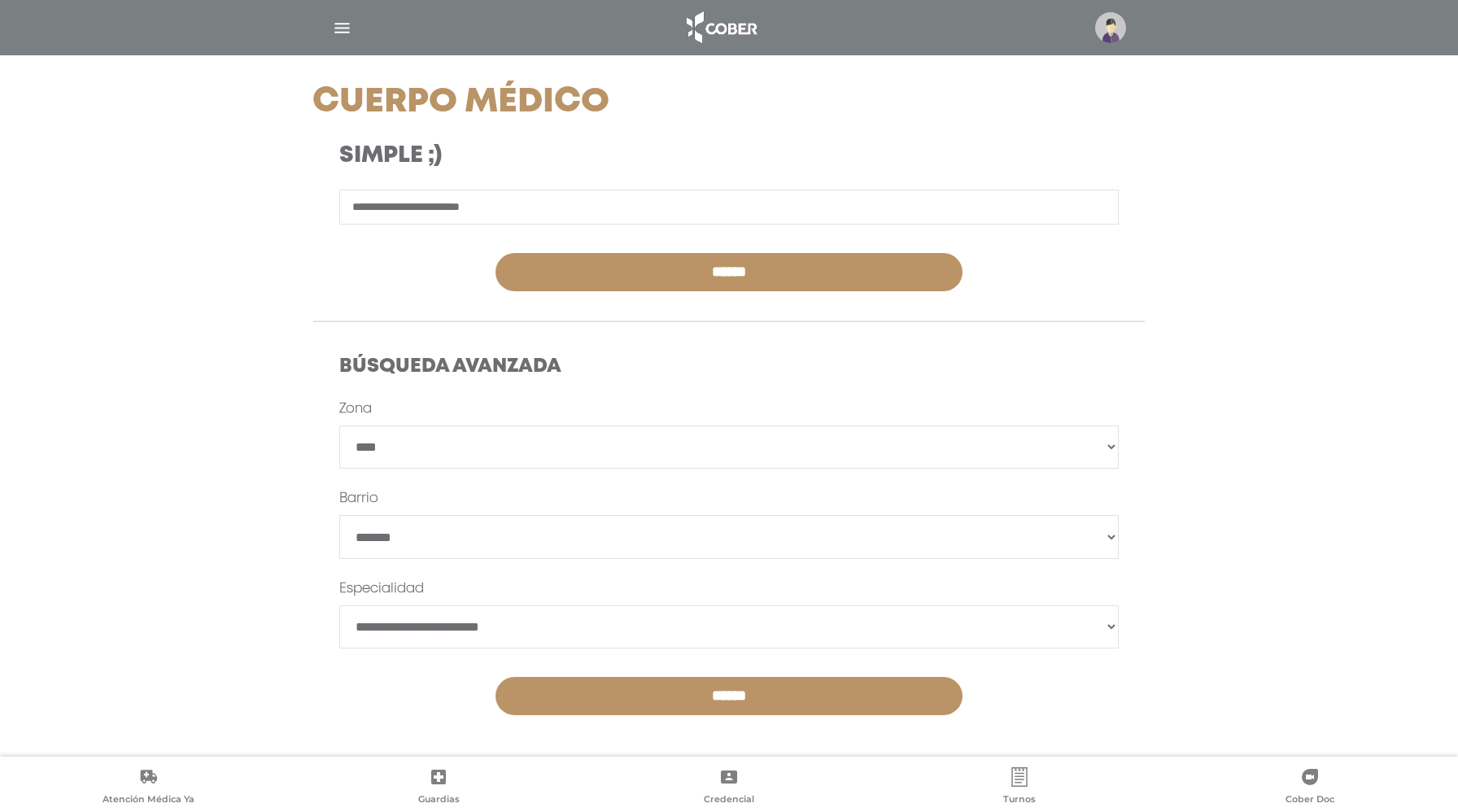
select select
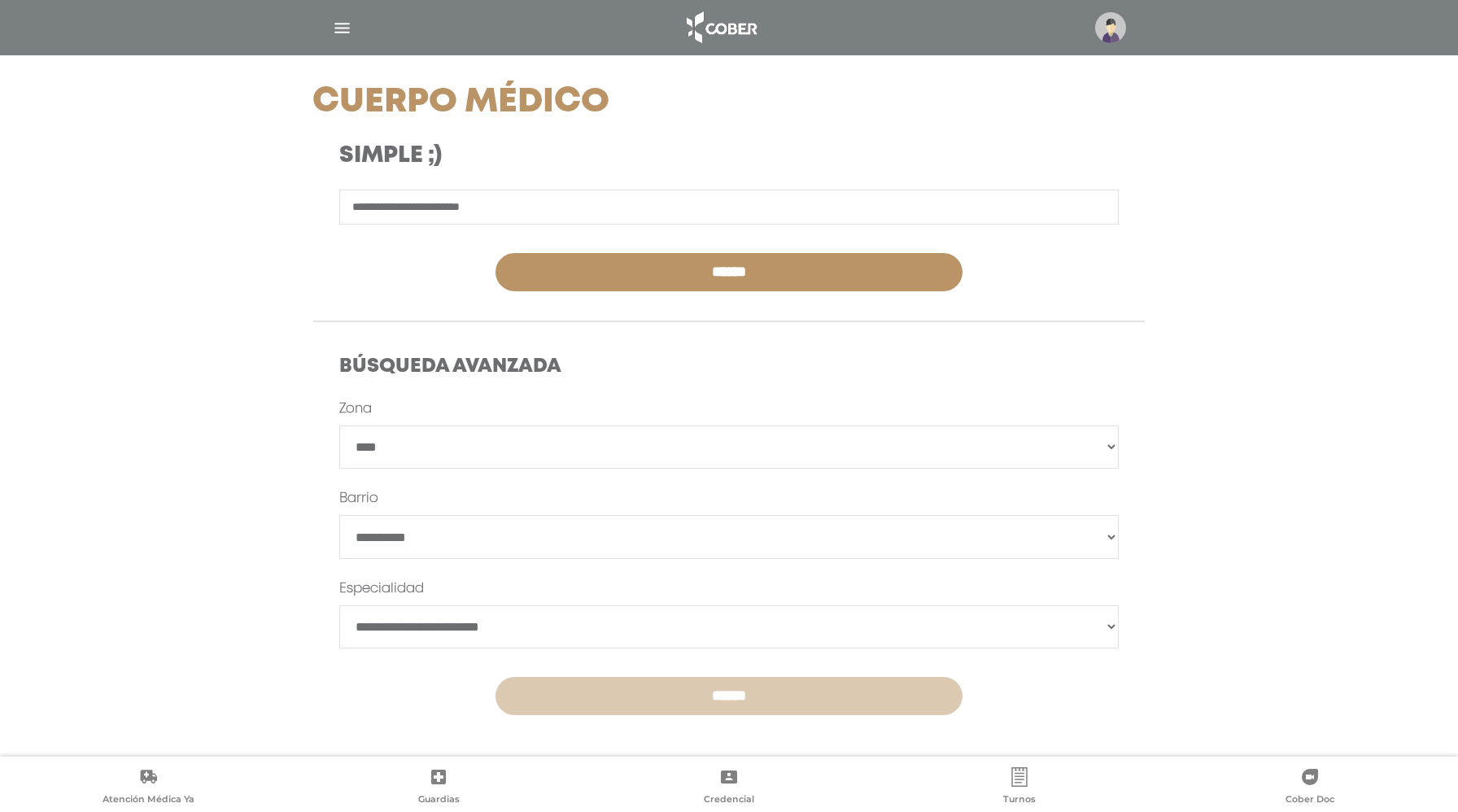
click at [594, 695] on input "******" at bounding box center [729, 695] width 468 height 38
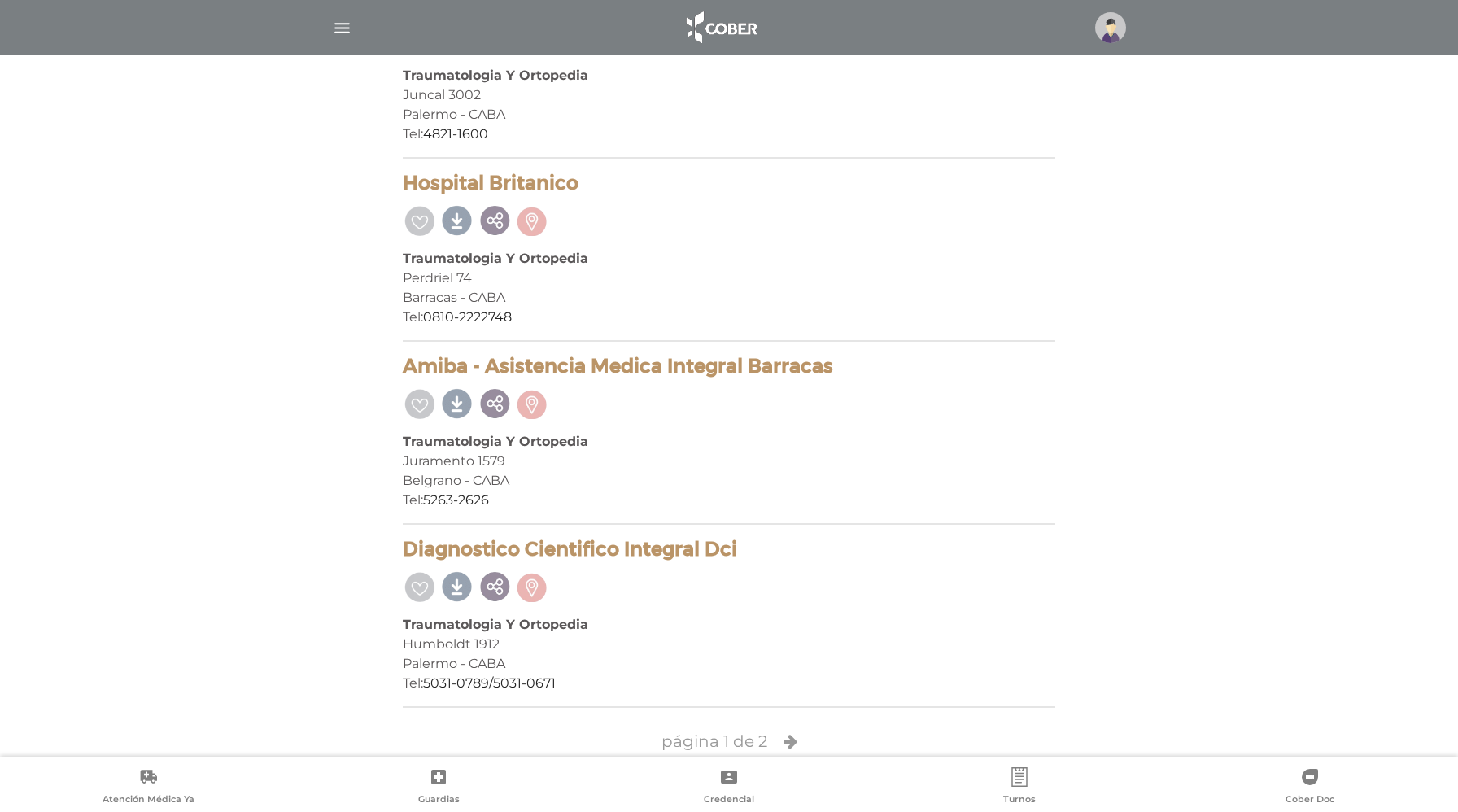
scroll to position [3386, 0]
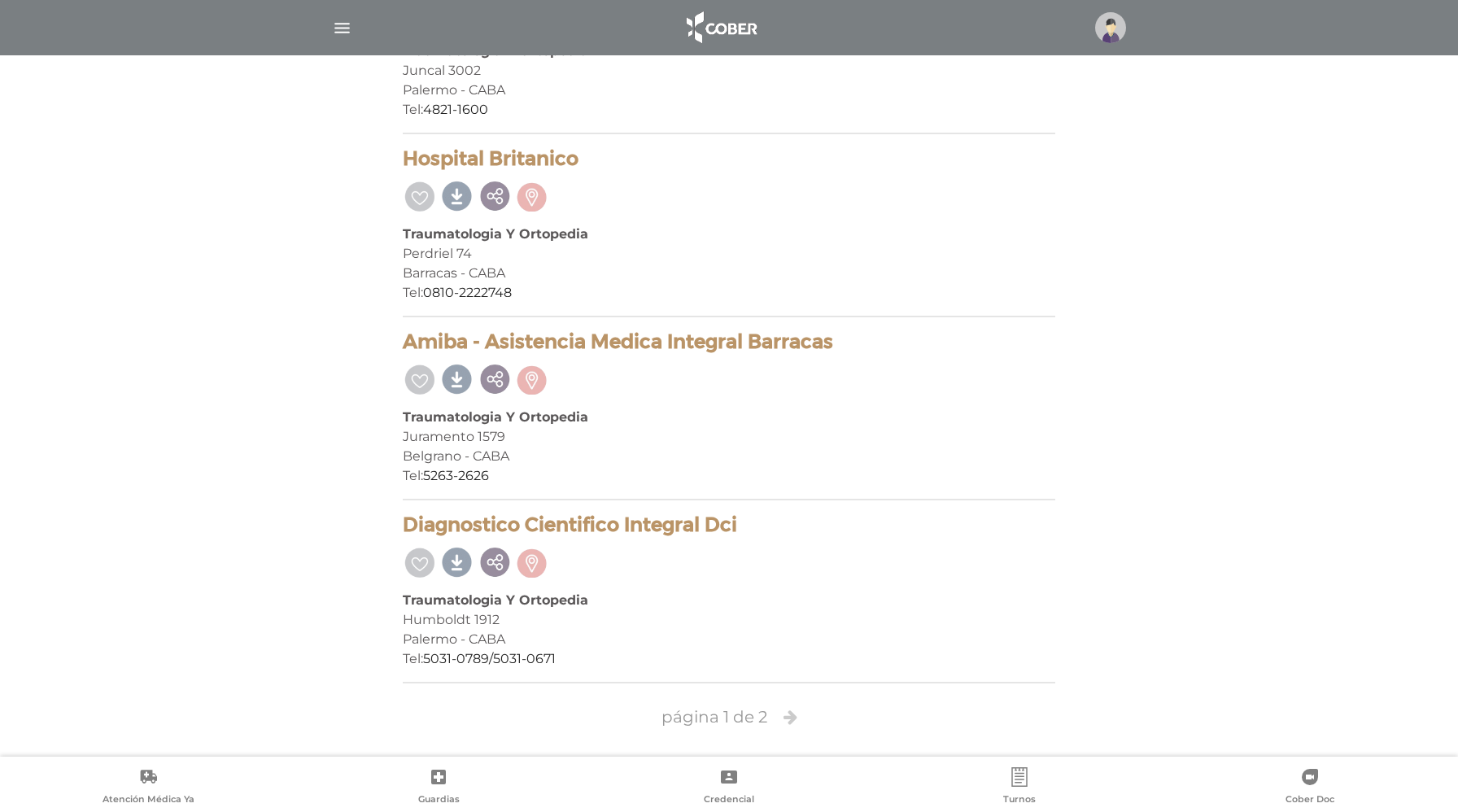
click at [790, 713] on icon at bounding box center [790, 716] width 14 height 16
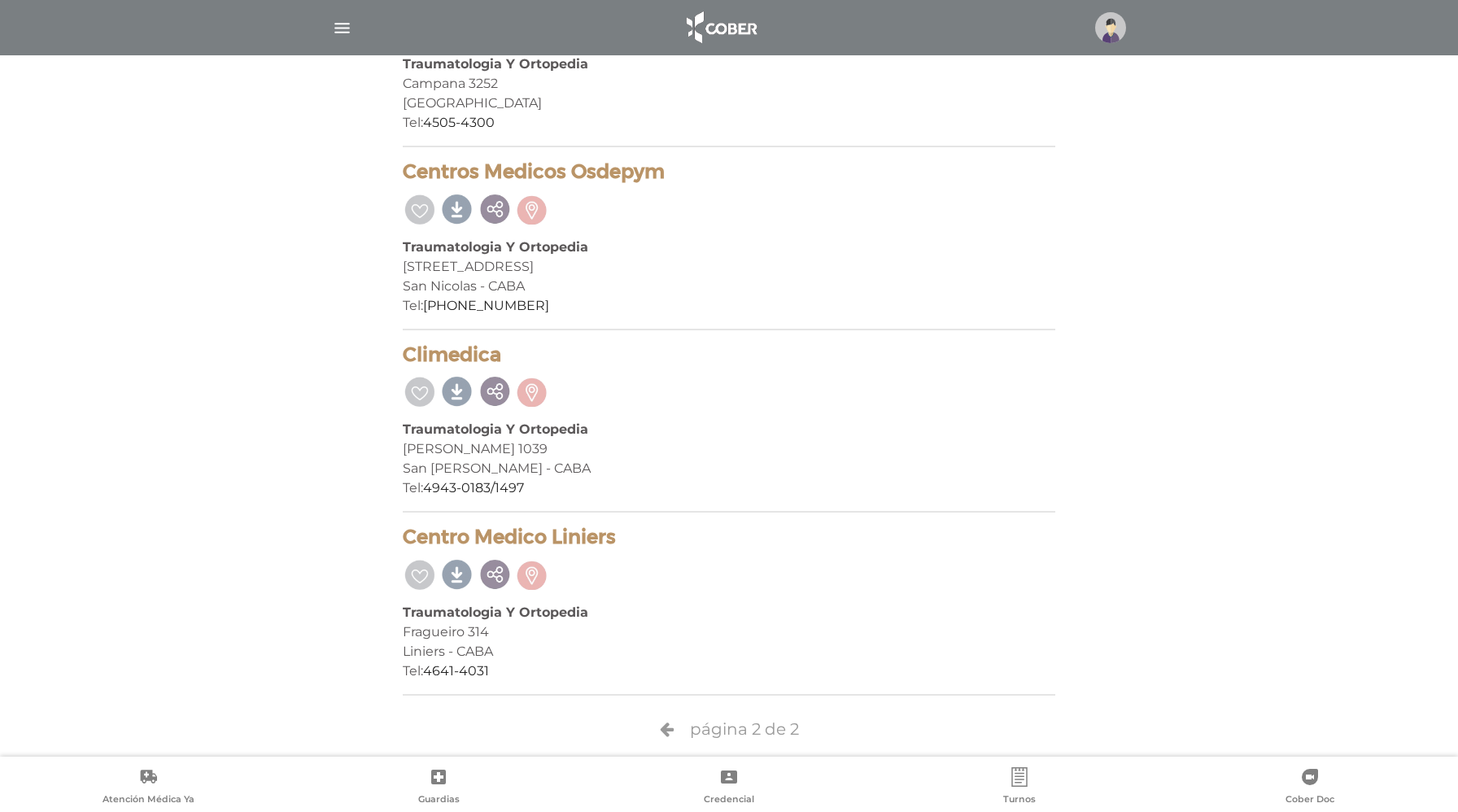
scroll to position [2100, 0]
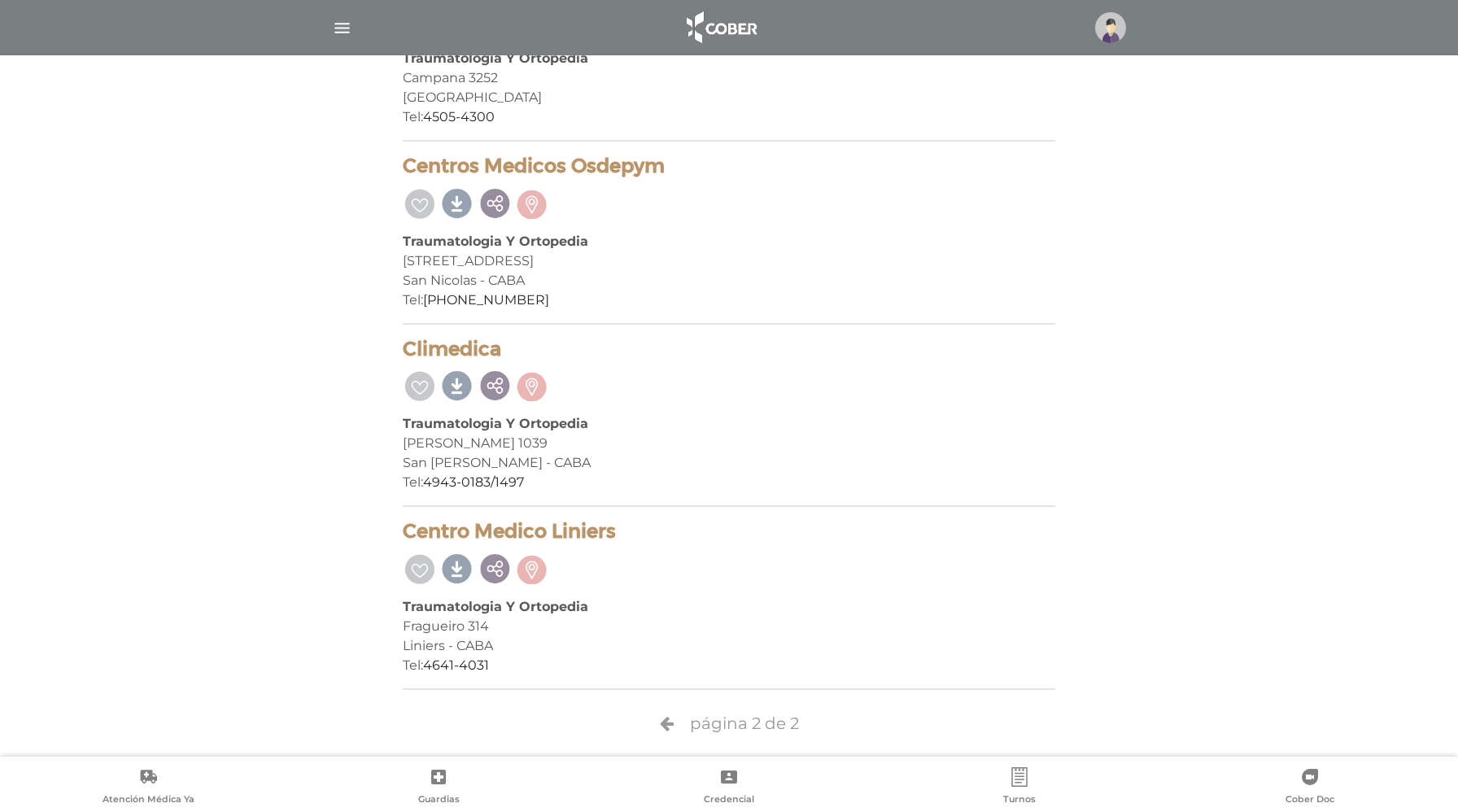
click at [708, 731] on span "página 2 de 2" at bounding box center [745, 723] width 109 height 25
click at [678, 726] on form "página 2 de 2" at bounding box center [729, 723] width 652 height 41
click at [666, 722] on icon at bounding box center [667, 723] width 14 height 16
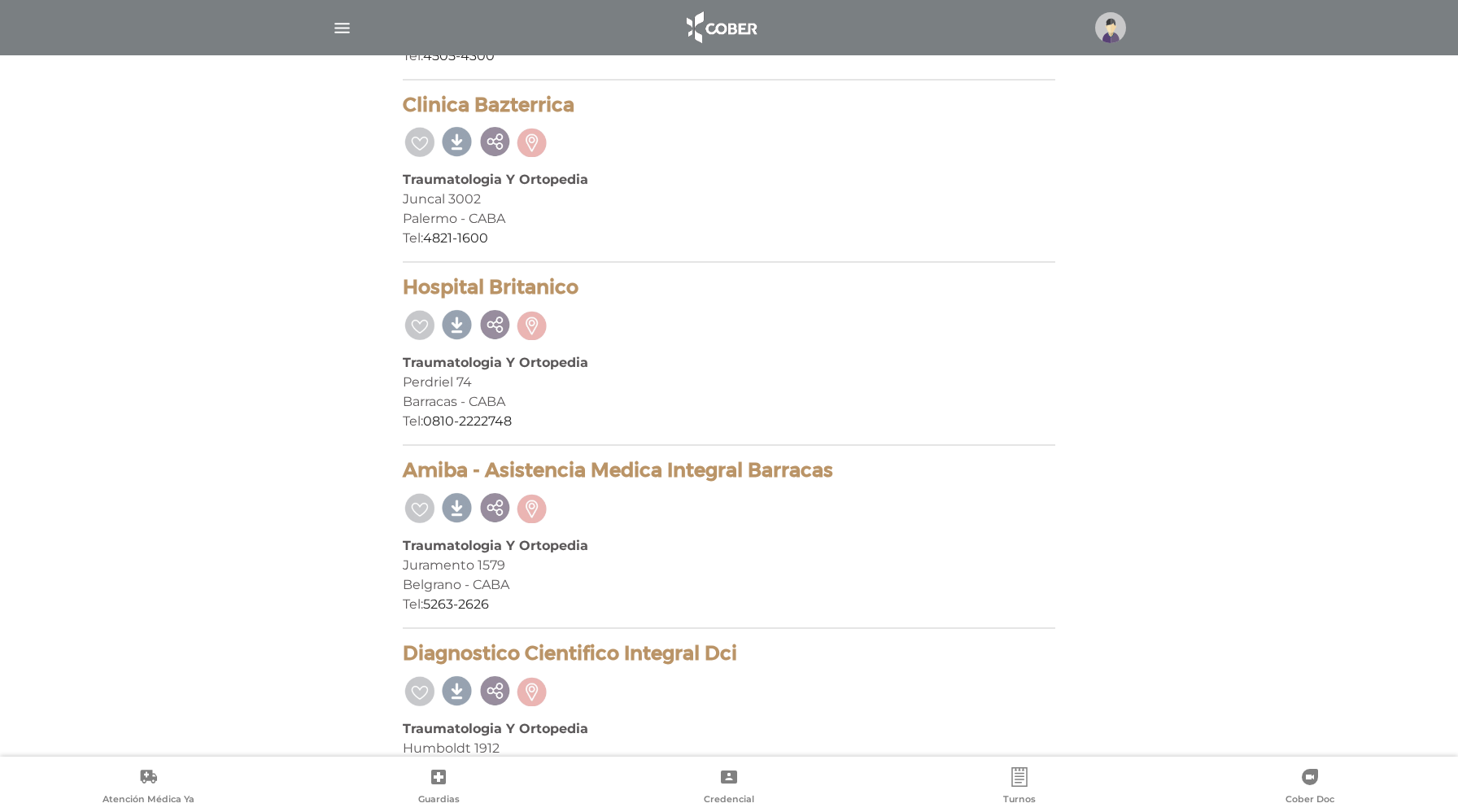
scroll to position [3260, 0]
click at [582, 650] on h4 "Diagnostico Cientifico Integral Dci" at bounding box center [729, 652] width 652 height 24
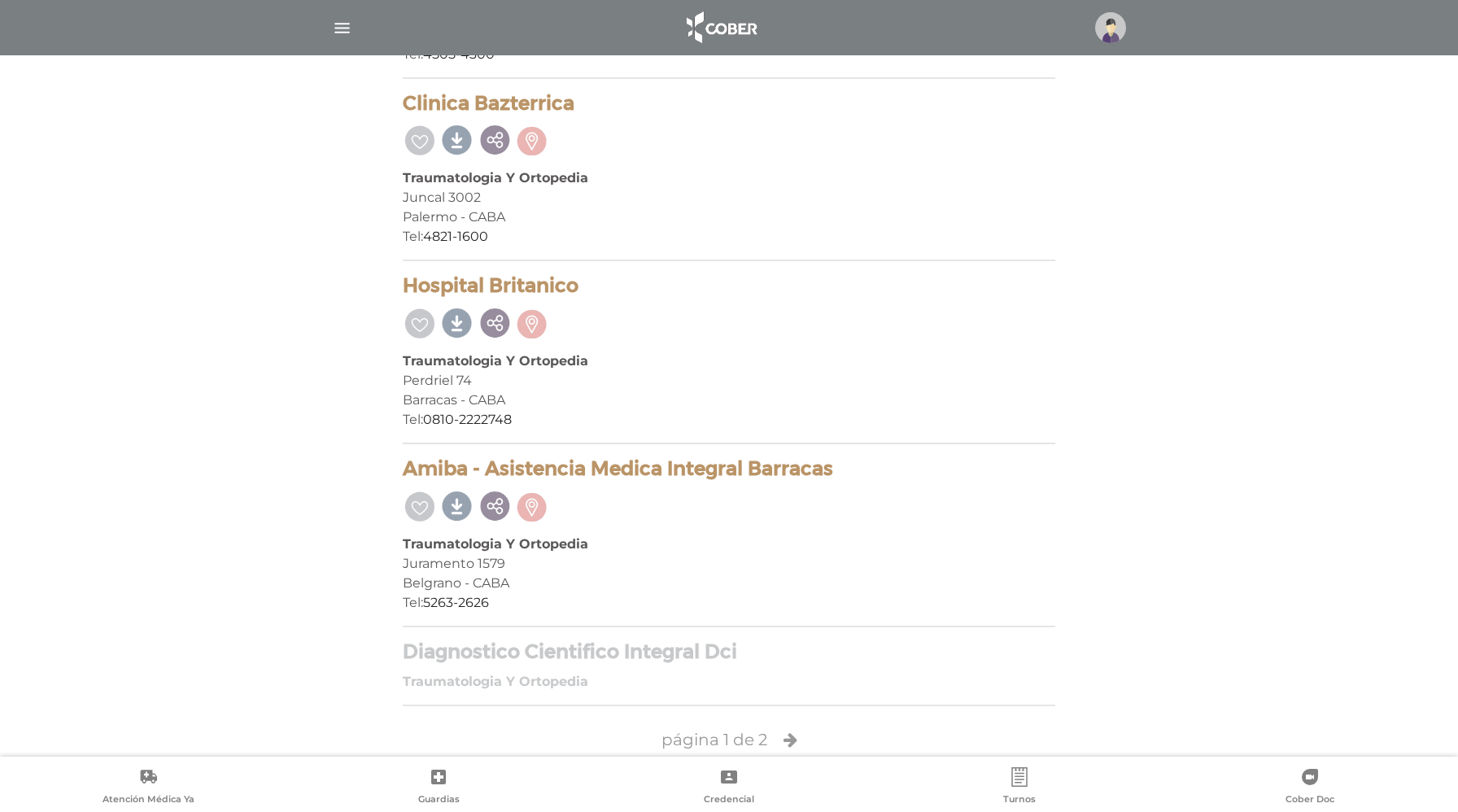
click at [562, 659] on h4 "Diagnostico Cientifico Integral Dci" at bounding box center [729, 652] width 652 height 24
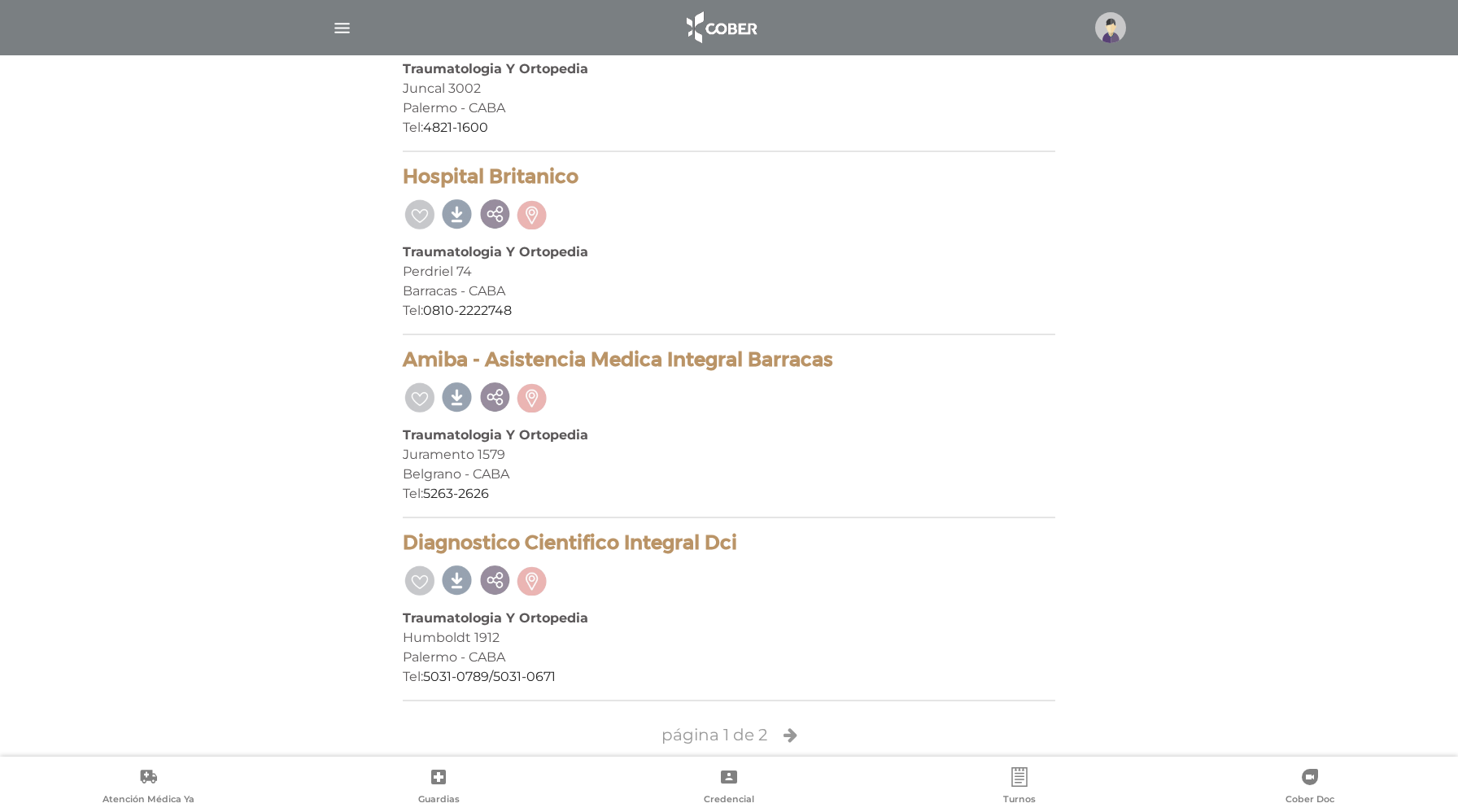
scroll to position [3371, 0]
click at [431, 542] on h4 "Diagnostico Cientifico Integral Dci" at bounding box center [729, 541] width 652 height 24
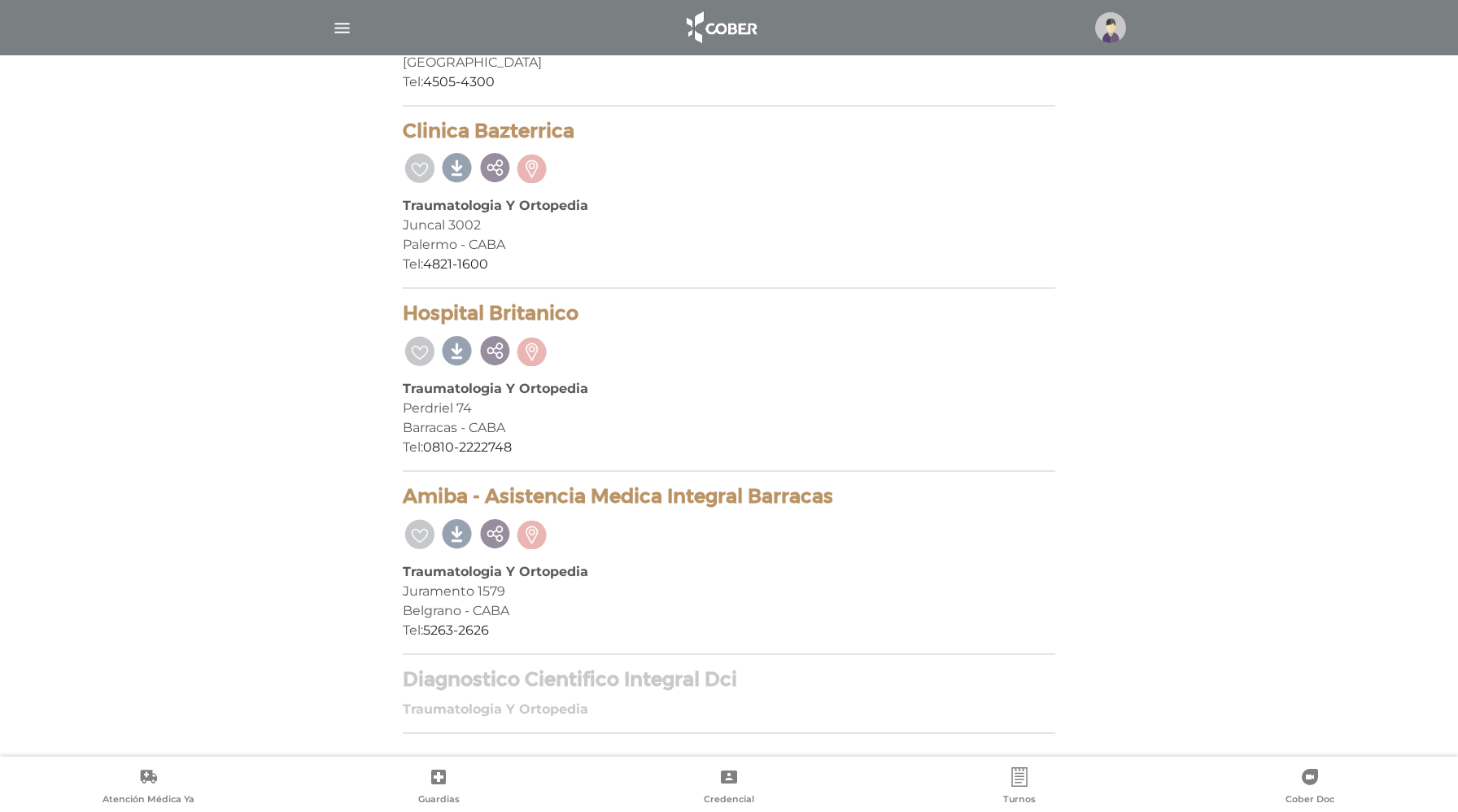
scroll to position [3283, 0]
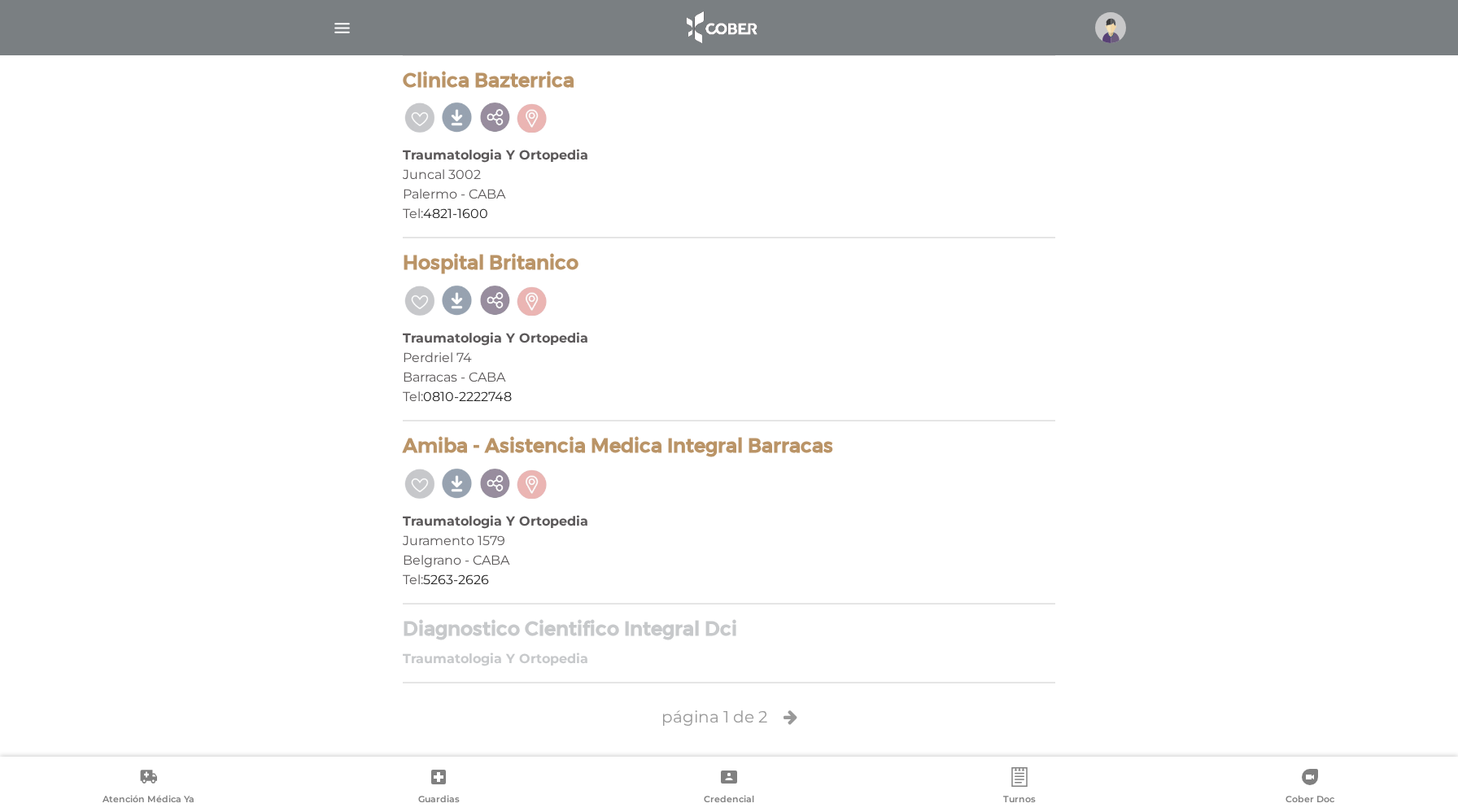
click at [542, 655] on b "Traumatologia Y Ortopedia" at bounding box center [495, 658] width 186 height 15
click at [545, 629] on h4 "Diagnostico Cientifico Integral Dci" at bounding box center [729, 629] width 652 height 24
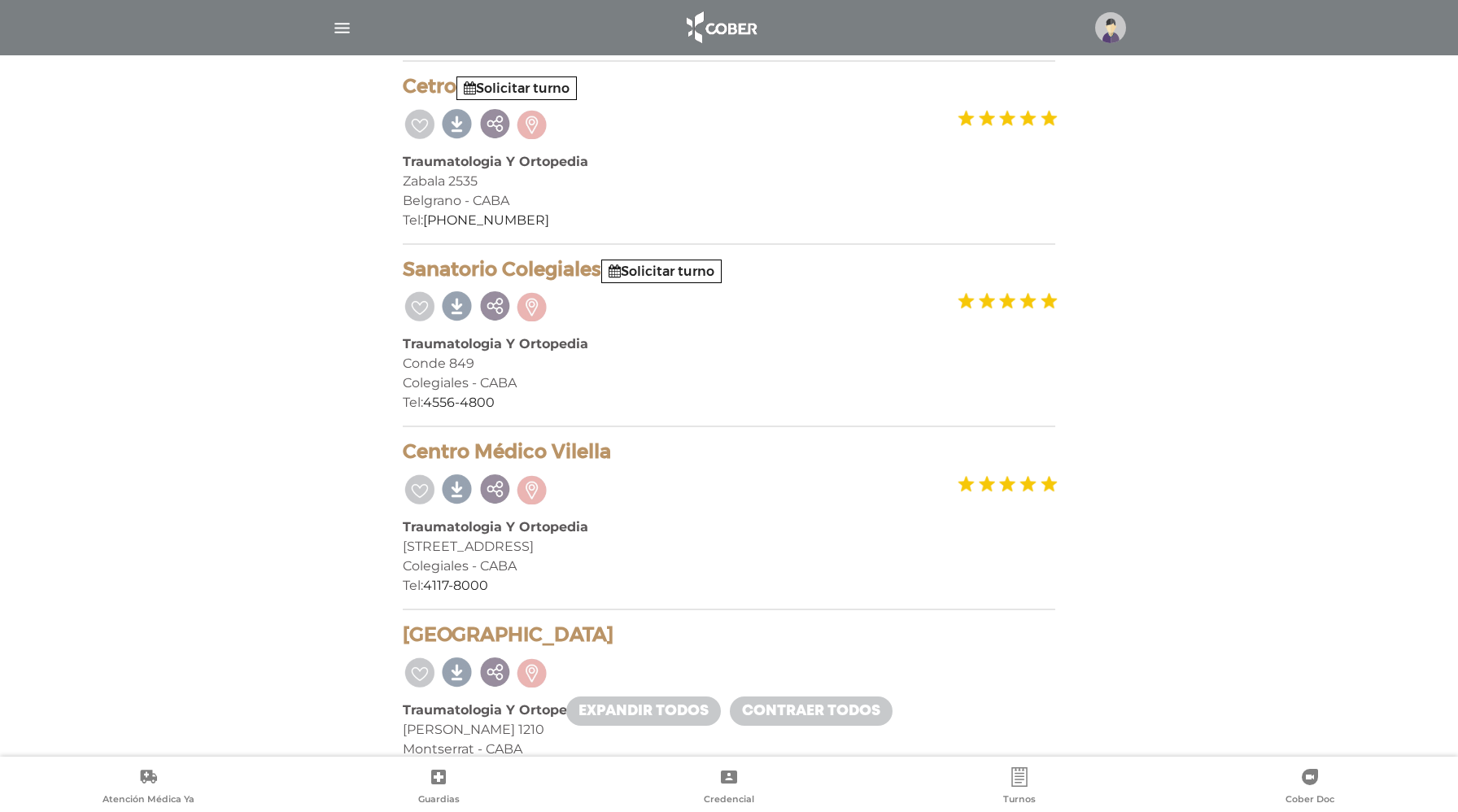
scroll to position [341, 0]
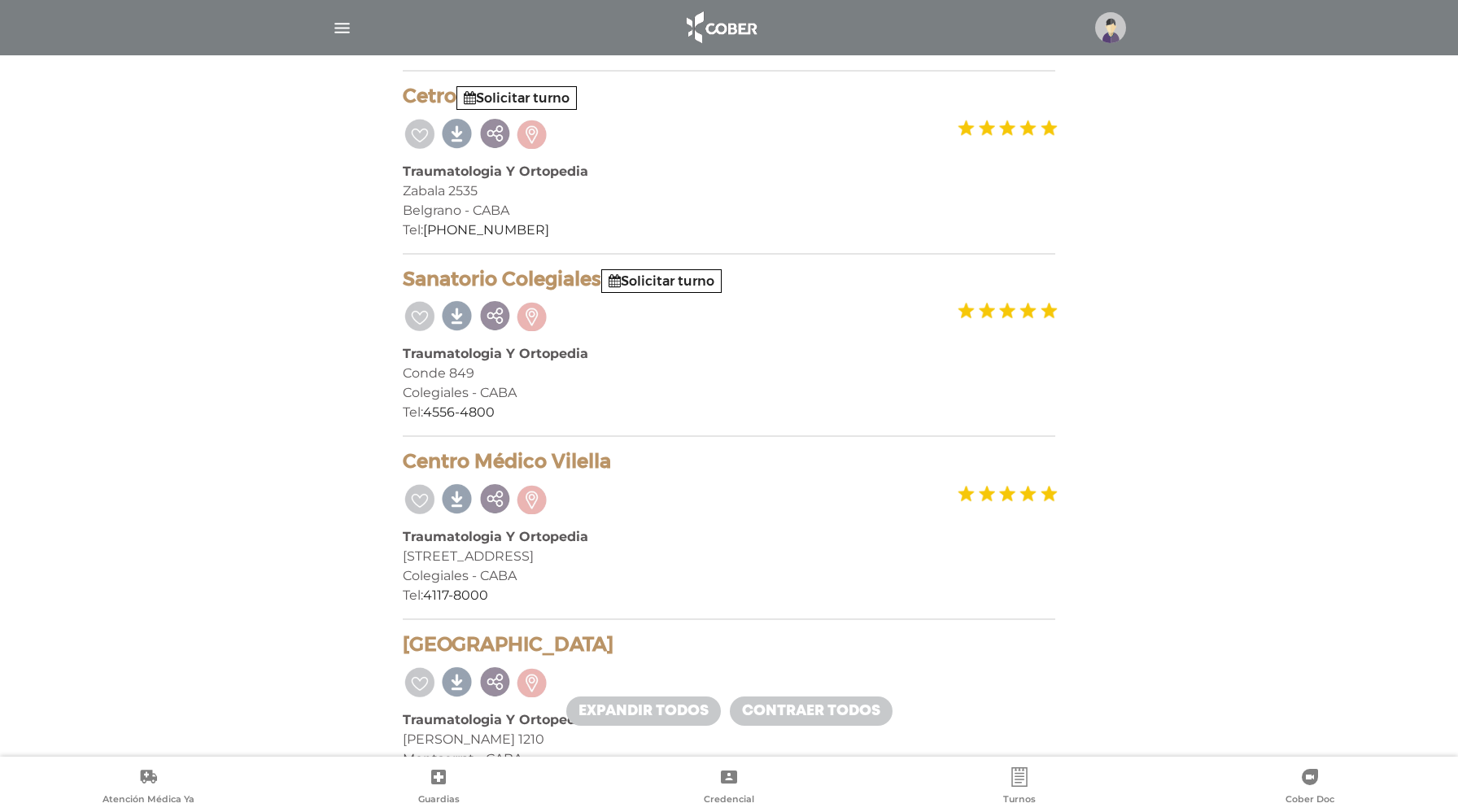
click at [343, 26] on img "button" at bounding box center [342, 28] width 20 height 20
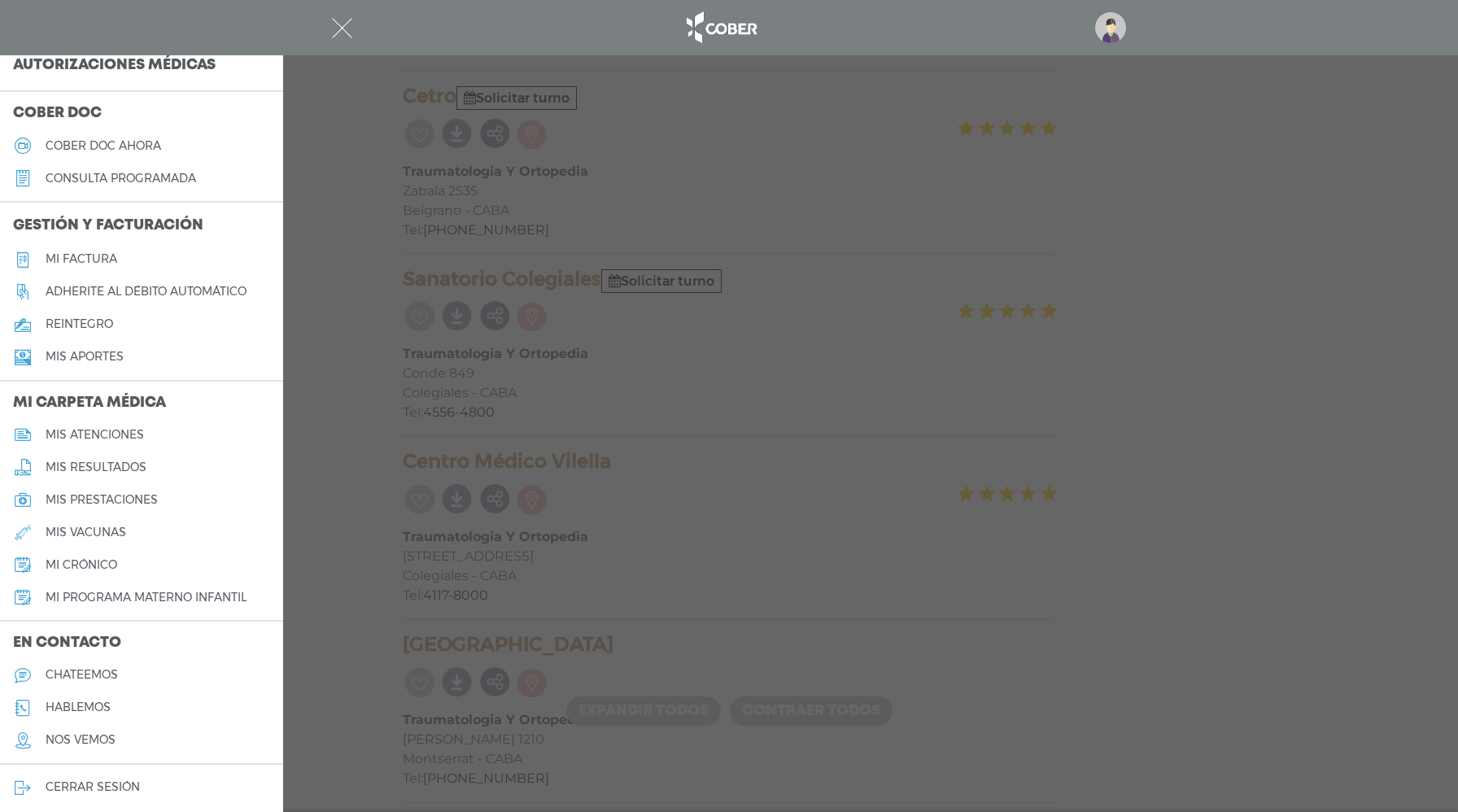
scroll to position [443, 0]
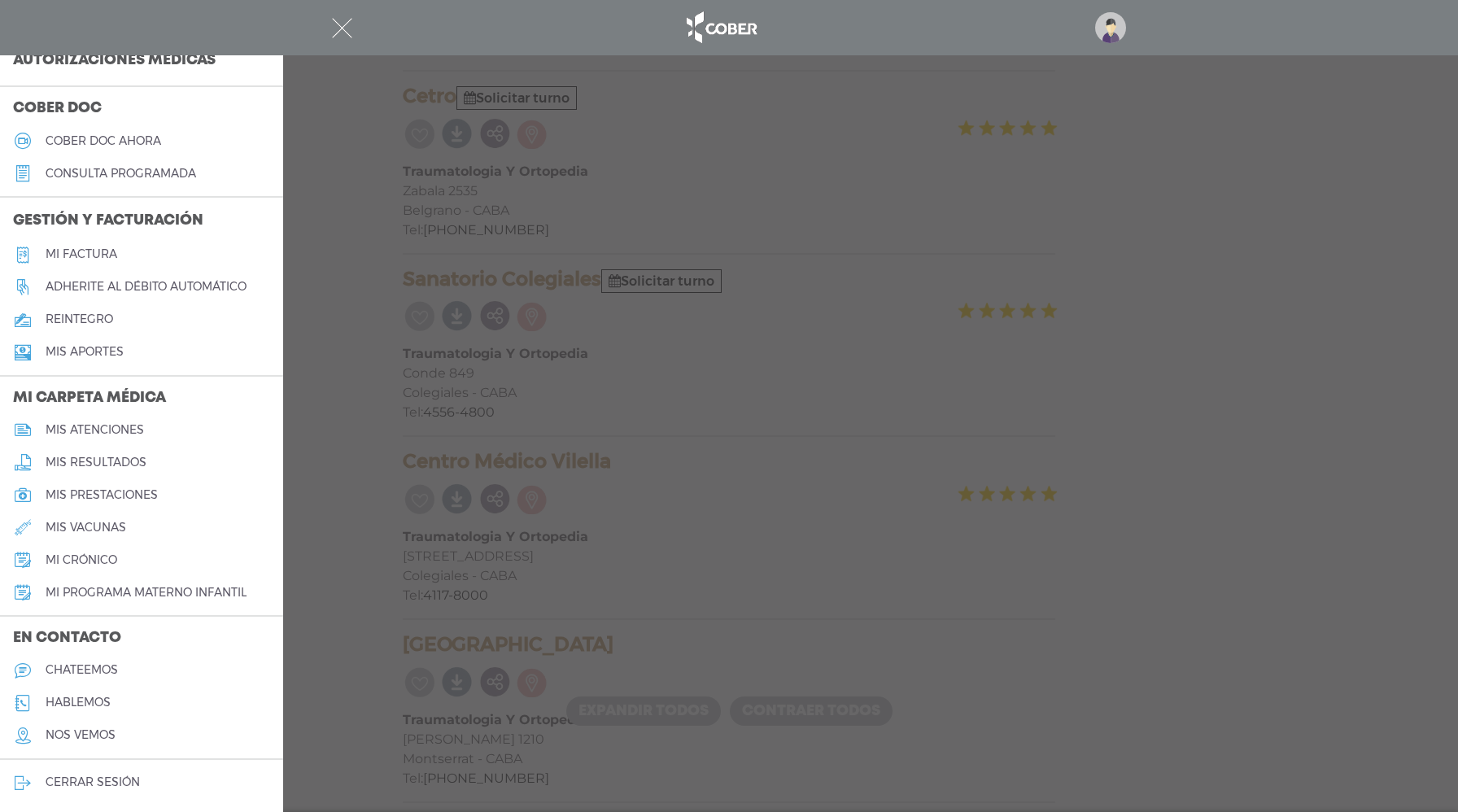
click at [115, 431] on h5 "mis atenciones" at bounding box center [95, 430] width 98 height 14
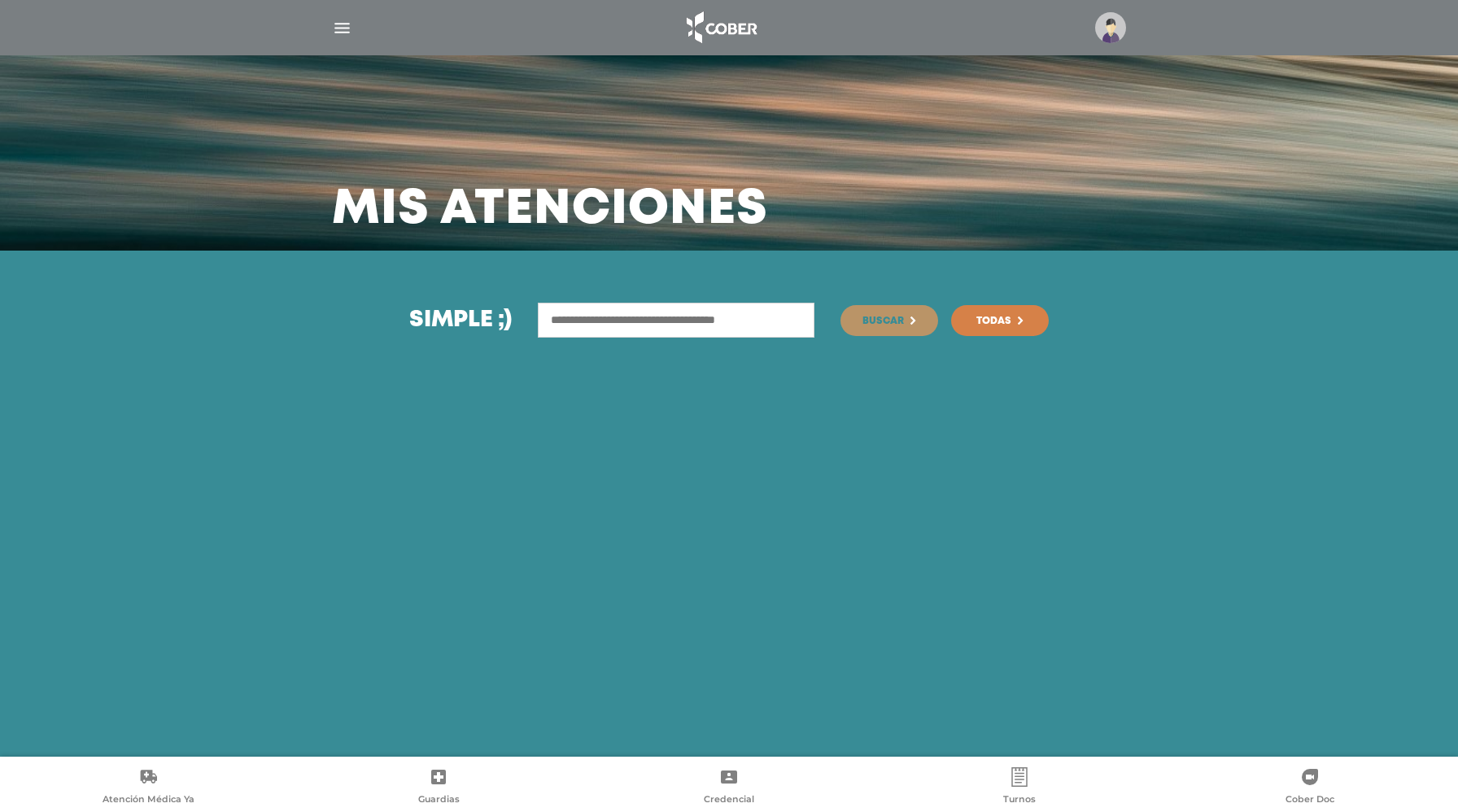
click at [344, 26] on img "button" at bounding box center [342, 28] width 20 height 20
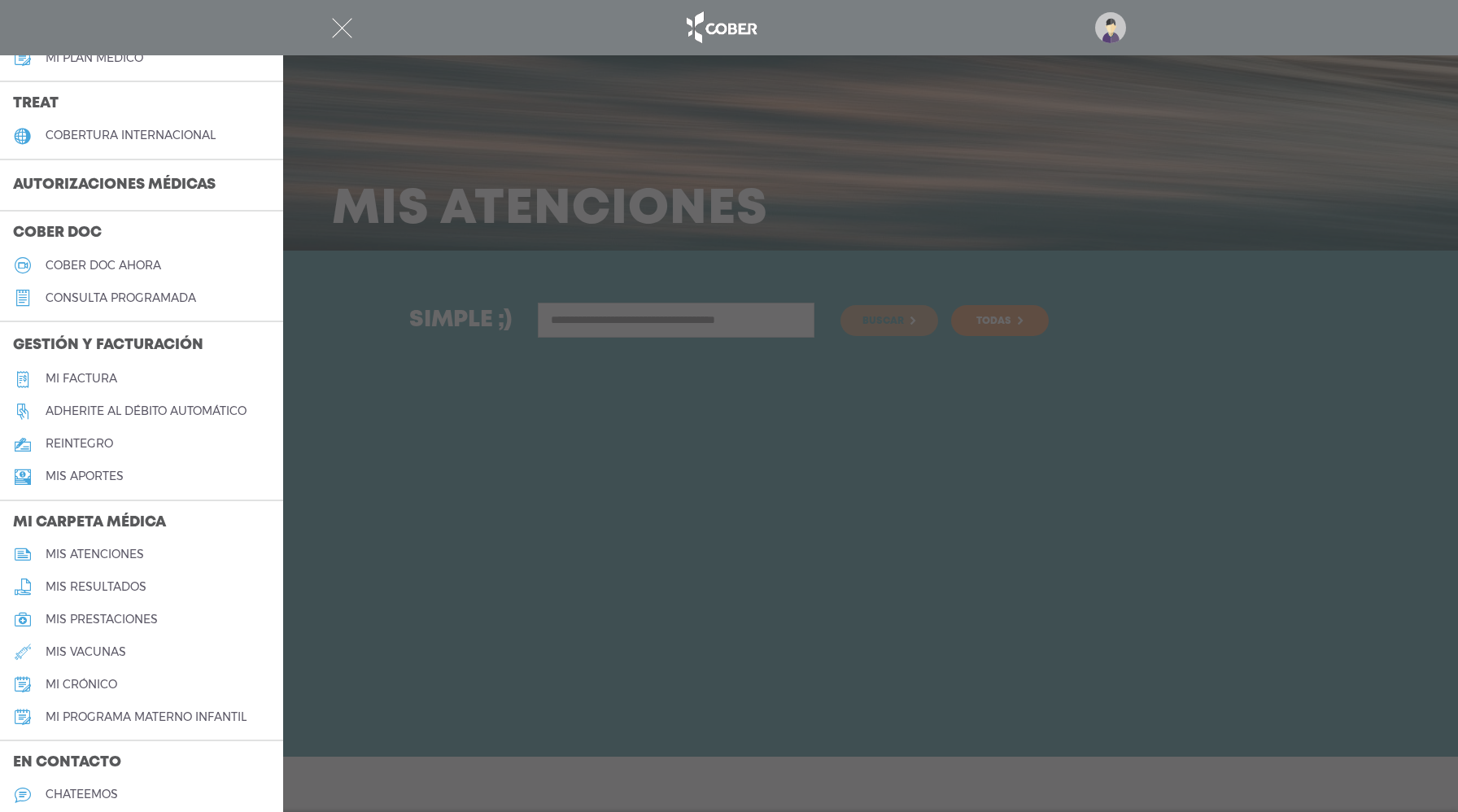
scroll to position [443, 0]
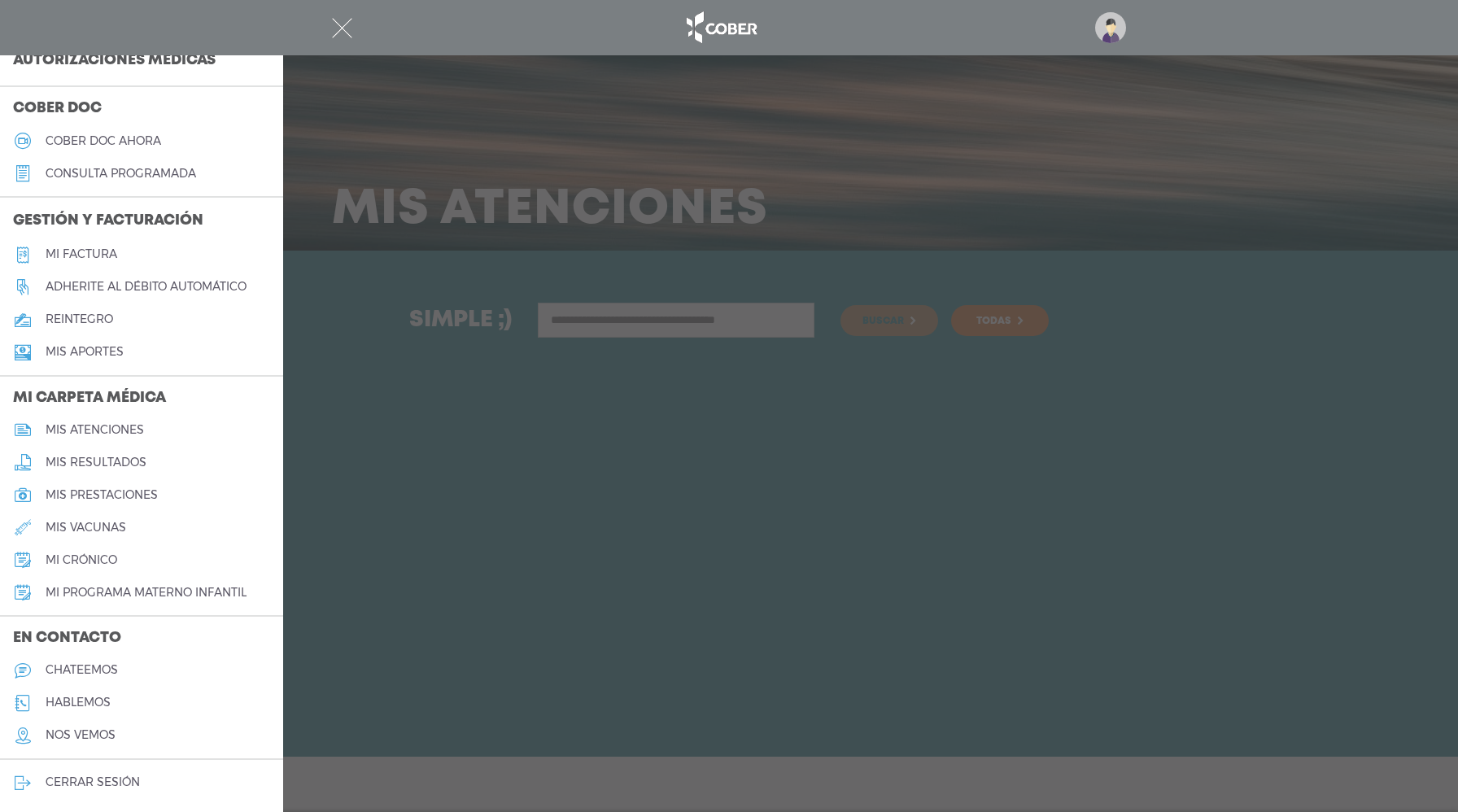
click at [100, 464] on h5 "mis resultados" at bounding box center [96, 462] width 101 height 14
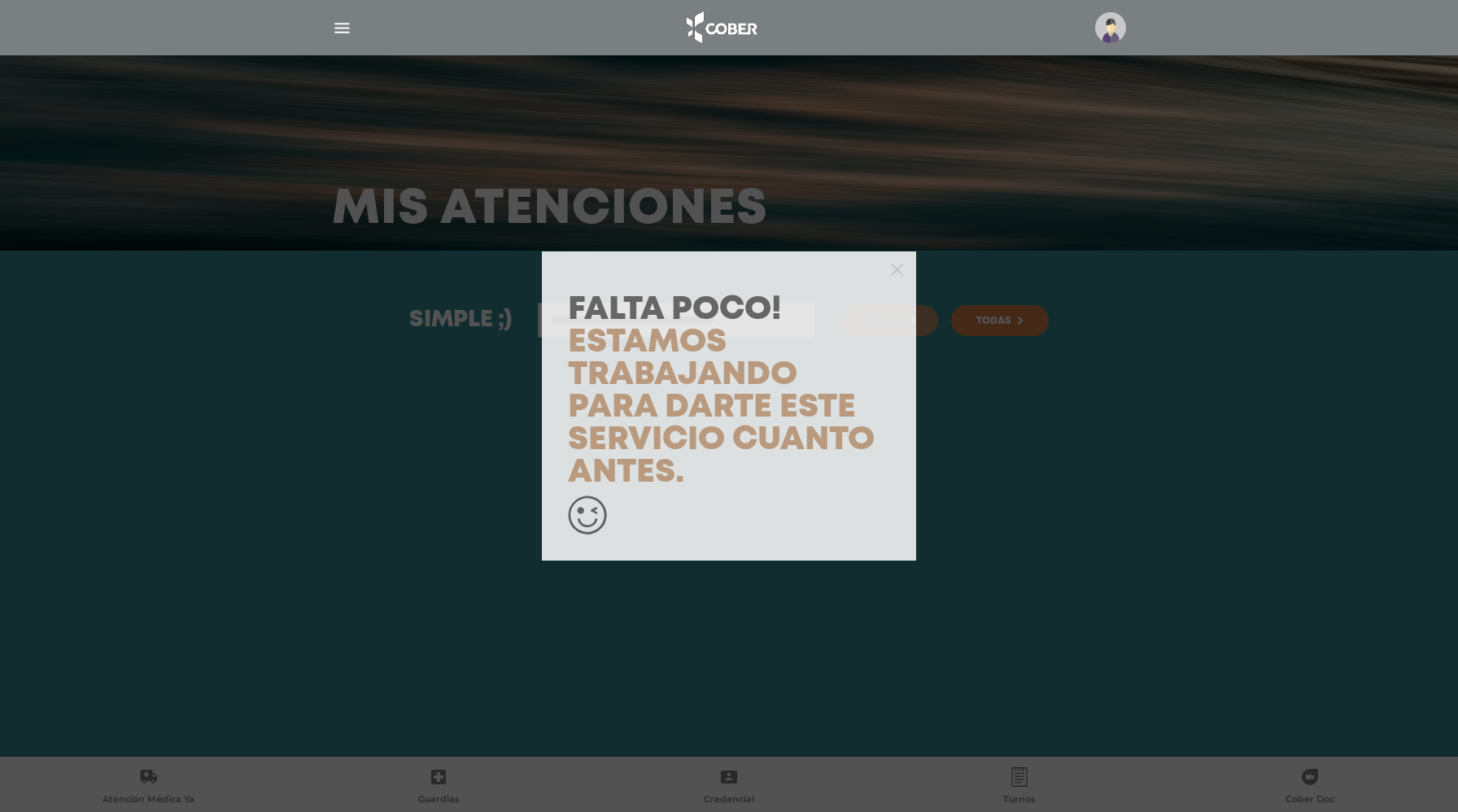
click at [324, 439] on div "Falta Poco! Estamos trabajando para darte este servicio cuanto antes." at bounding box center [729, 406] width 1458 height 812
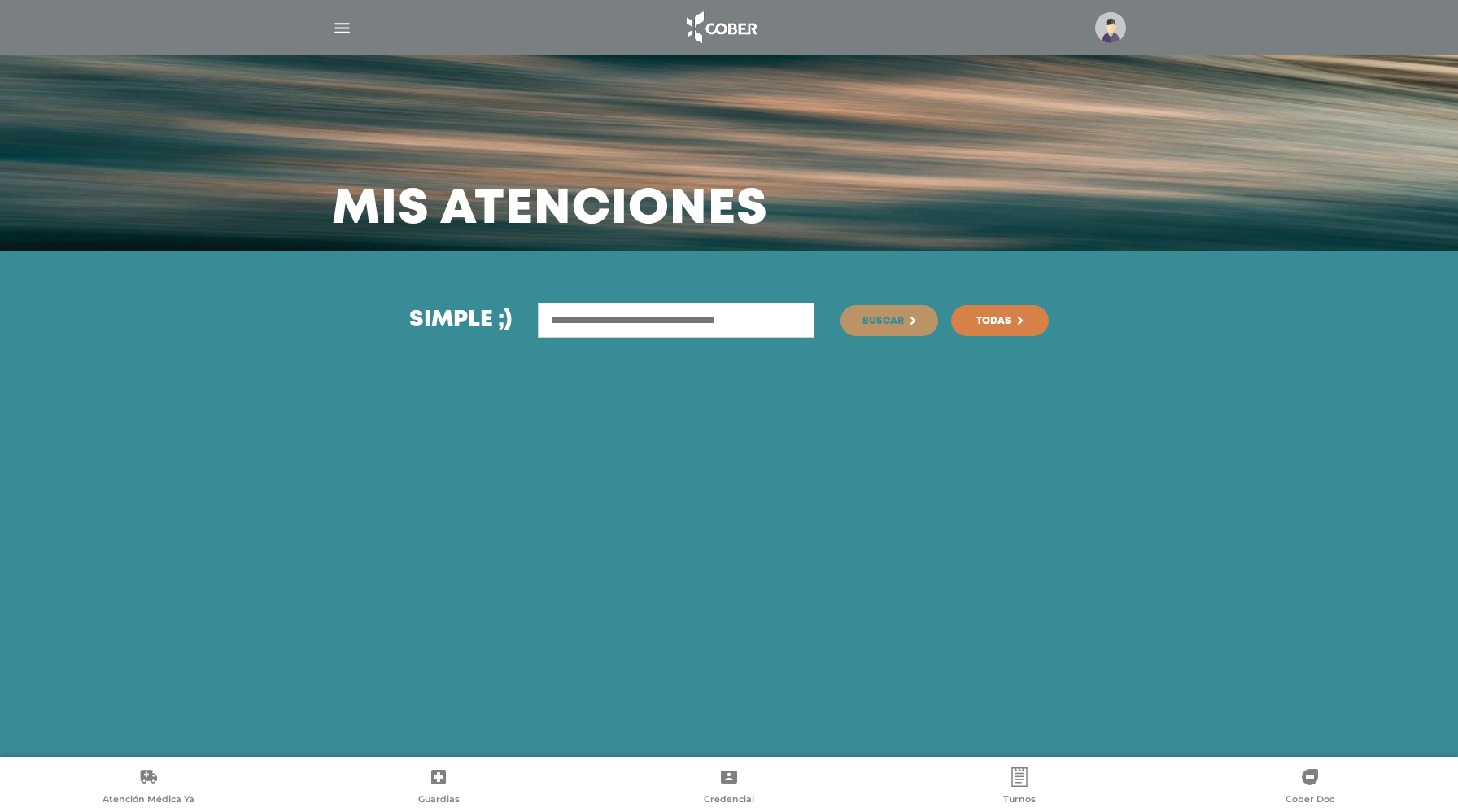
click at [732, 29] on img at bounding box center [720, 27] width 86 height 39
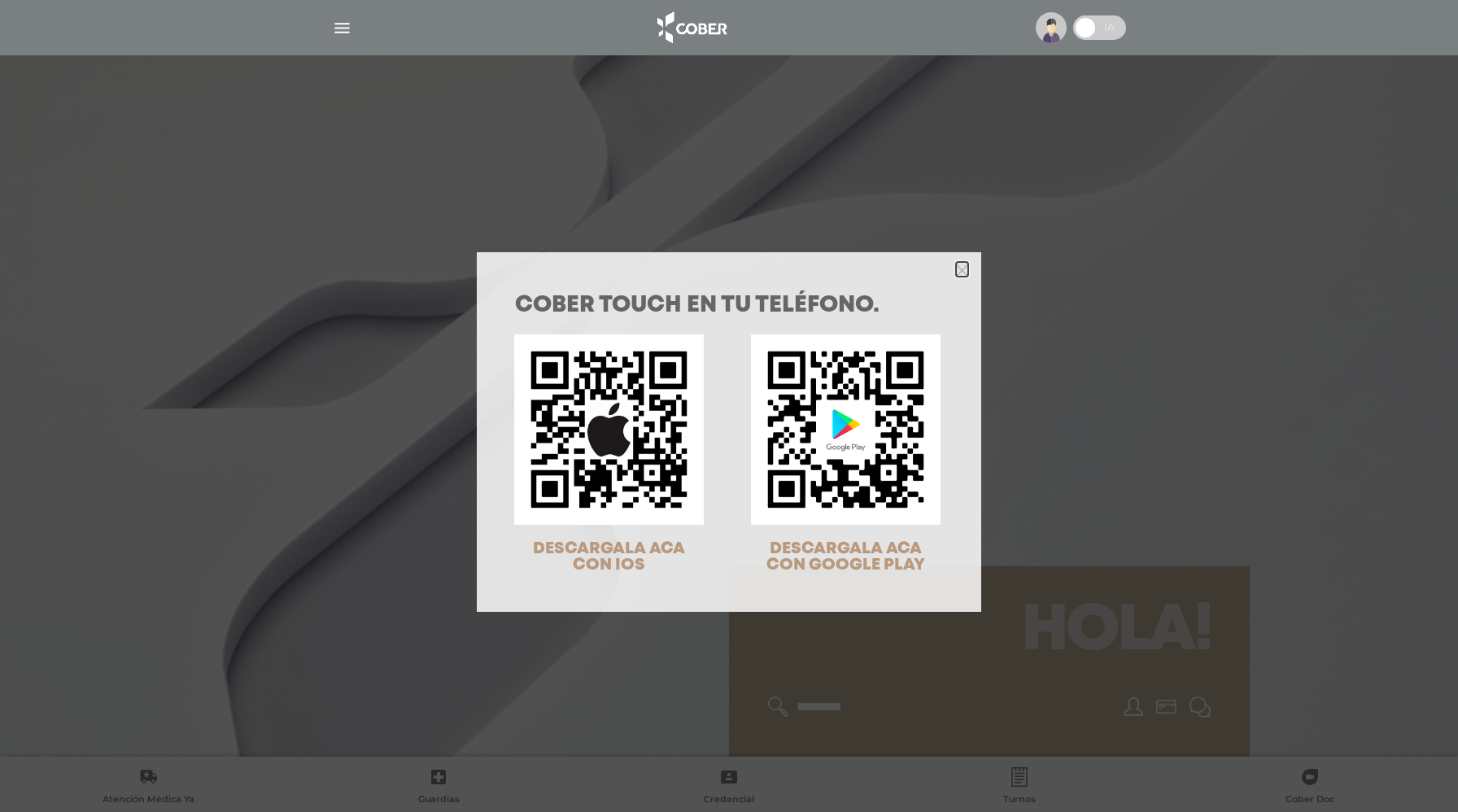
click at [964, 270] on icon "Close" at bounding box center [962, 269] width 12 height 12
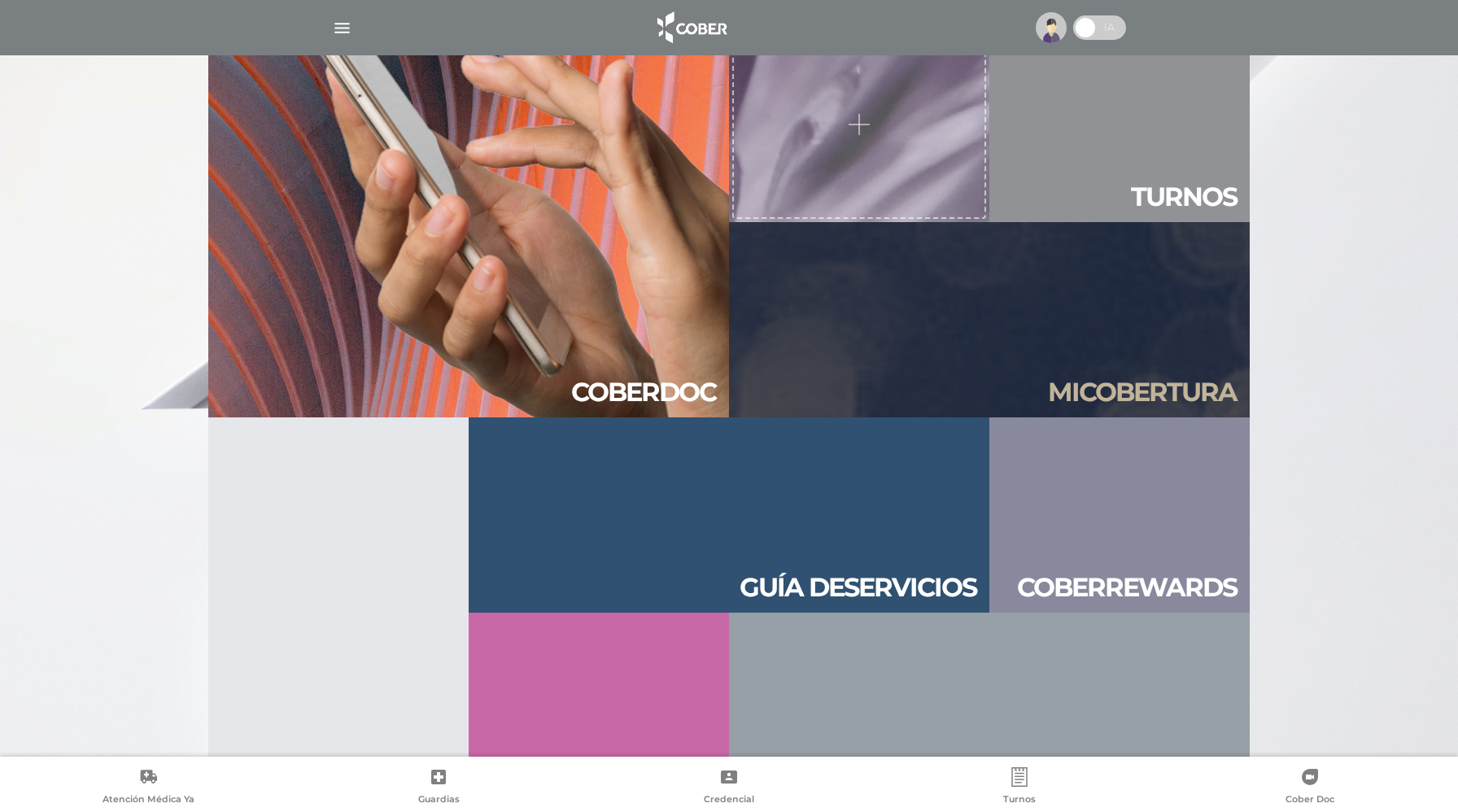
scroll to position [1757, 0]
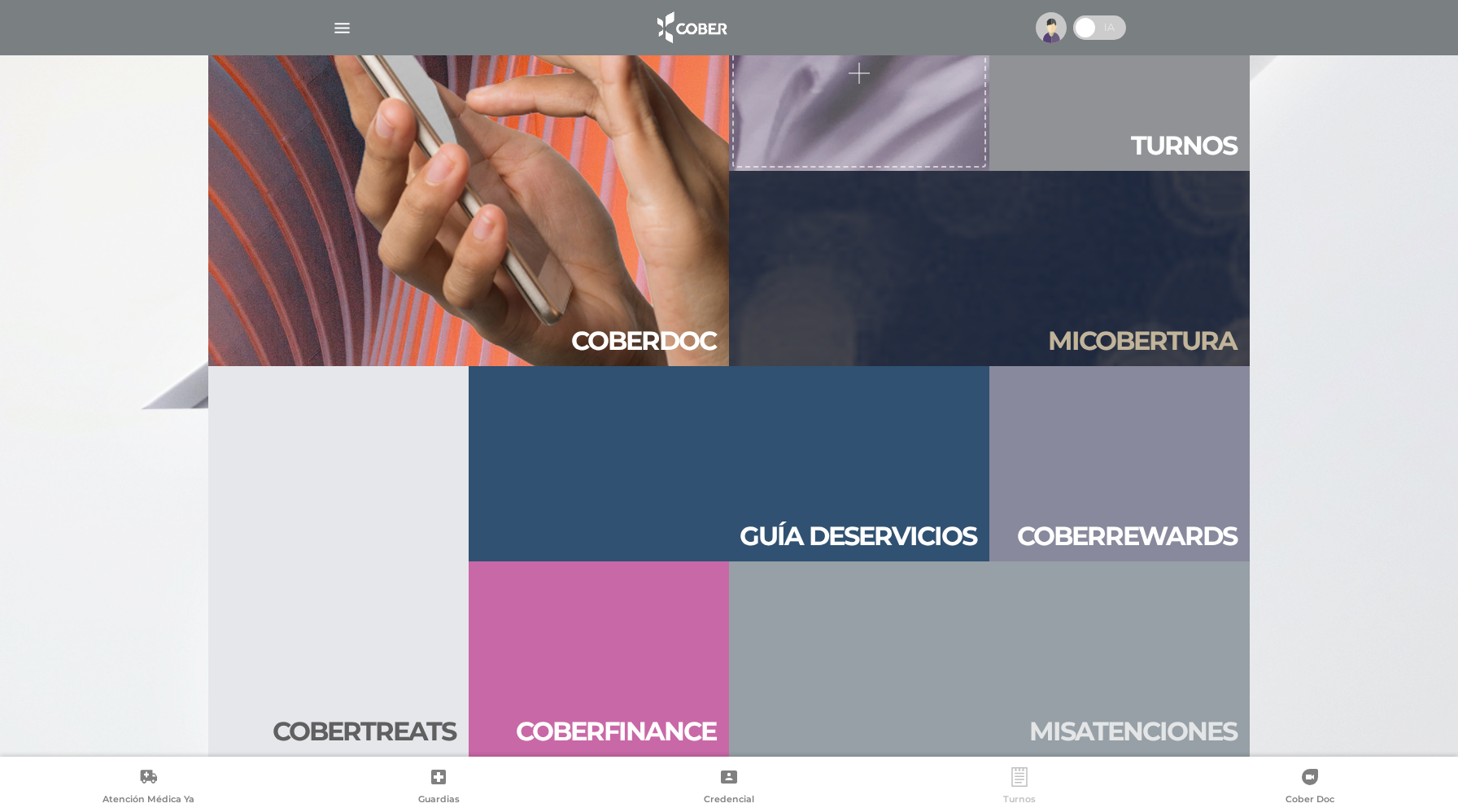
click at [1021, 788] on link "Turnos" at bounding box center [1018, 787] width 291 height 42
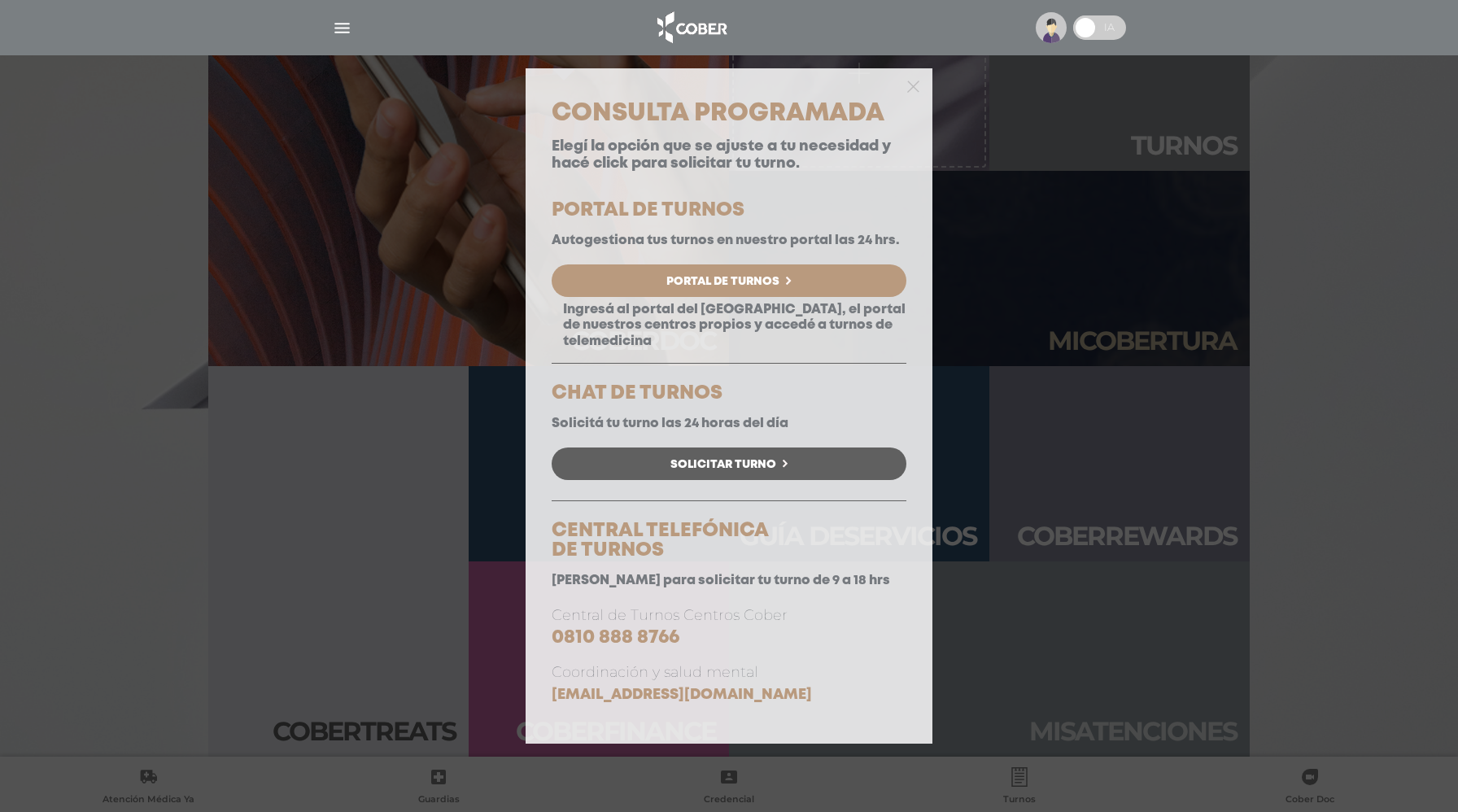
click at [905, 86] on div at bounding box center [729, 85] width 407 height 33
click at [909, 85] on icon "button" at bounding box center [913, 86] width 12 height 12
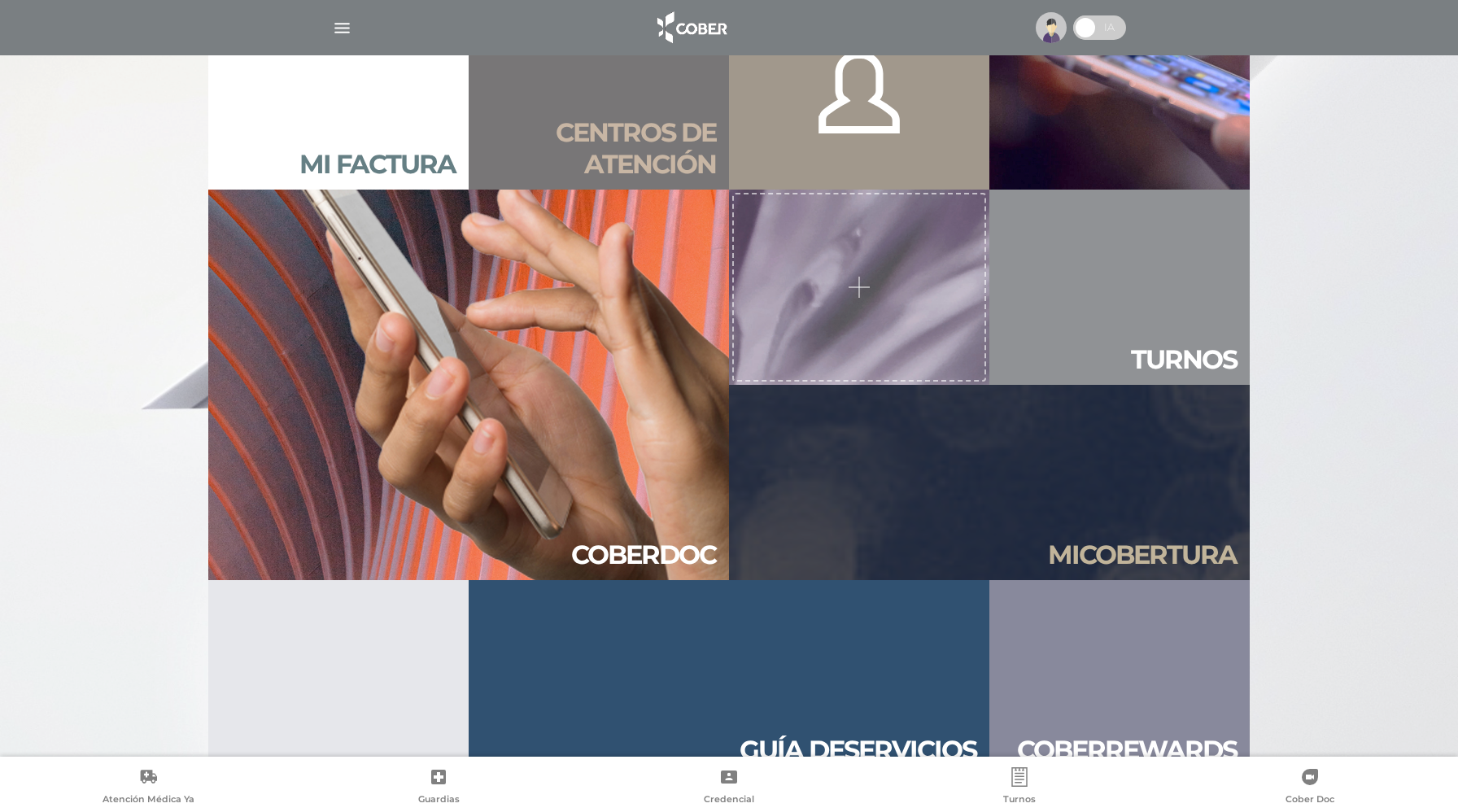
scroll to position [1540, 0]
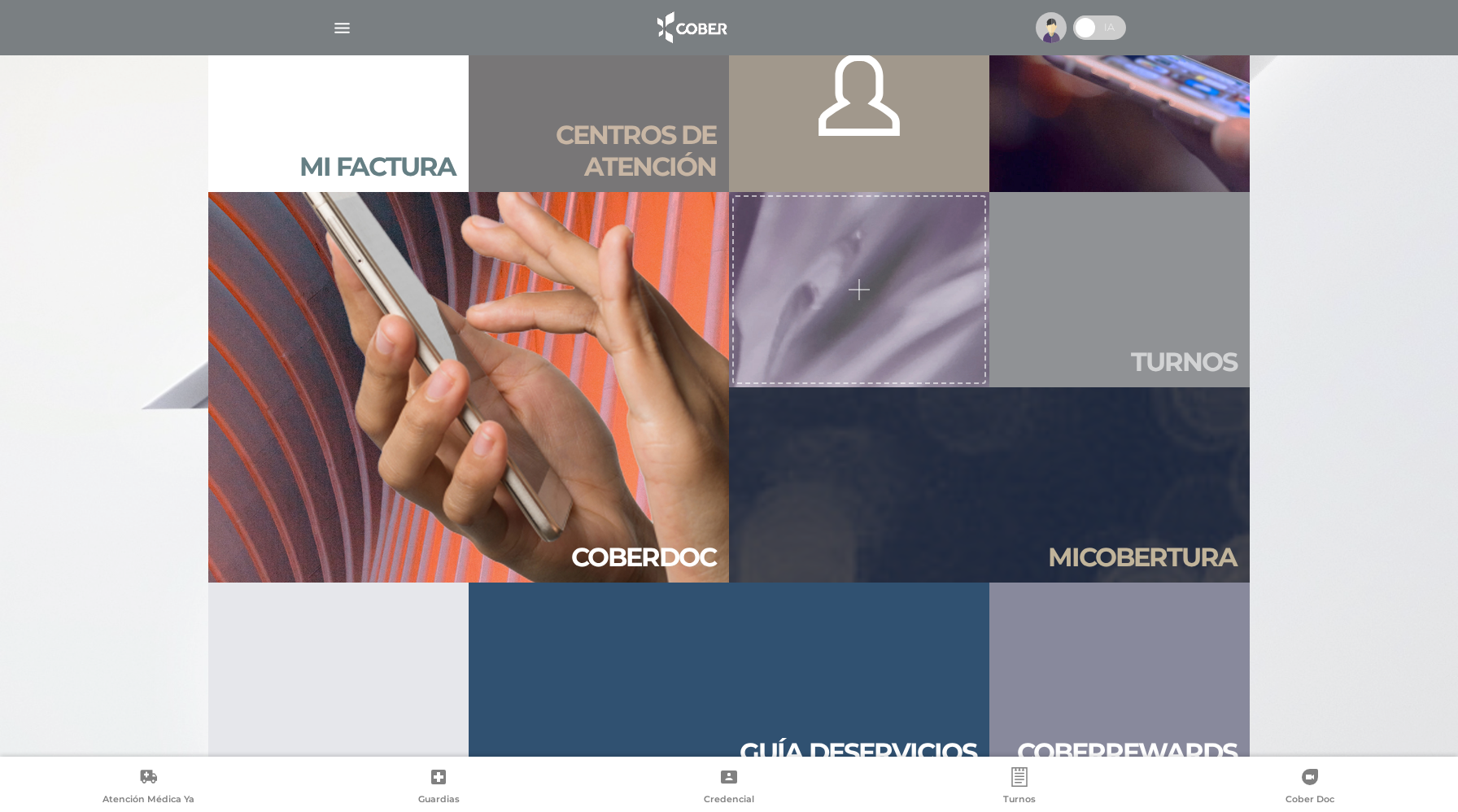
click at [1107, 310] on link "Tur nos" at bounding box center [1119, 289] width 260 height 195
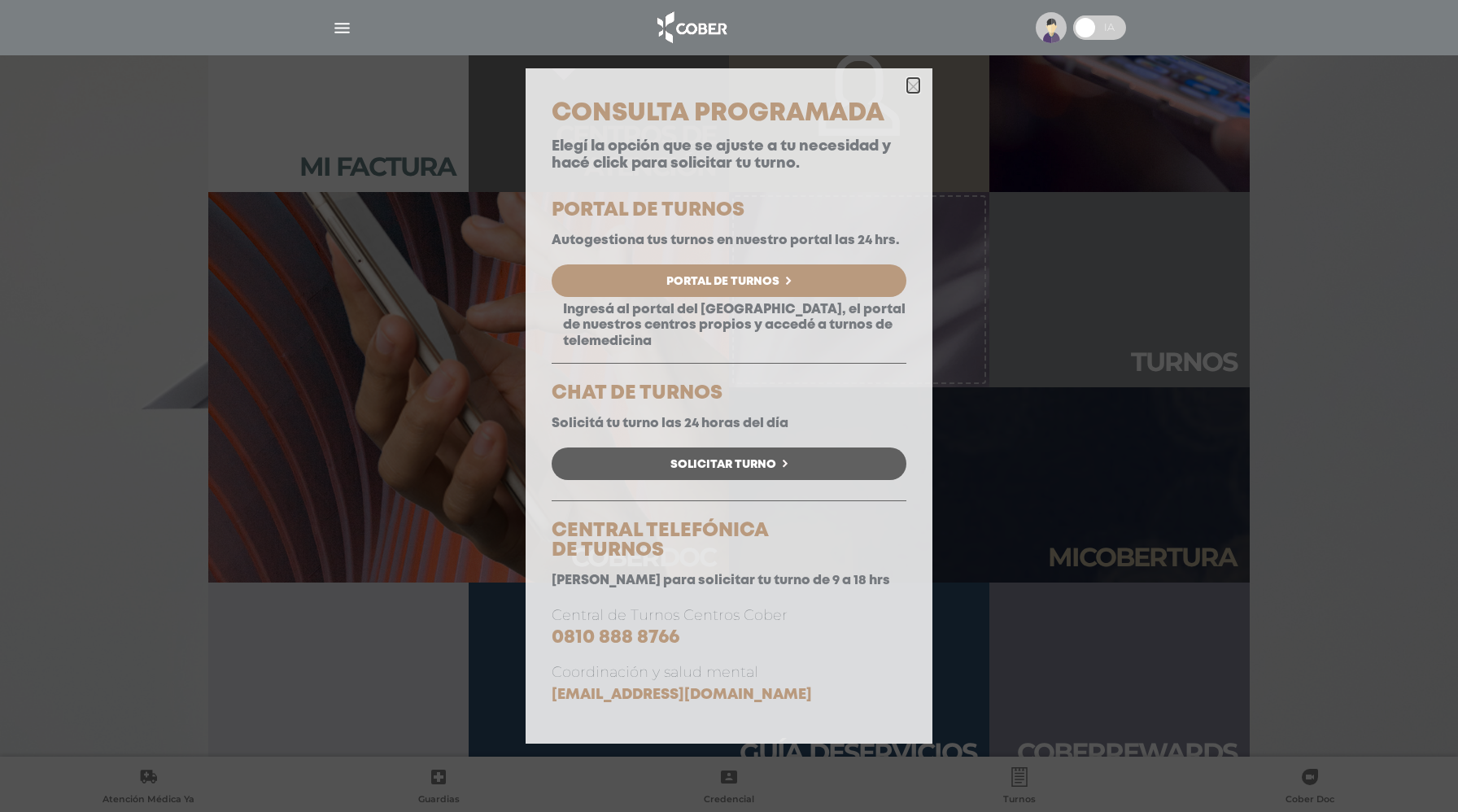
click at [912, 86] on icon "button" at bounding box center [913, 86] width 12 height 12
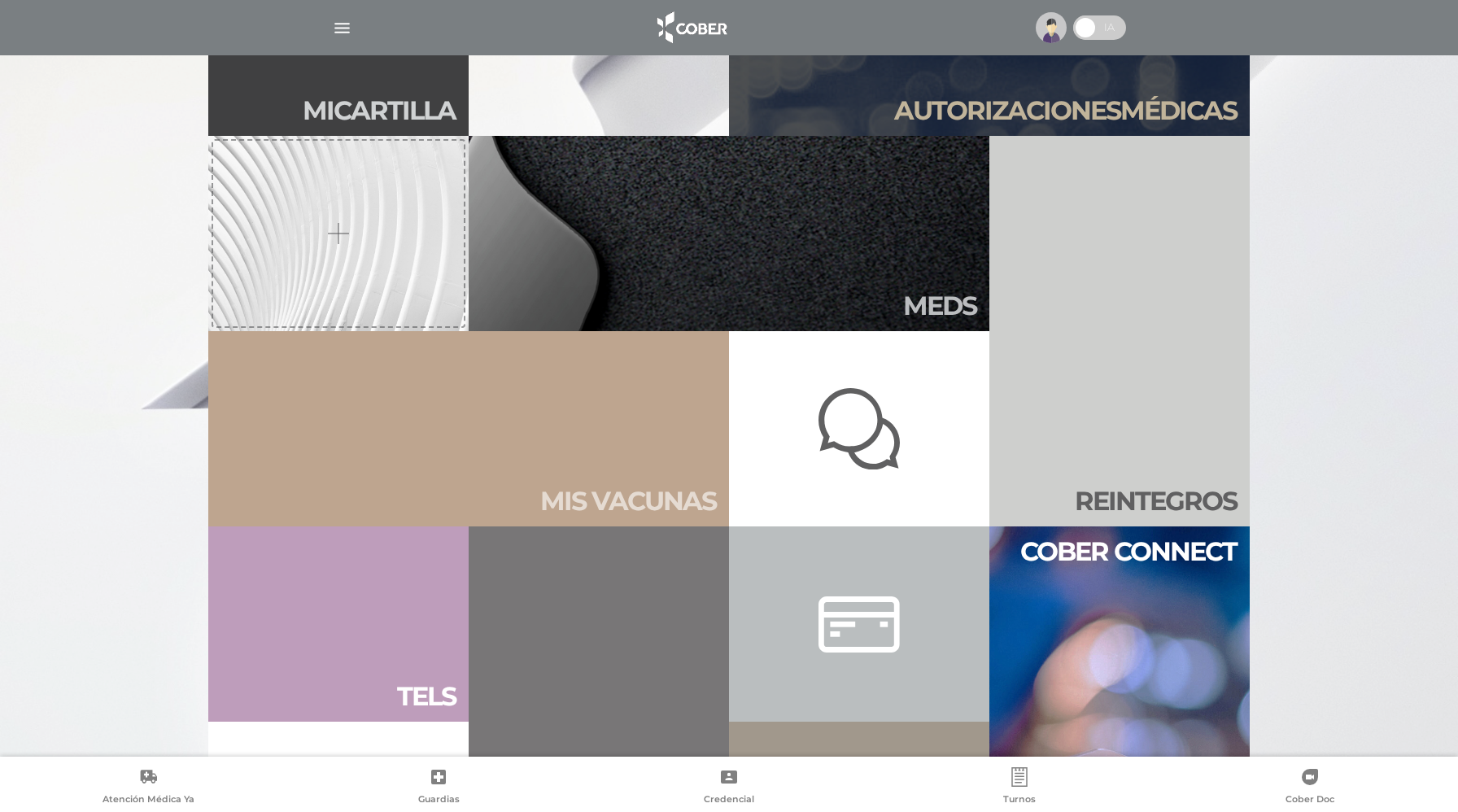
scroll to position [818, 0]
